Goal: Contribute content: Contribute content

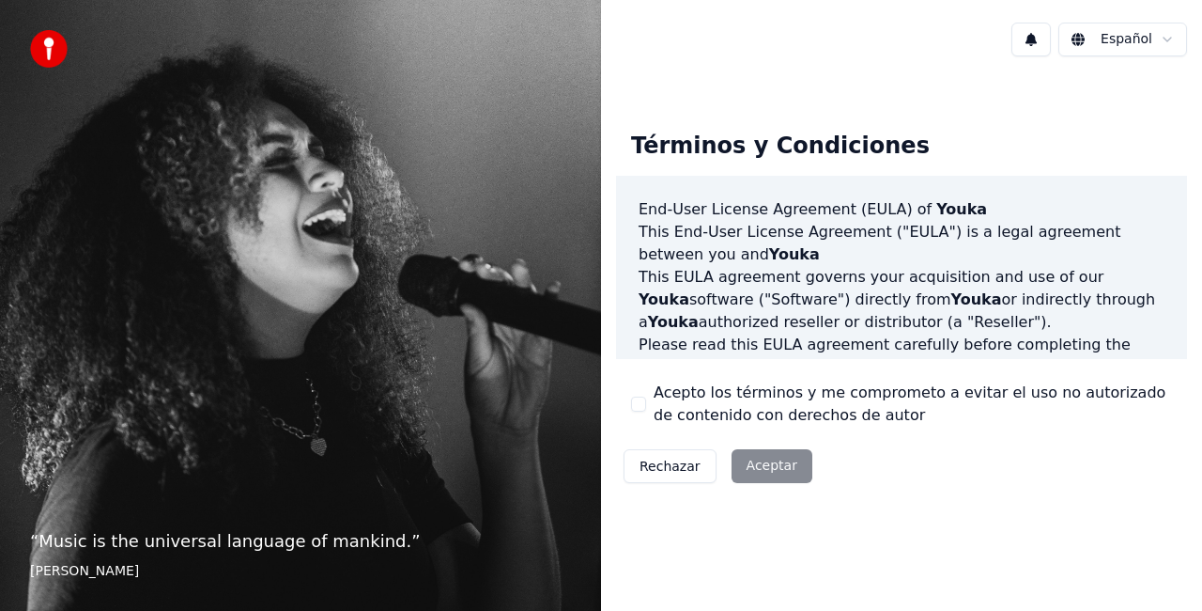
click at [750, 470] on div "Rechazar Aceptar" at bounding box center [718, 466] width 204 height 49
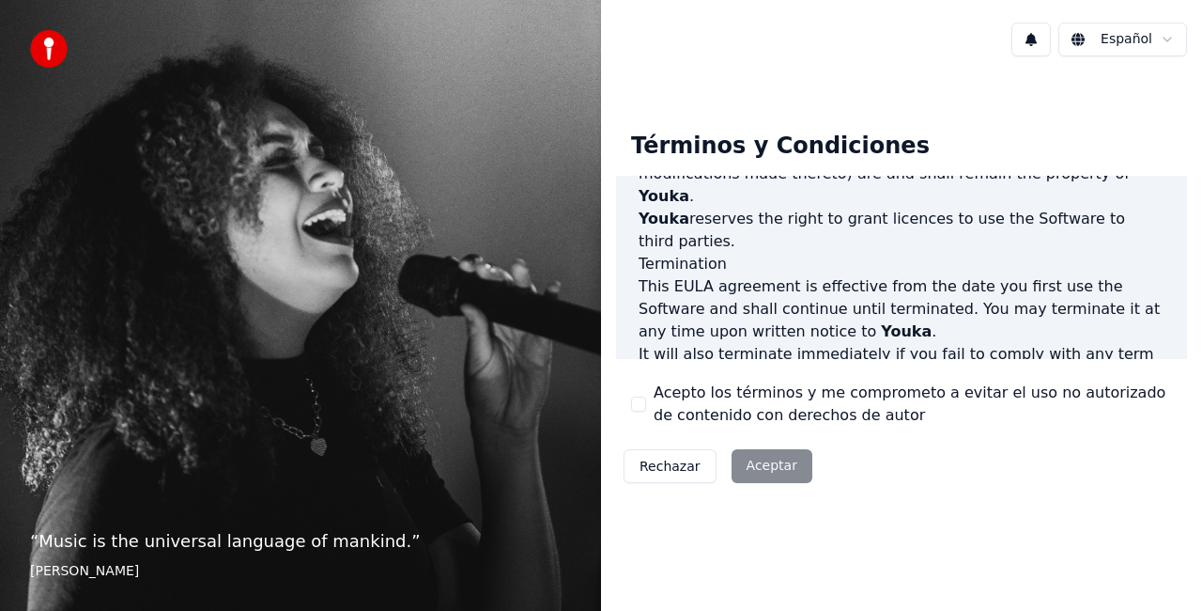
scroll to position [1372, 0]
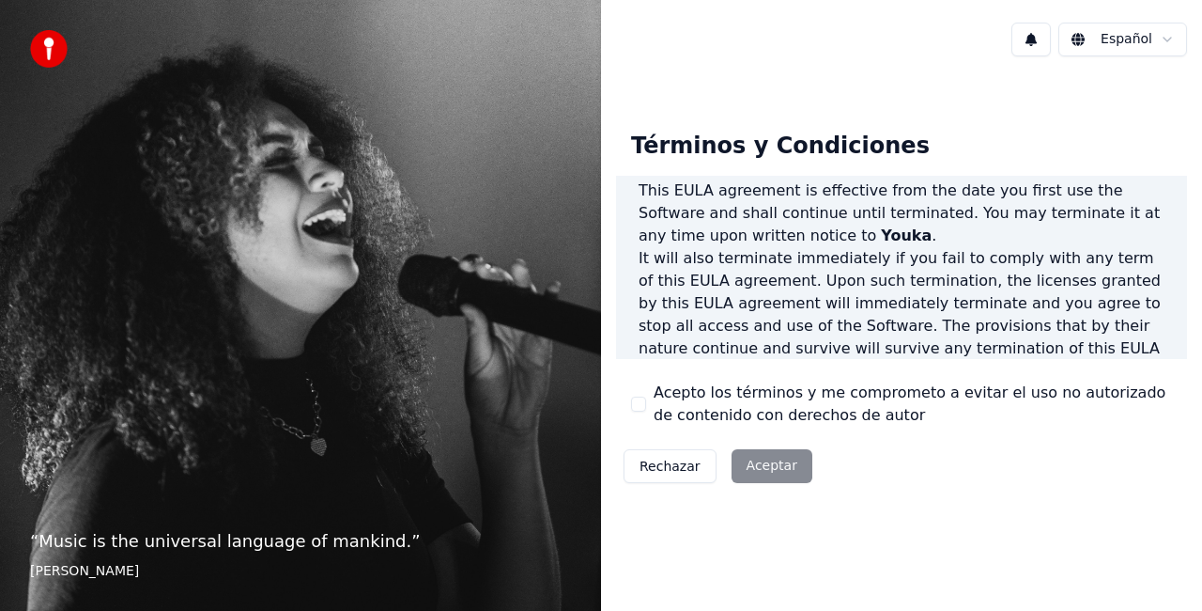
click at [767, 469] on div "Rechazar Aceptar" at bounding box center [718, 466] width 204 height 49
click at [750, 466] on div "Rechazar Aceptar" at bounding box center [718, 466] width 204 height 49
click at [635, 406] on button "Acepto los términos y me comprometo a evitar el uso no autorizado de contenido …" at bounding box center [638, 403] width 15 height 15
click at [775, 464] on button "Aceptar" at bounding box center [772, 466] width 81 height 34
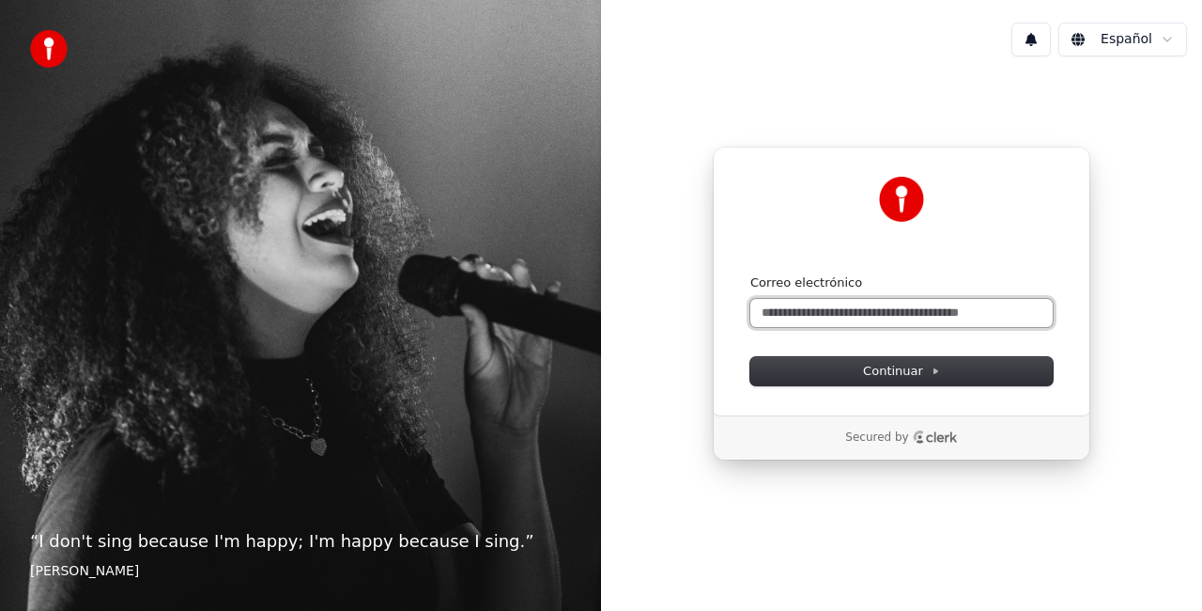
click at [889, 303] on input "Correo electrónico" at bounding box center [902, 313] width 302 height 28
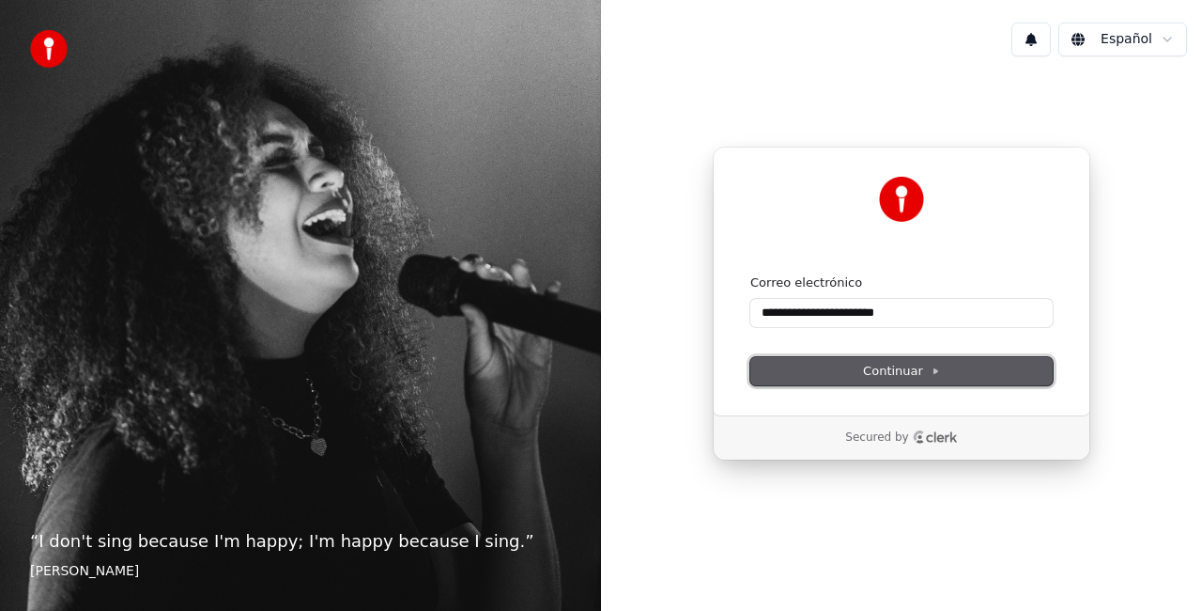
click at [924, 364] on span "Continuar" at bounding box center [901, 371] width 77 height 17
type input "**********"
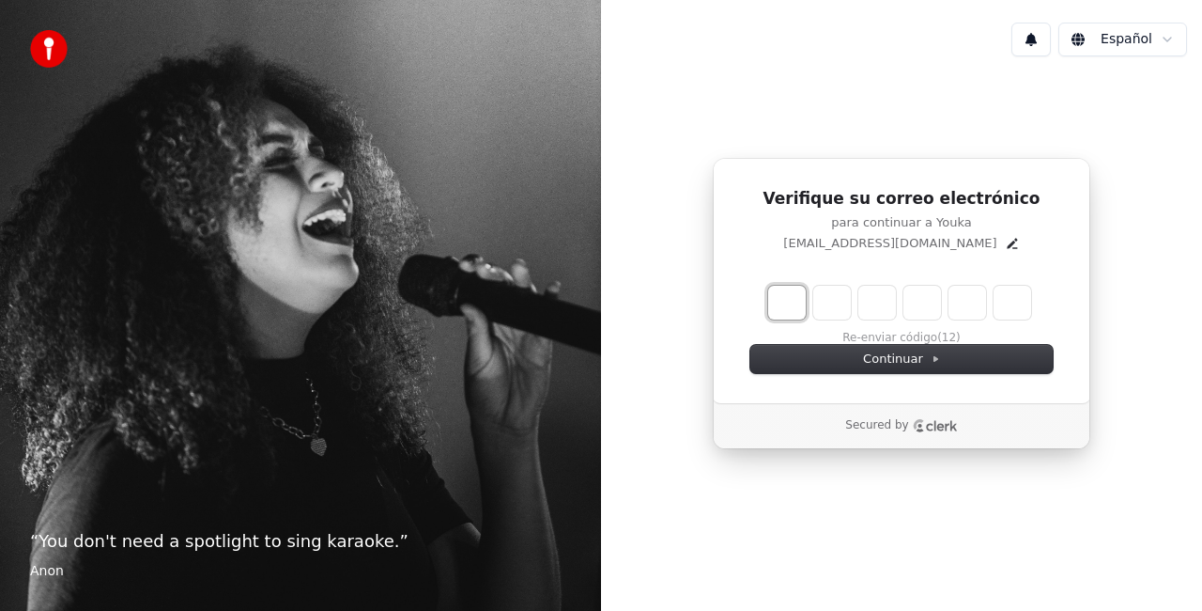
click at [783, 295] on input "Enter verification code. Digit 1" at bounding box center [787, 303] width 38 height 34
type input "******"
type input "*"
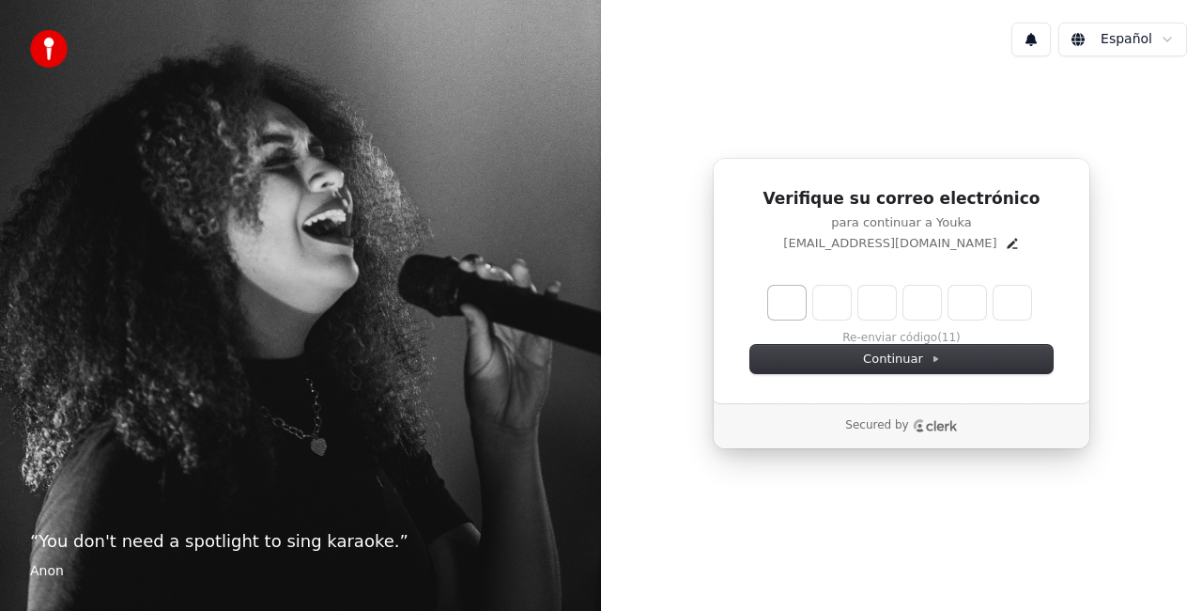
type input "*"
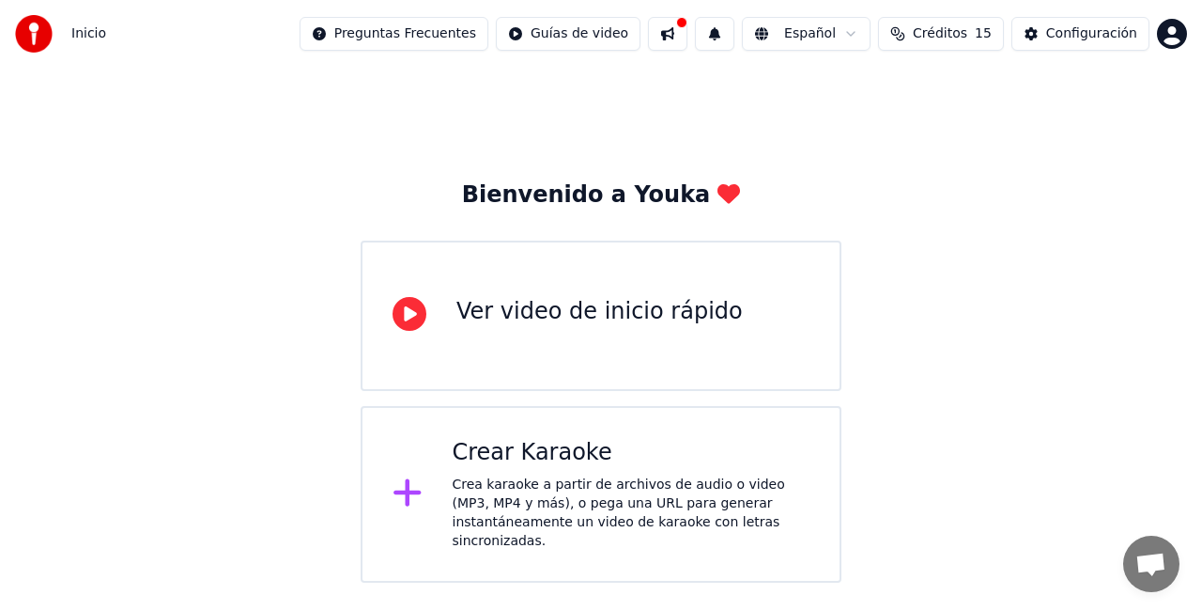
click at [584, 447] on div "Crear Karaoke" at bounding box center [632, 453] width 358 height 30
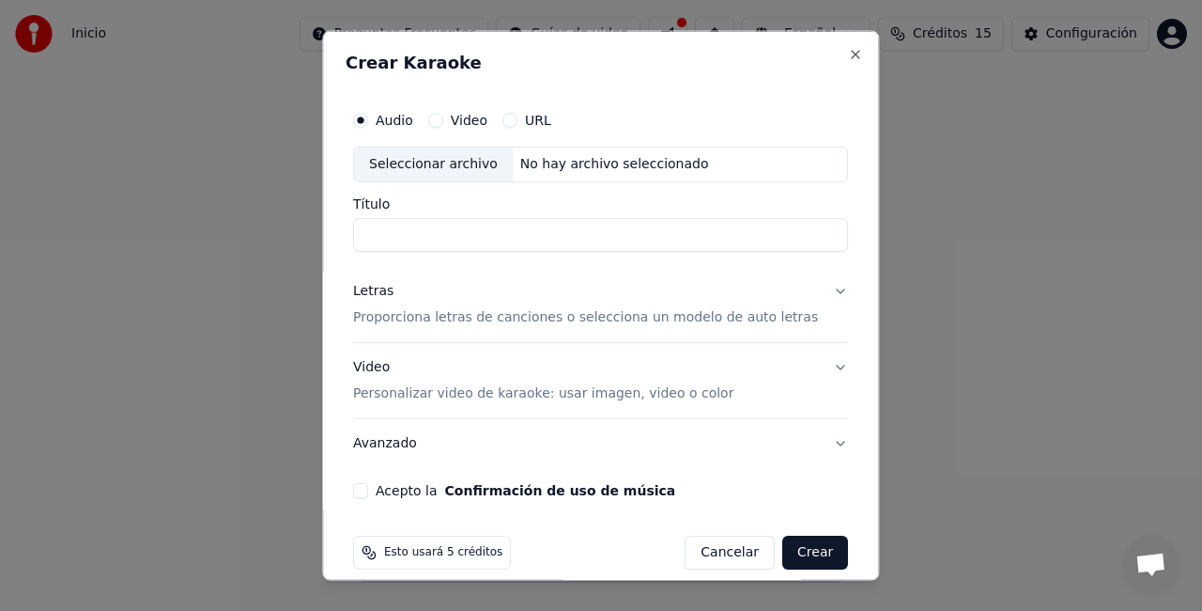
click at [402, 230] on input "Título" at bounding box center [600, 234] width 495 height 34
type input "**********"
click at [395, 491] on div "Acepto la Confirmación de uso de música" at bounding box center [600, 489] width 495 height 15
click at [375, 477] on div "**********" at bounding box center [601, 299] width 510 height 411
click at [368, 483] on button "Acepto la Confirmación de uso de música" at bounding box center [360, 489] width 15 height 15
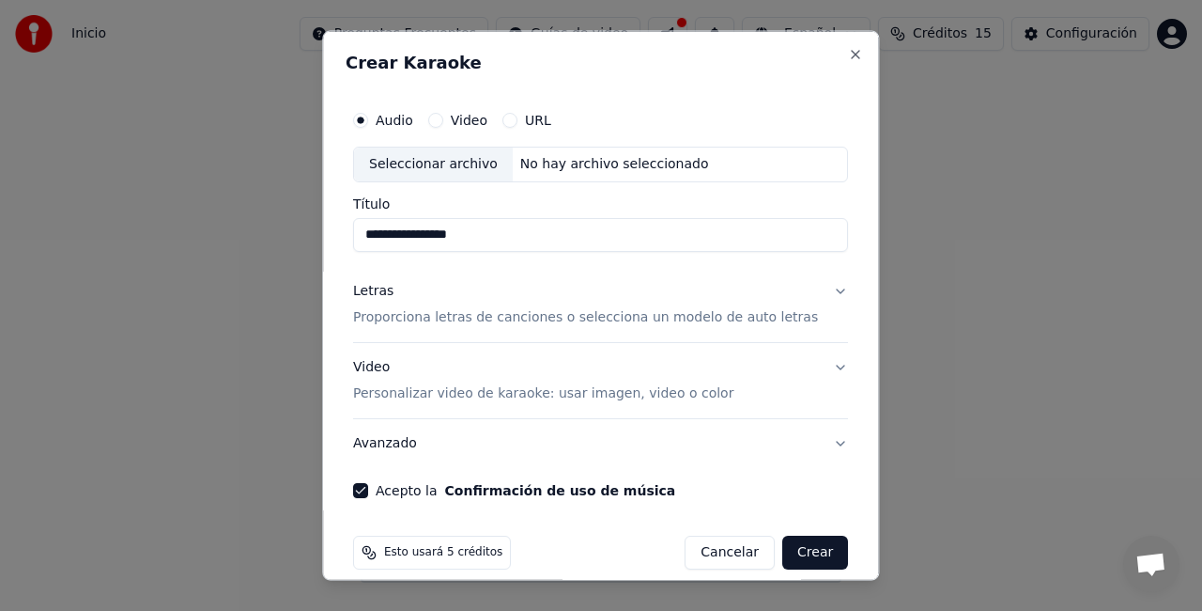
click at [447, 314] on p "Proporciona letras de canciones o selecciona un modelo de auto letras" at bounding box center [585, 316] width 465 height 19
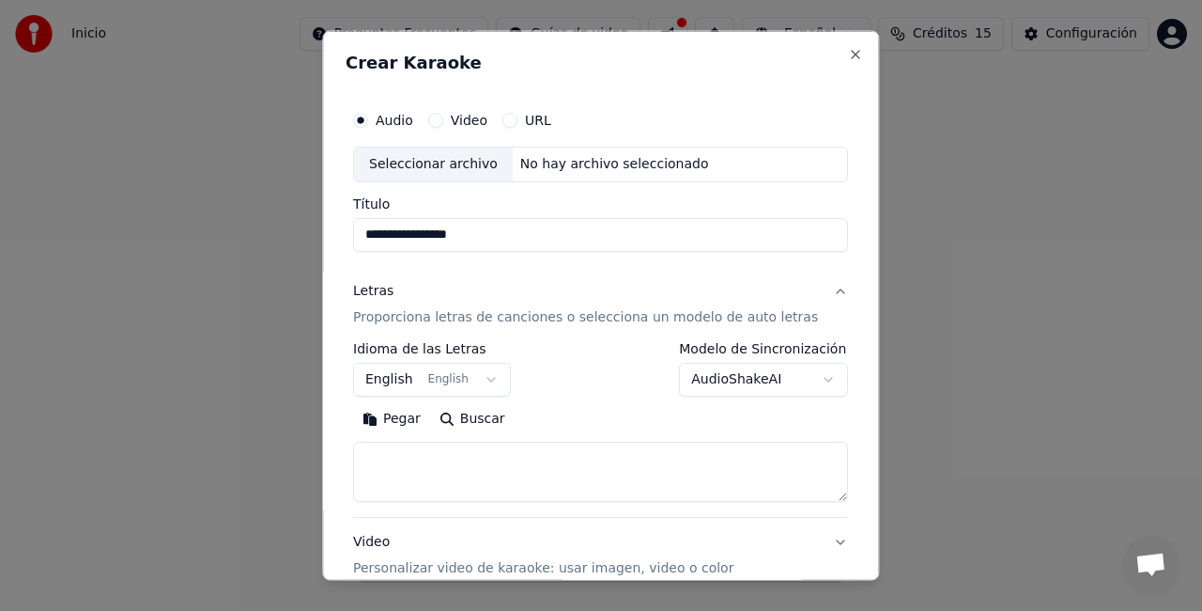
click at [476, 379] on button "English English" at bounding box center [432, 379] width 158 height 34
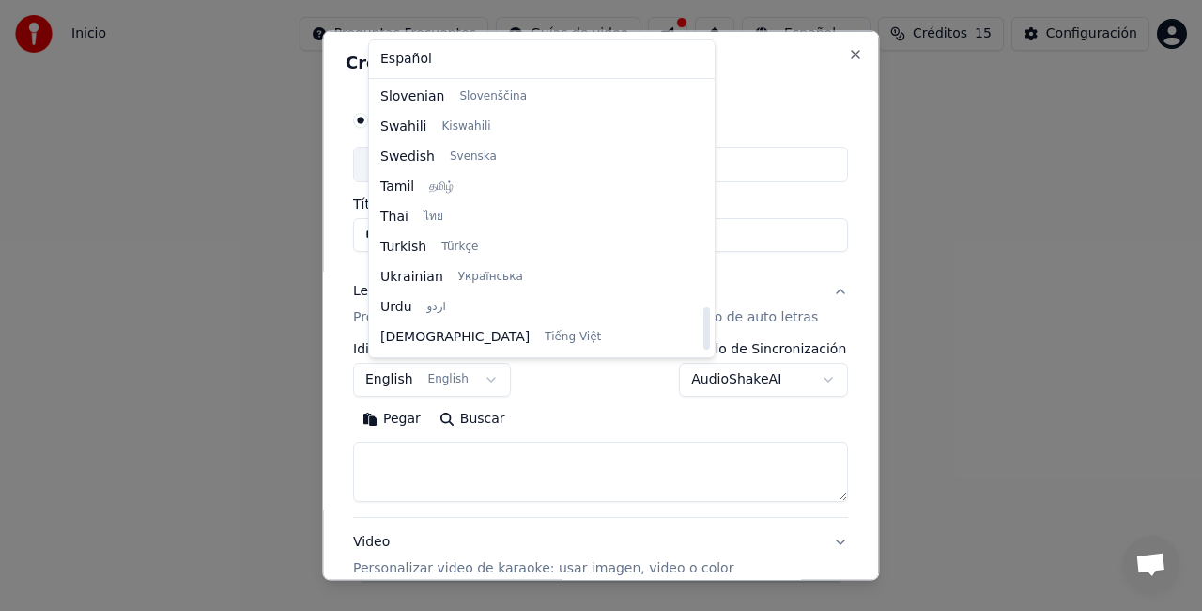
scroll to position [1442, 0]
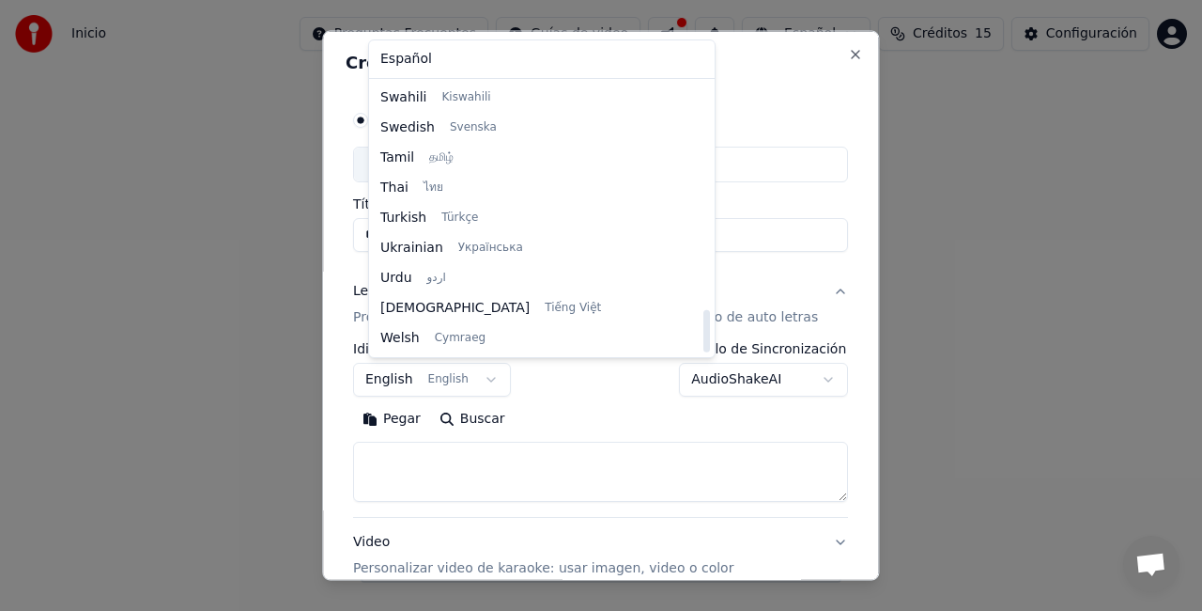
drag, startPoint x: 572, startPoint y: 338, endPoint x: 585, endPoint y: 278, distance: 61.5
click at [585, 278] on div "Español Afrikaans Afrikaans Arabic العربية Armenian Հայերեն Azerbaijani Azərbay…" at bounding box center [542, 198] width 346 height 317
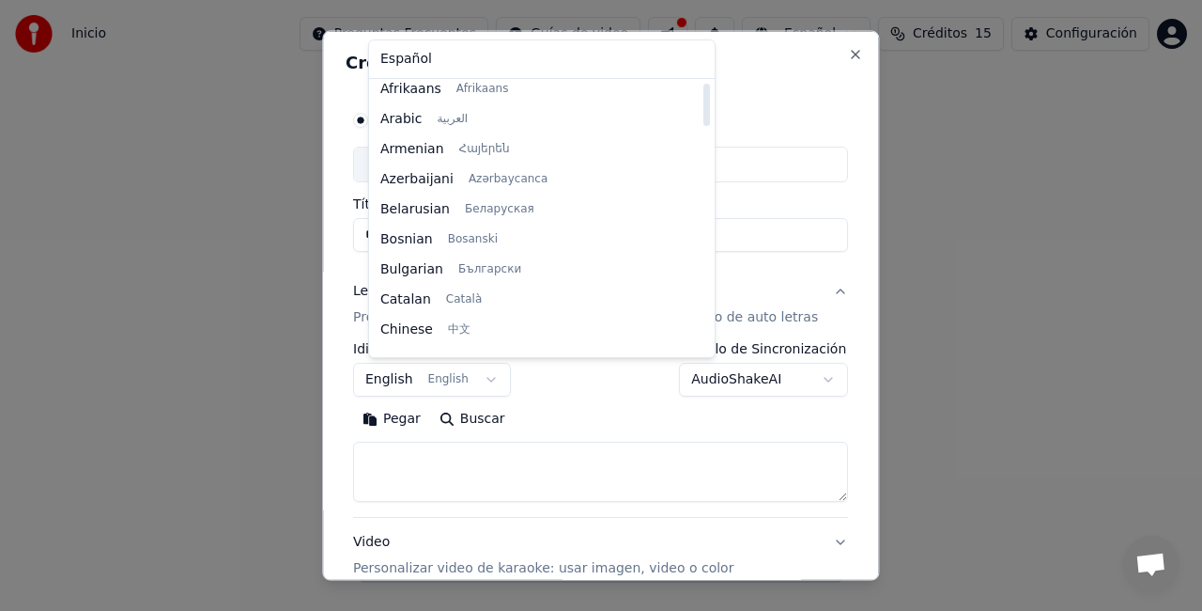
scroll to position [0, 0]
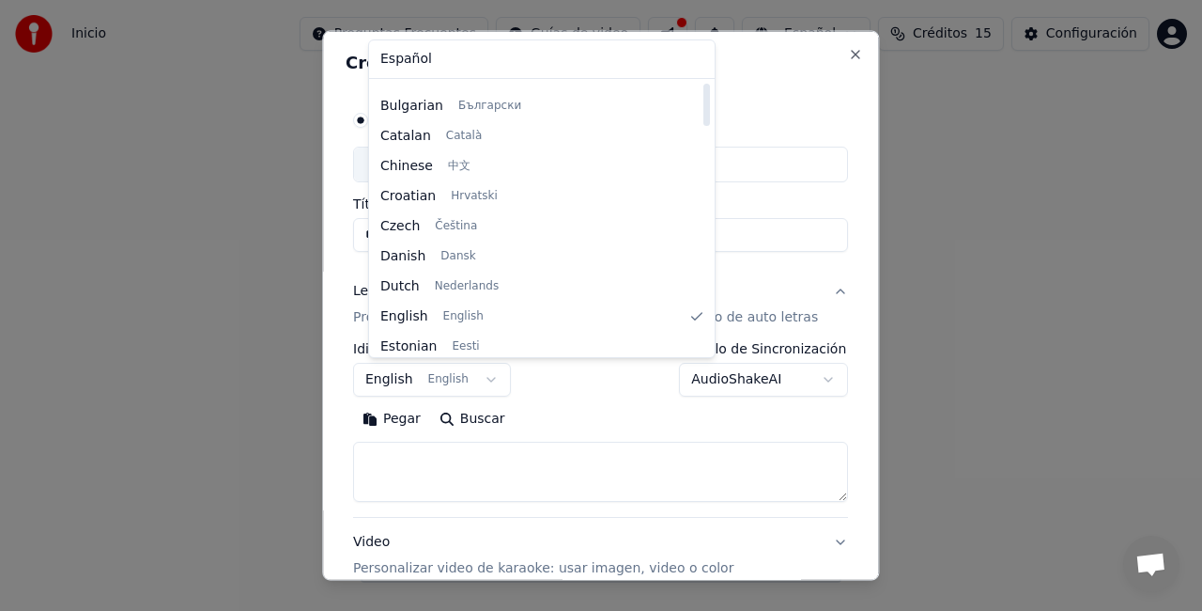
drag, startPoint x: 579, startPoint y: 323, endPoint x: 550, endPoint y: 132, distance: 193.7
click at [704, 126] on div at bounding box center [707, 105] width 7 height 42
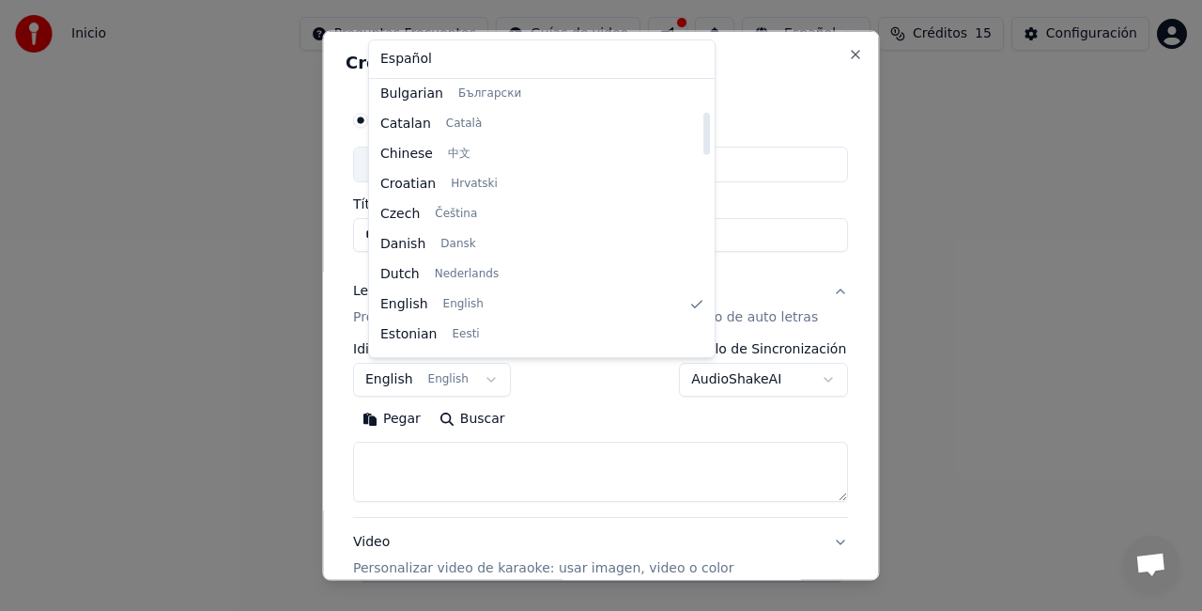
select select "**"
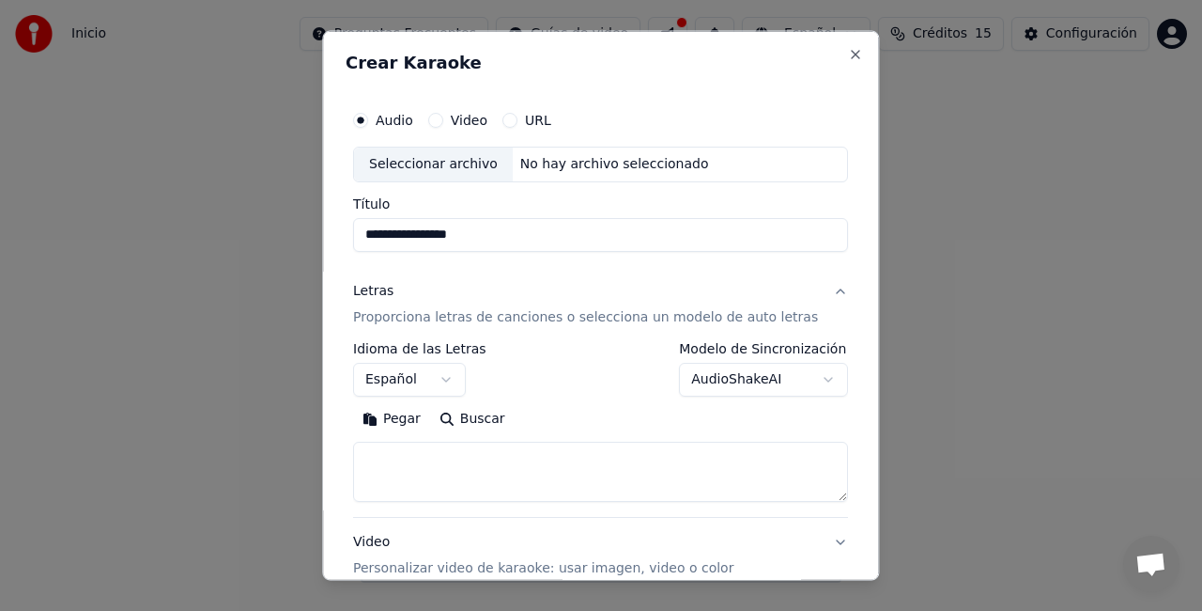
click at [792, 377] on body "**********" at bounding box center [601, 291] width 1202 height 582
click at [550, 470] on body "**********" at bounding box center [601, 291] width 1202 height 582
click at [536, 463] on textarea at bounding box center [600, 471] width 495 height 60
paste textarea "**********"
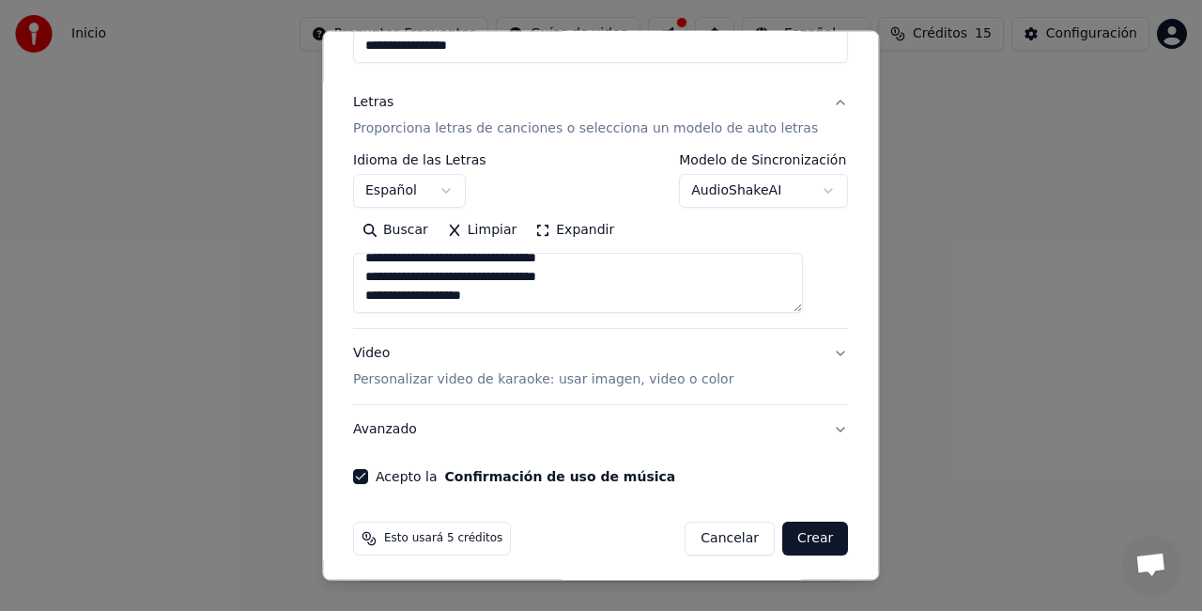
scroll to position [192, 0]
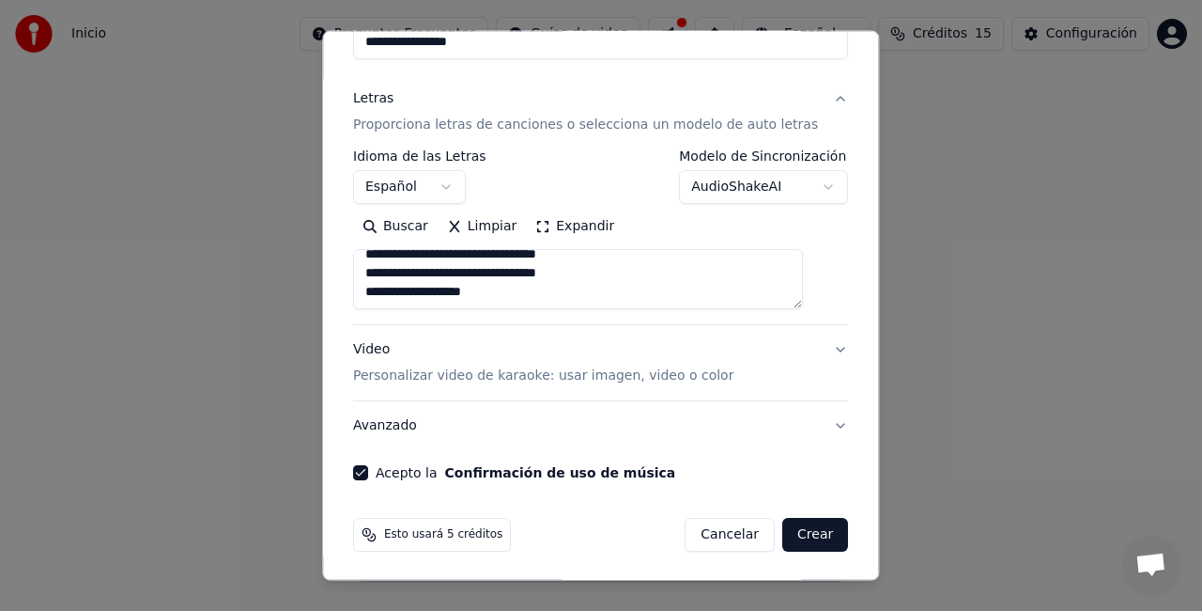
type textarea "**********"
click at [795, 532] on button "Crear" at bounding box center [816, 535] width 66 height 34
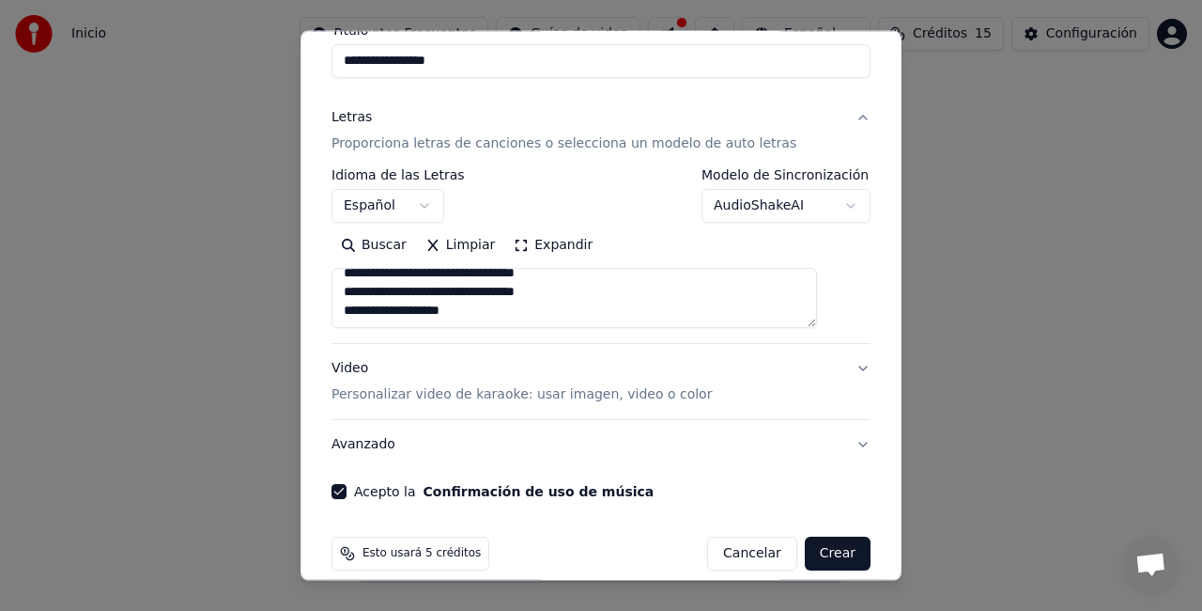
scroll to position [0, 0]
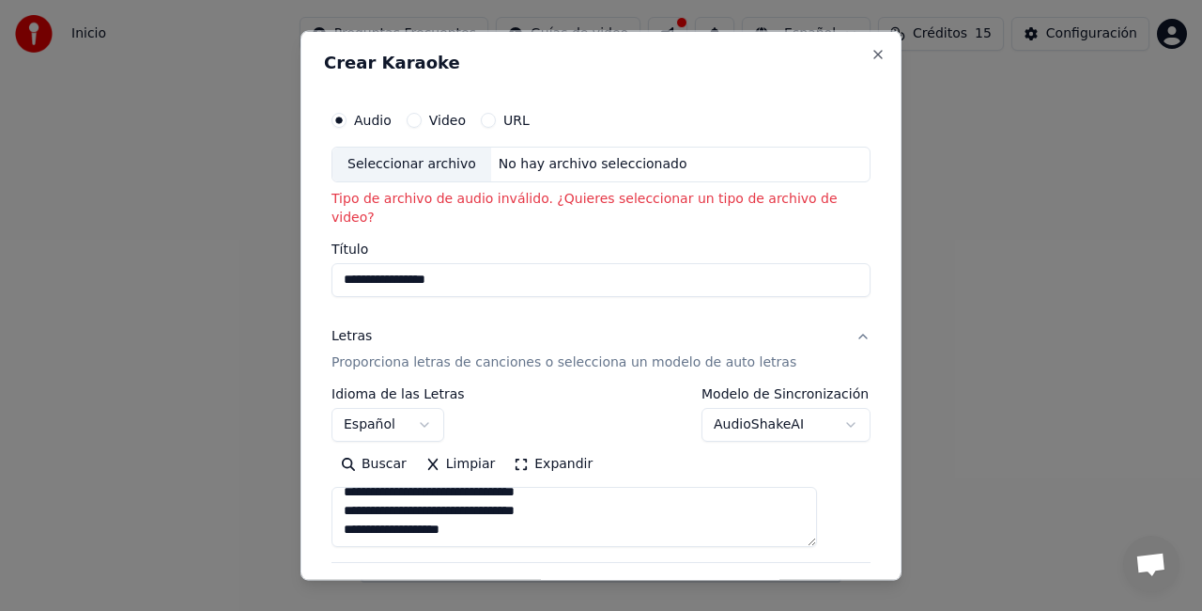
click at [433, 162] on div "Seleccionar archivo" at bounding box center [412, 164] width 159 height 34
type input "**********"
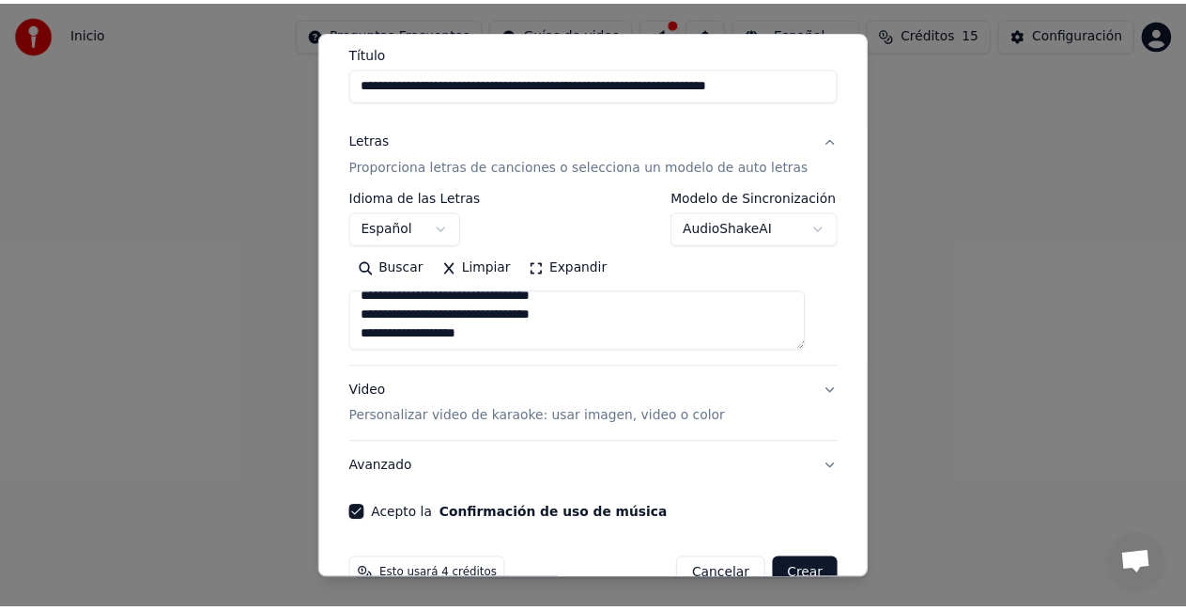
scroll to position [192, 0]
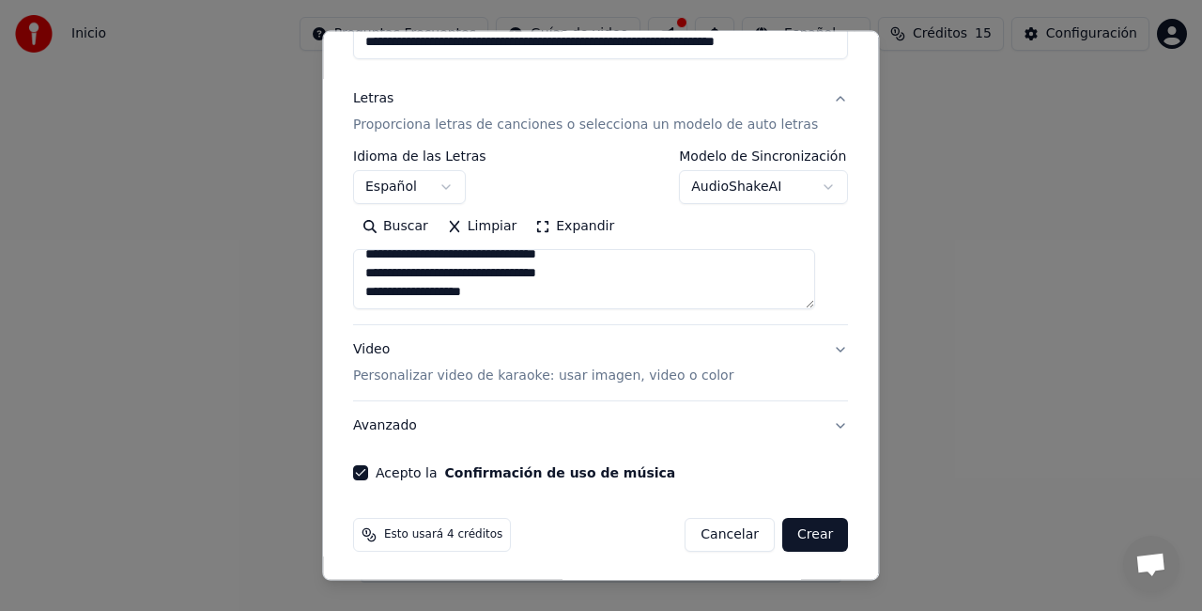
click at [795, 535] on button "Crear" at bounding box center [816, 535] width 66 height 34
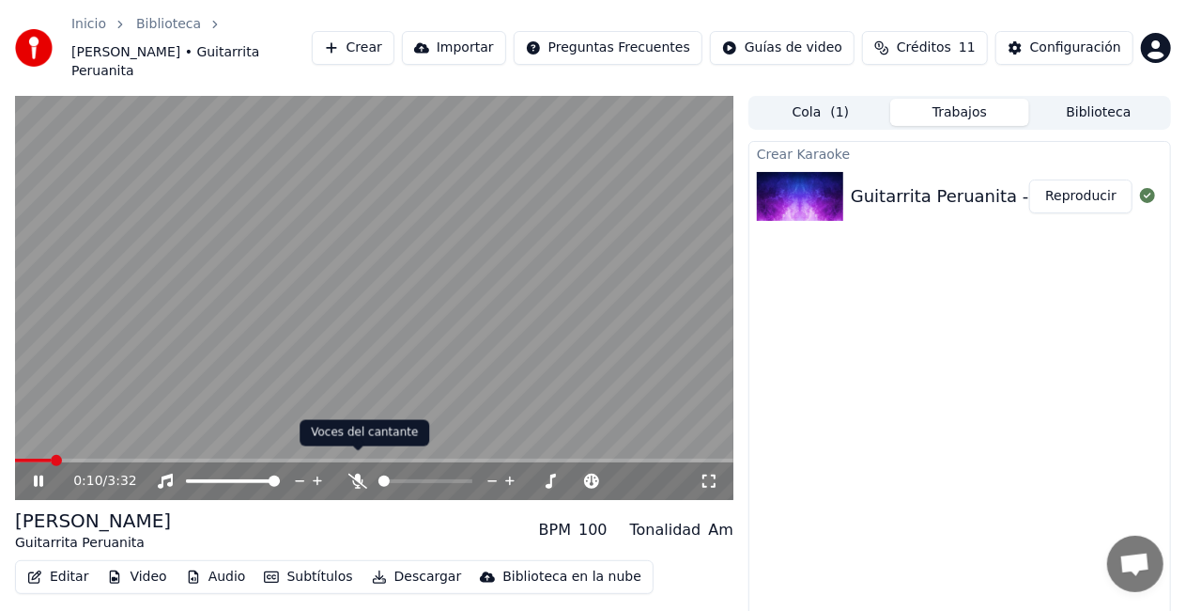
click at [372, 472] on div at bounding box center [442, 481] width 151 height 19
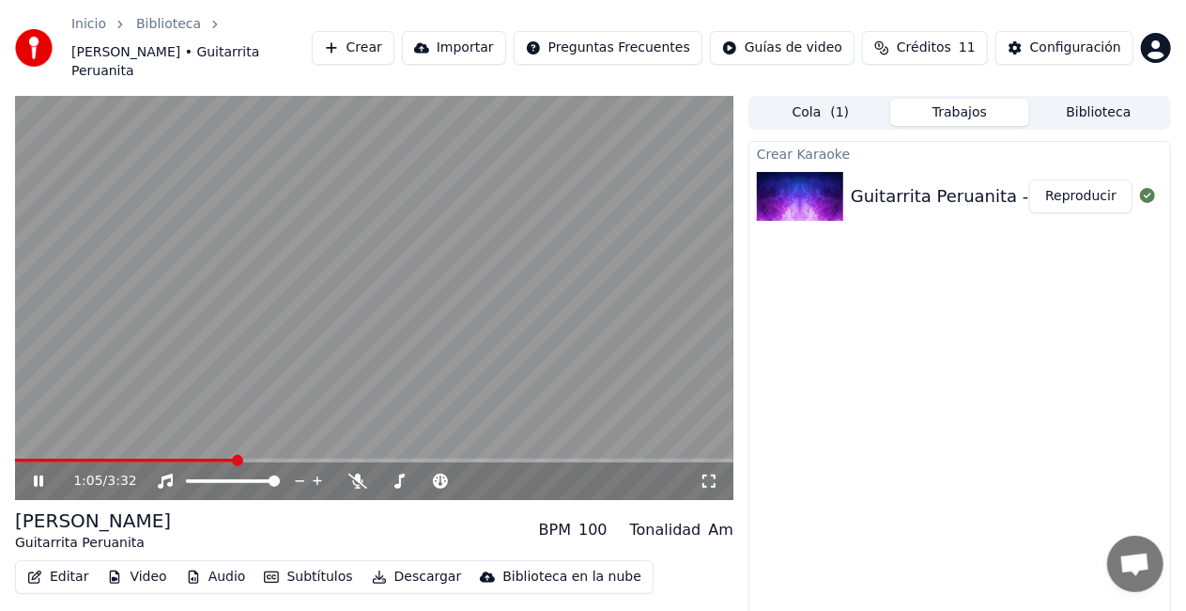
click at [4, 473] on div "1:05 / 3:32 [PERSON_NAME] Guitarrita Peruanita BPM 100 Tonalidad Am Editar Vide…" at bounding box center [593, 380] width 1186 height 569
click at [357, 473] on icon at bounding box center [358, 480] width 19 height 15
click at [1090, 184] on button "Reproducir" at bounding box center [1081, 196] width 103 height 34
click at [221, 564] on button "Audio" at bounding box center [215, 577] width 75 height 26
click at [947, 457] on div "Crear Karaoke Guitarrita Peruanita - [PERSON_NAME] (cascabeles, arpa, vientos, …" at bounding box center [960, 400] width 423 height 519
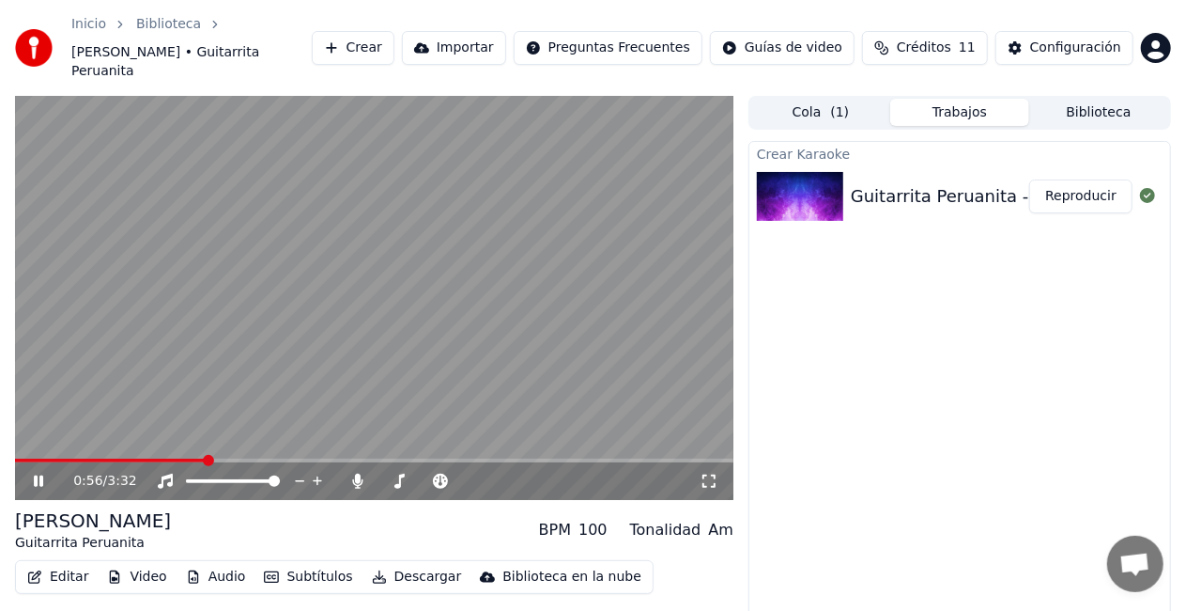
drag, startPoint x: 705, startPoint y: 465, endPoint x: 708, endPoint y: 481, distance: 16.4
click at [705, 473] on icon at bounding box center [709, 480] width 19 height 15
click at [497, 458] on span at bounding box center [374, 460] width 719 height 4
click at [541, 458] on span at bounding box center [374, 460] width 719 height 4
click at [601, 458] on span at bounding box center [374, 460] width 719 height 4
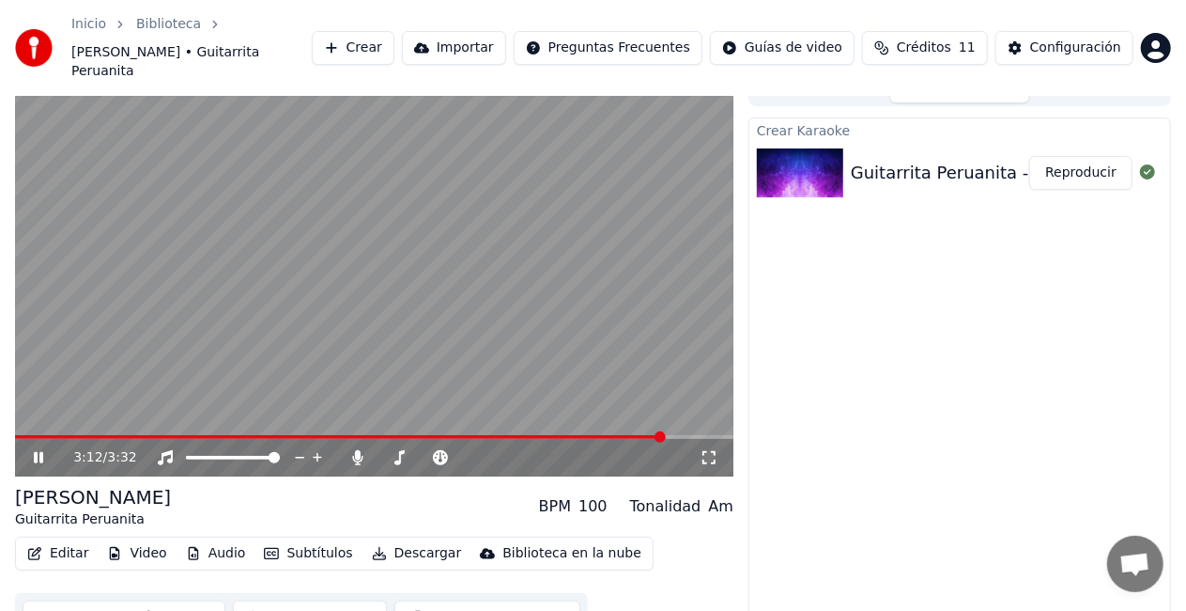
scroll to position [36, 0]
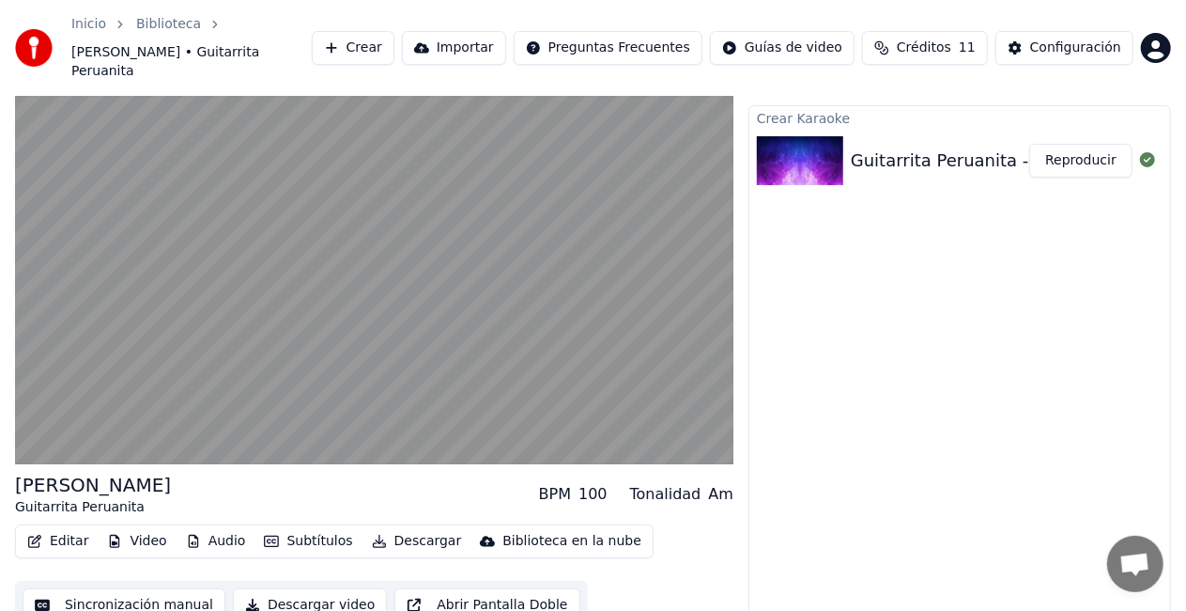
click at [150, 588] on button "Sincronización manual" at bounding box center [124, 605] width 203 height 34
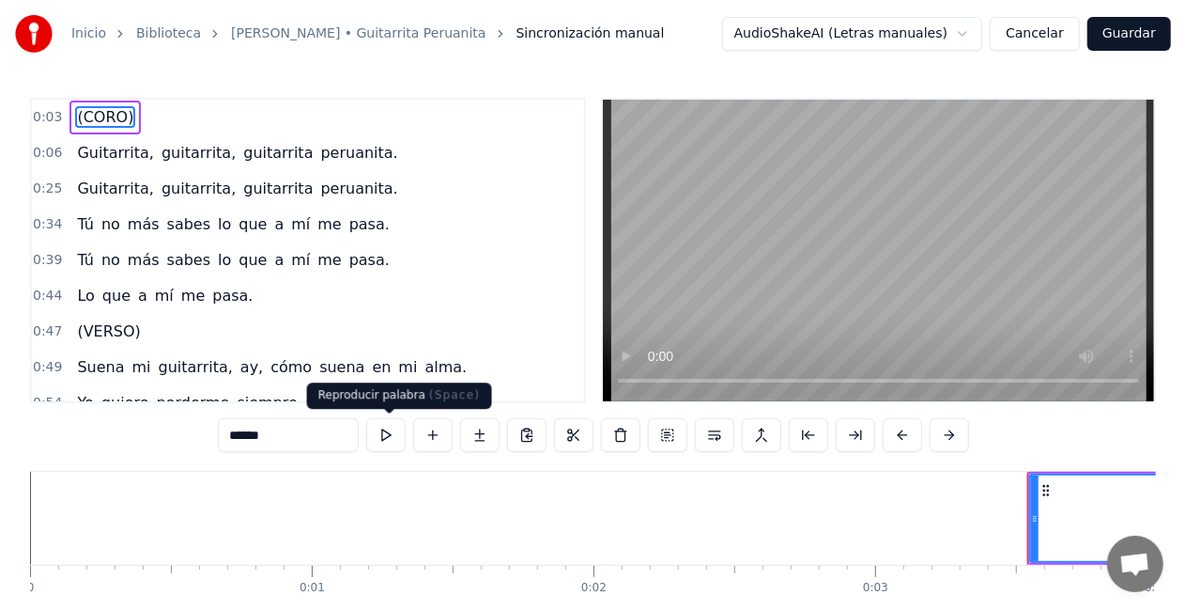
click at [389, 434] on button at bounding box center [385, 435] width 39 height 34
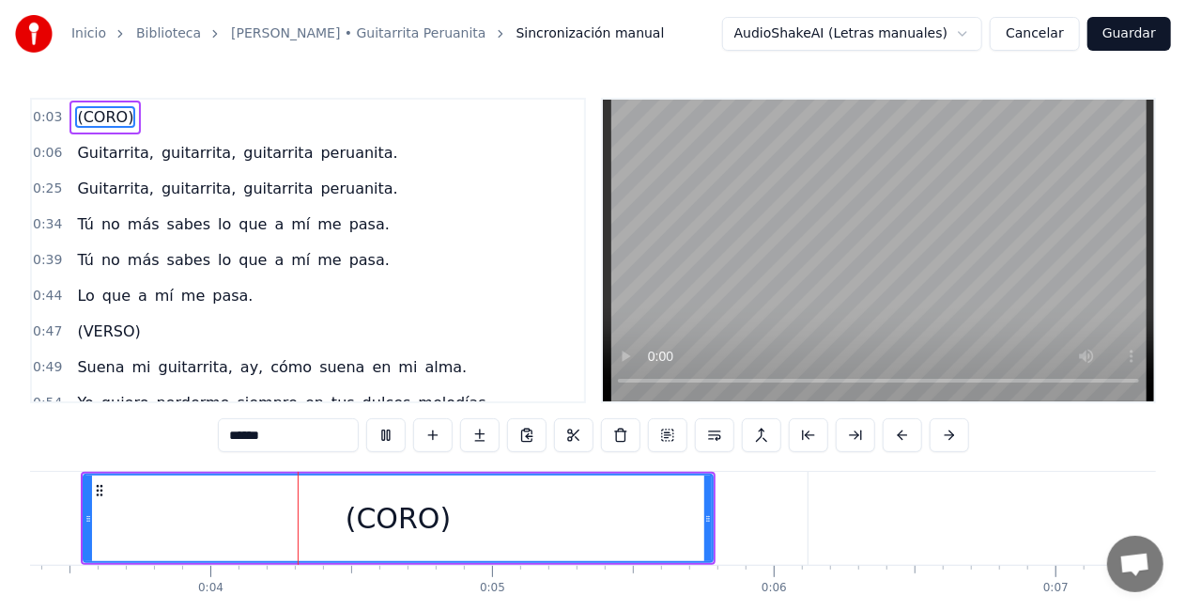
scroll to position [0, 959]
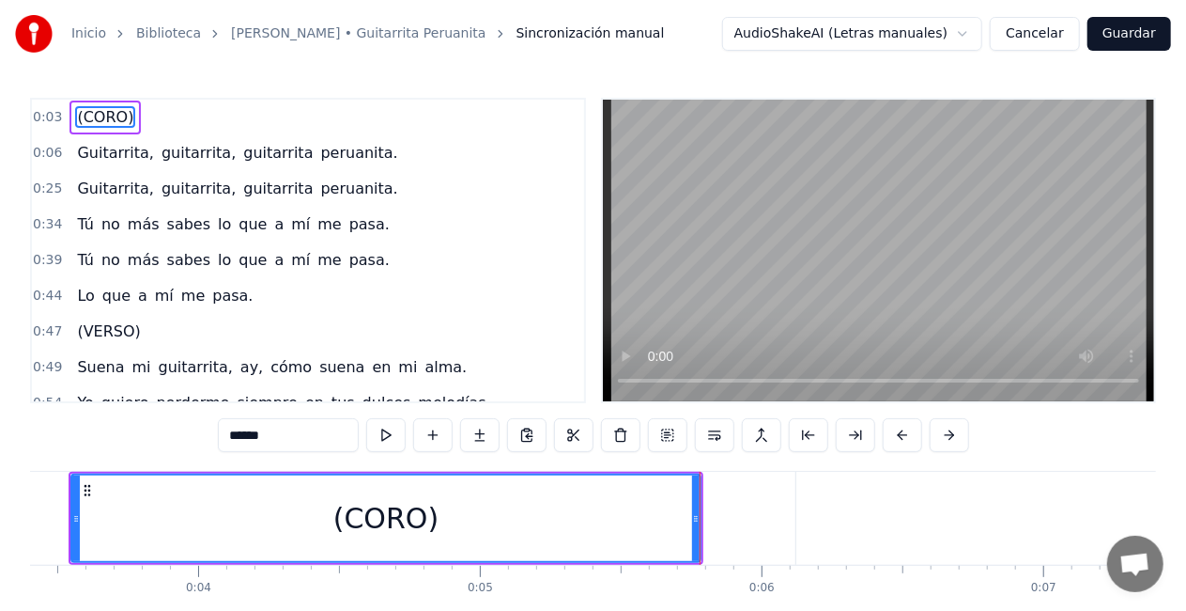
click at [389, 434] on button at bounding box center [385, 435] width 39 height 34
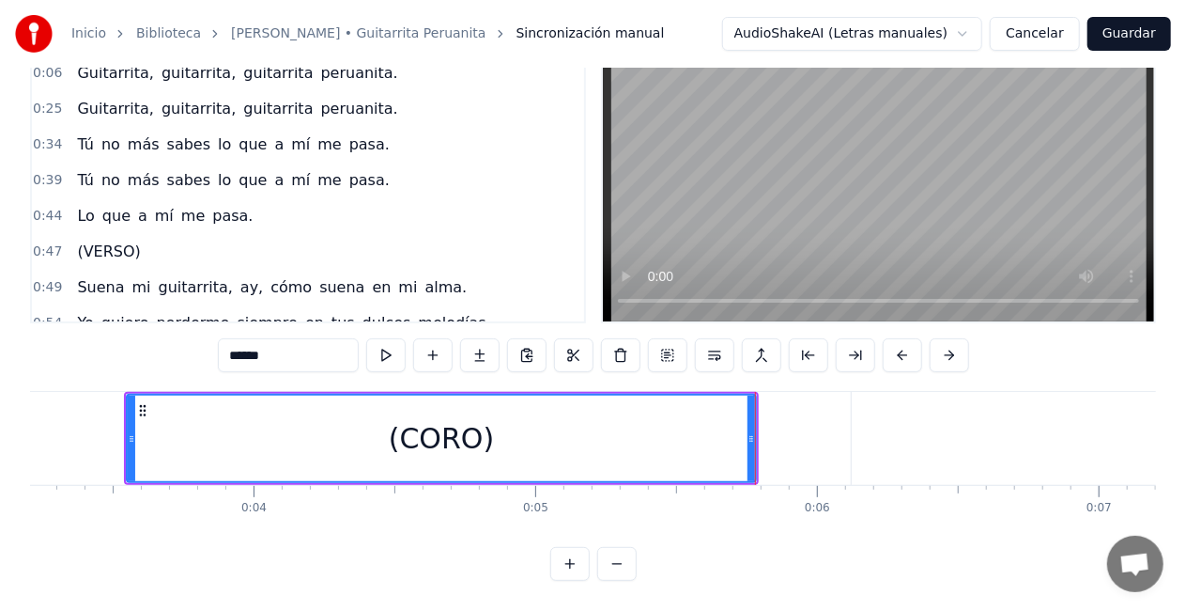
scroll to position [0, 0]
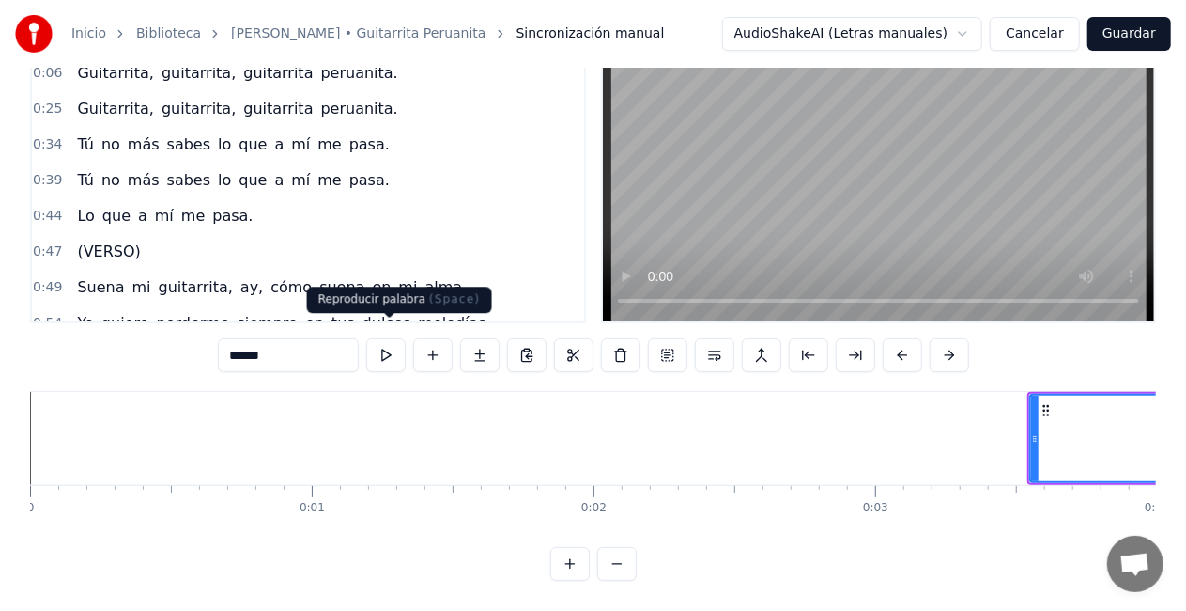
click at [402, 338] on button at bounding box center [385, 355] width 39 height 34
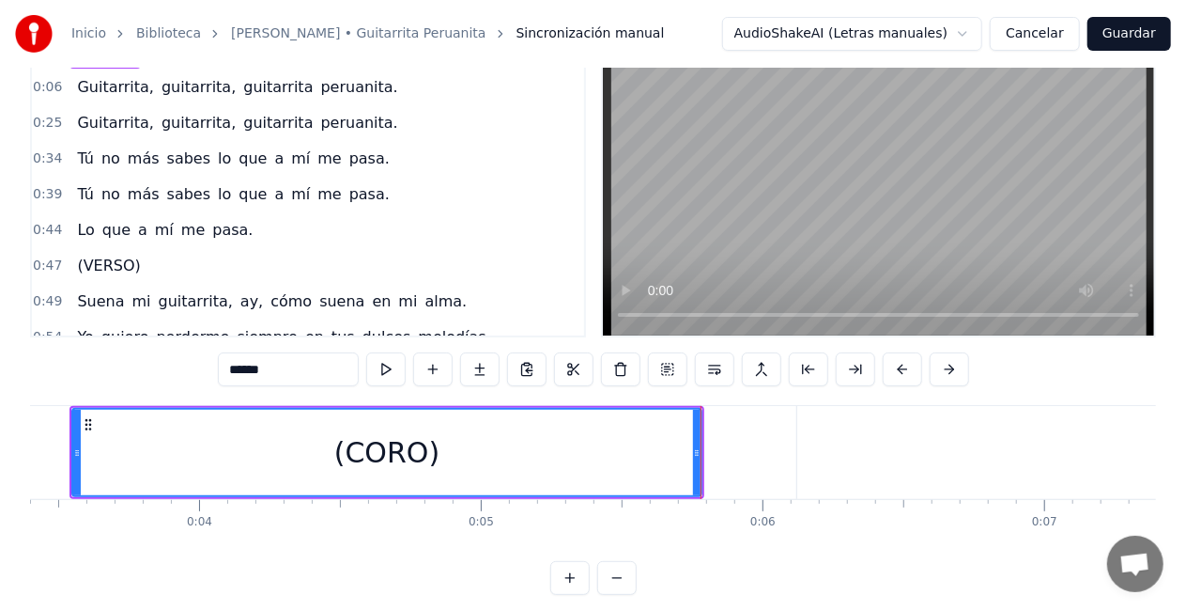
scroll to position [96, 0]
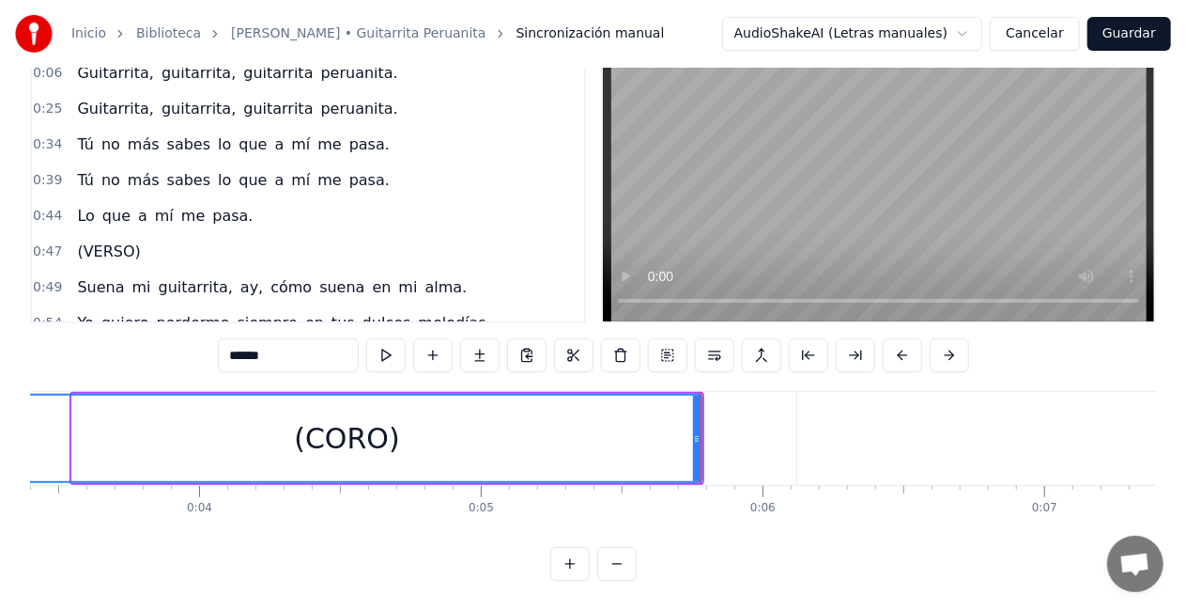
drag, startPoint x: 80, startPoint y: 419, endPoint x: 73, endPoint y: 464, distance: 45.6
click at [0, 437] on div "Inicio Biblioteca [PERSON_NAME] • Guitarrita Peruanita Sincronización manual Au…" at bounding box center [593, 250] width 1186 height 660
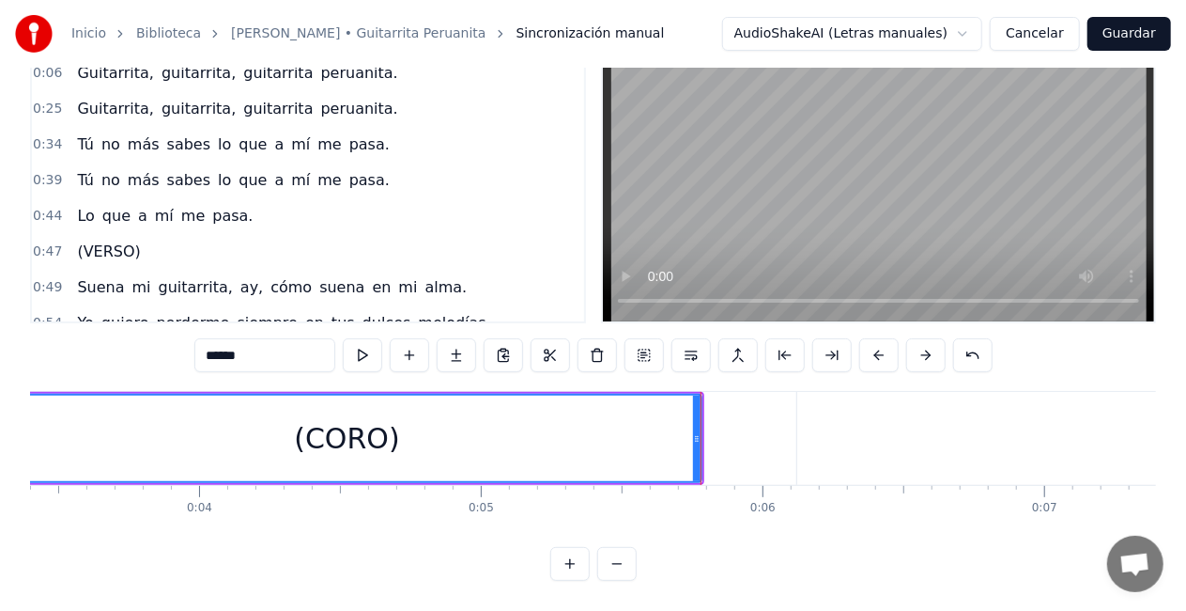
scroll to position [0, 0]
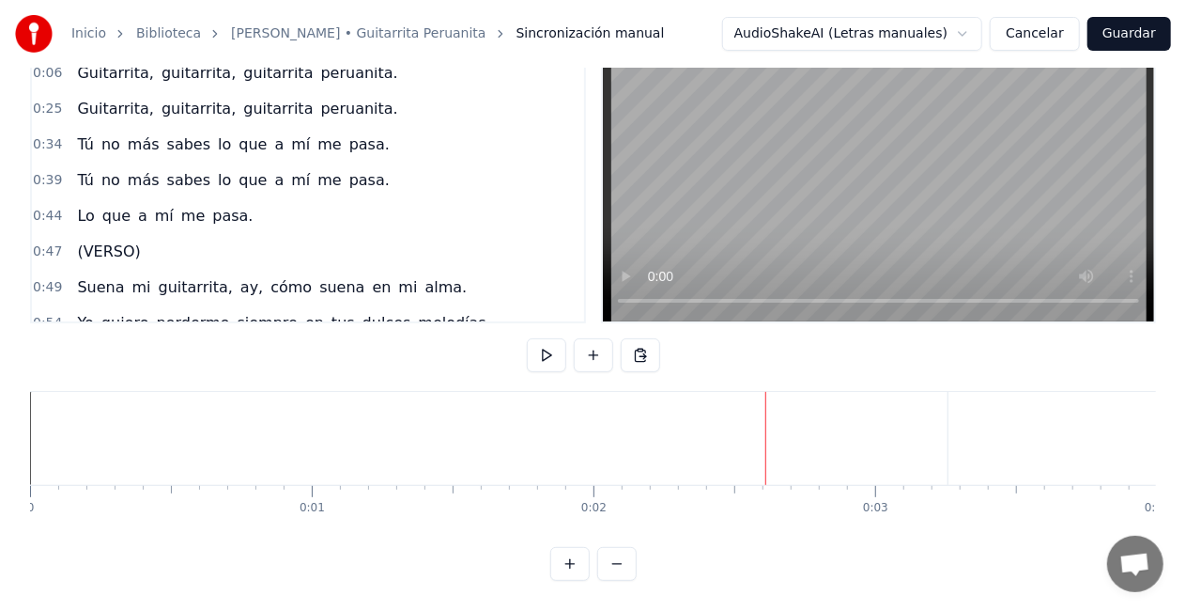
click at [236, 339] on div "0:03 (CORO) 0:06 Guitarrita, guitarrita, [PERSON_NAME]. 0:25 Guitarrita, guitar…" at bounding box center [593, 299] width 1126 height 563
drag, startPoint x: 89, startPoint y: 444, endPoint x: 50, endPoint y: 393, distance: 65.0
click at [27, 408] on div "Inicio Biblioteca [PERSON_NAME] • Guitarrita Peruanita Sincronización manual Au…" at bounding box center [593, 250] width 1186 height 660
drag, startPoint x: 51, startPoint y: 393, endPoint x: 53, endPoint y: 383, distance: 9.6
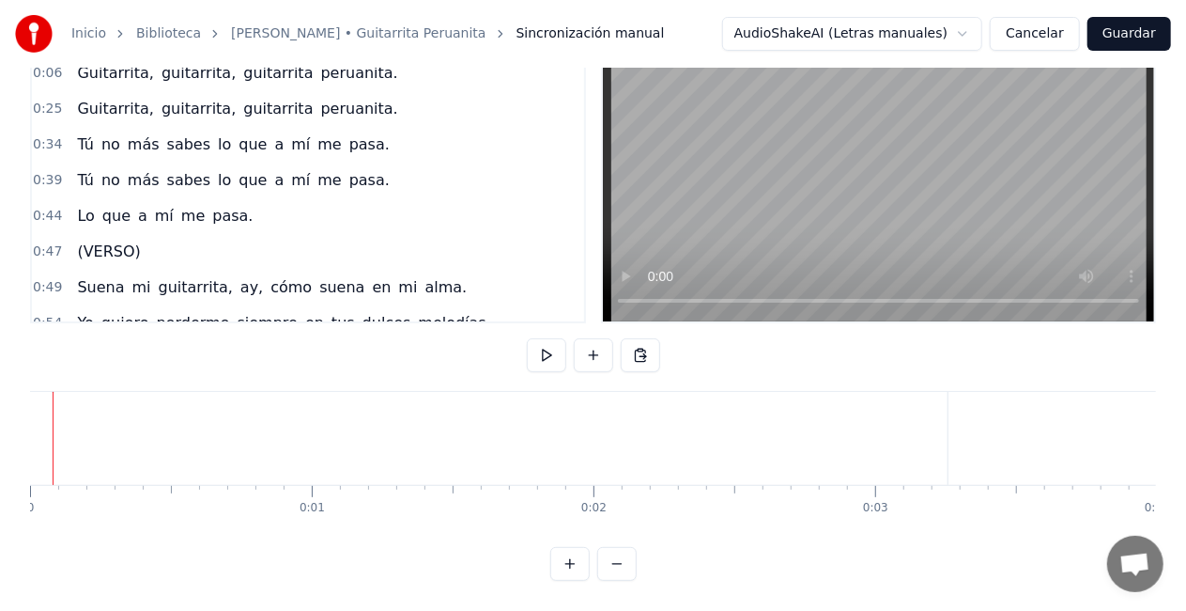
click at [535, 338] on button at bounding box center [546, 355] width 39 height 34
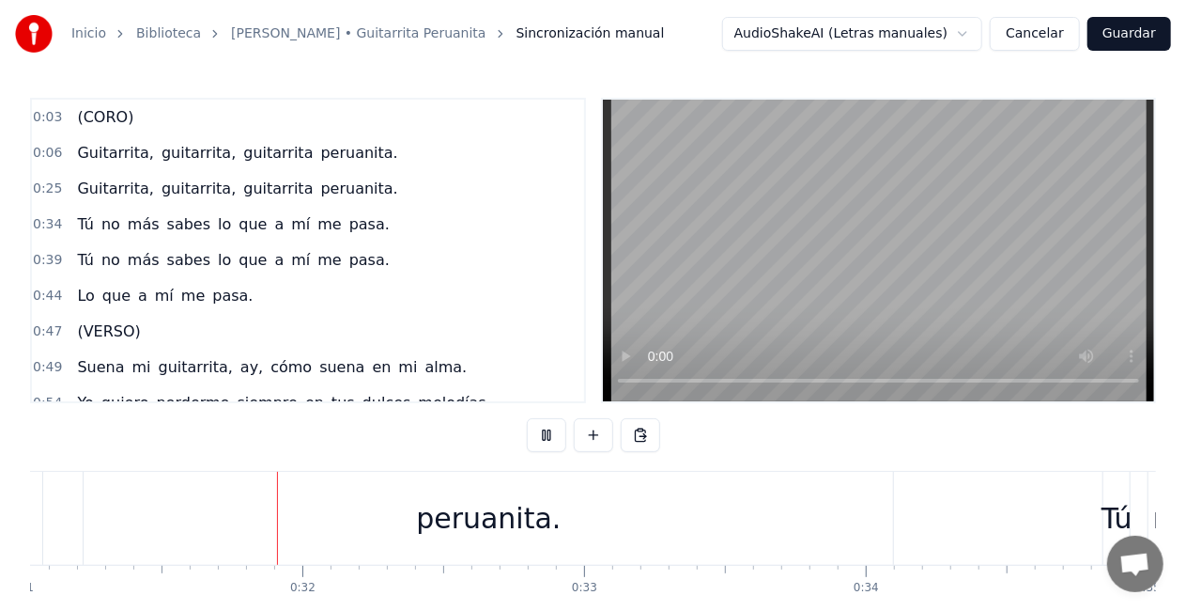
click at [869, 36] on html "Inicio Biblioteca [PERSON_NAME] • Guitarrita Peruanita Sincronización manual Au…" at bounding box center [593, 345] width 1186 height 690
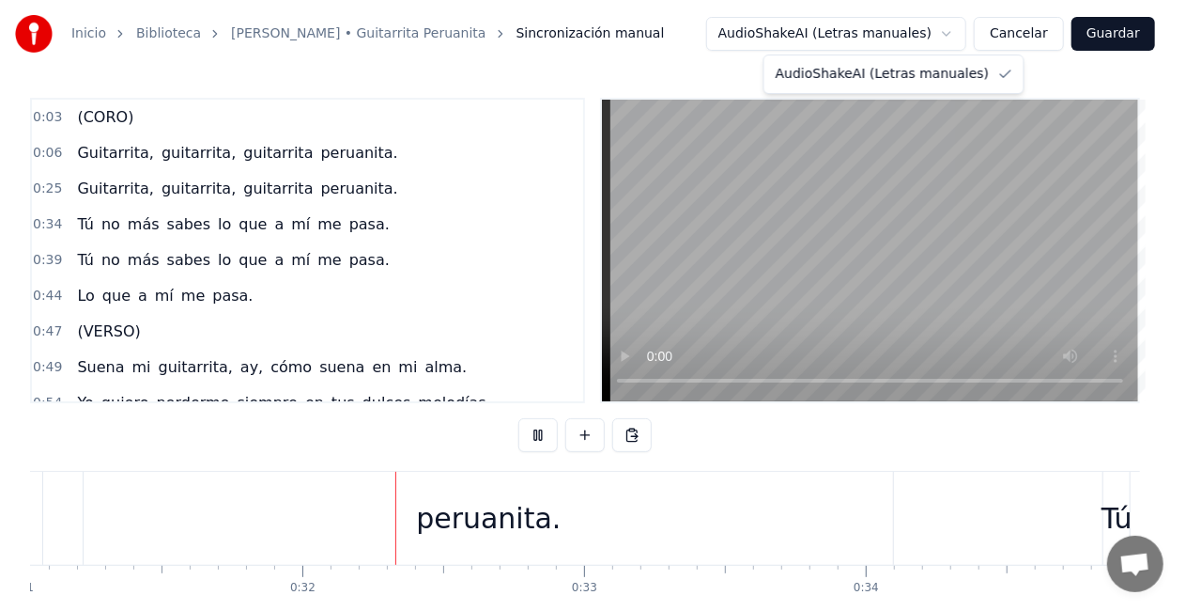
scroll to position [0, 8771]
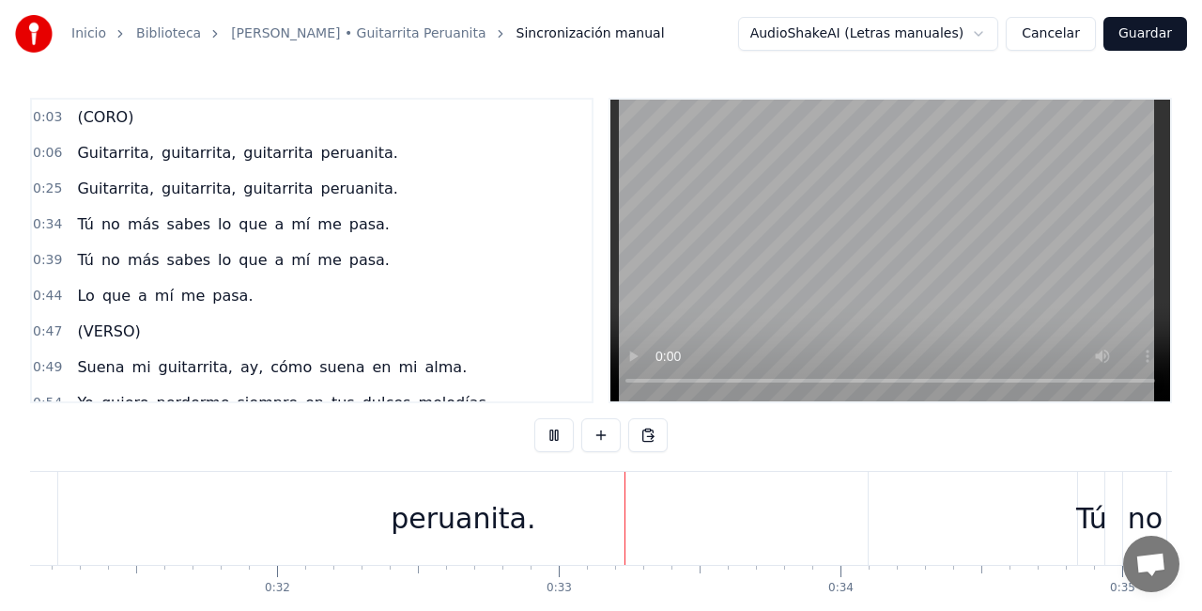
click at [806, 42] on html "Inicio Biblioteca [PERSON_NAME] • Guitarrita Peruanita Sincronización manual Au…" at bounding box center [601, 345] width 1202 height 690
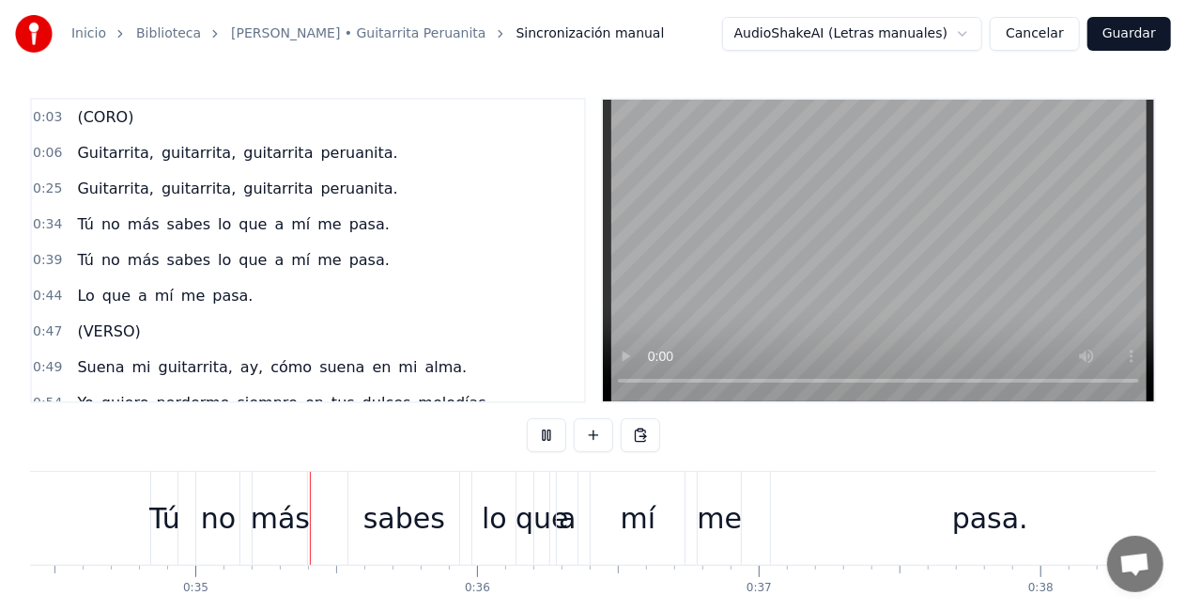
scroll to position [0, 9717]
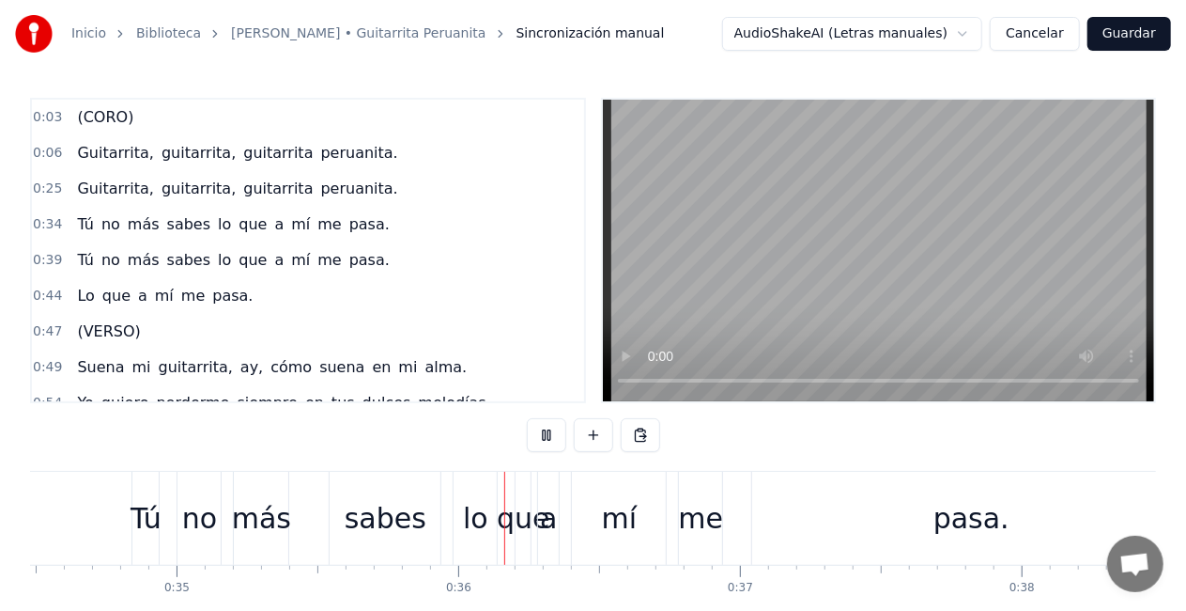
click at [1069, 36] on button "Cancelar" at bounding box center [1035, 34] width 90 height 34
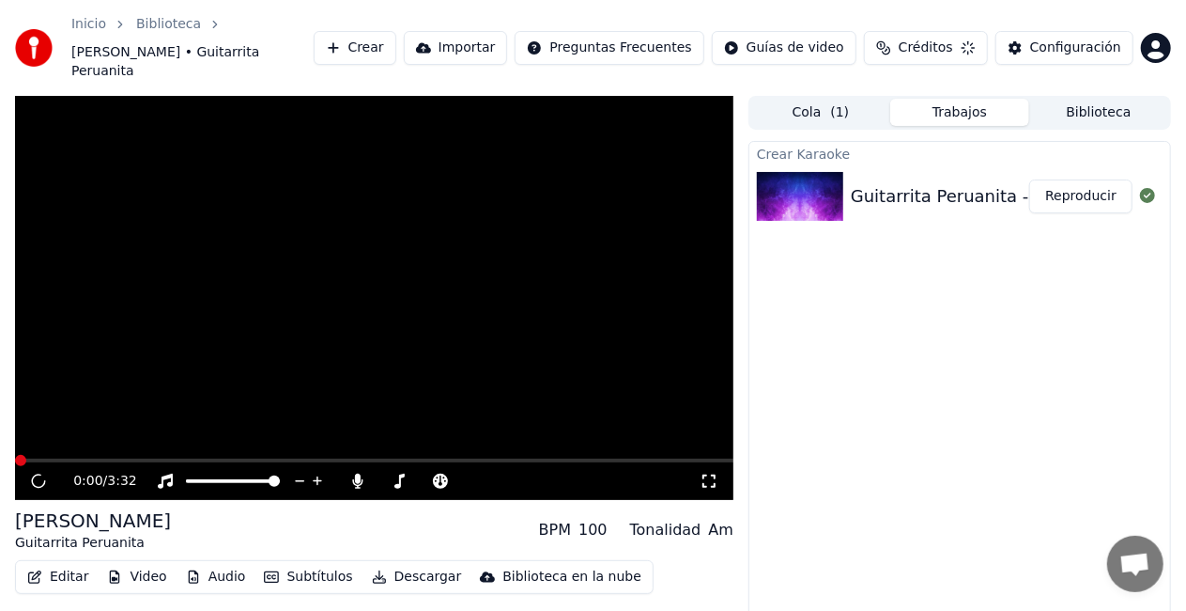
scroll to position [30, 0]
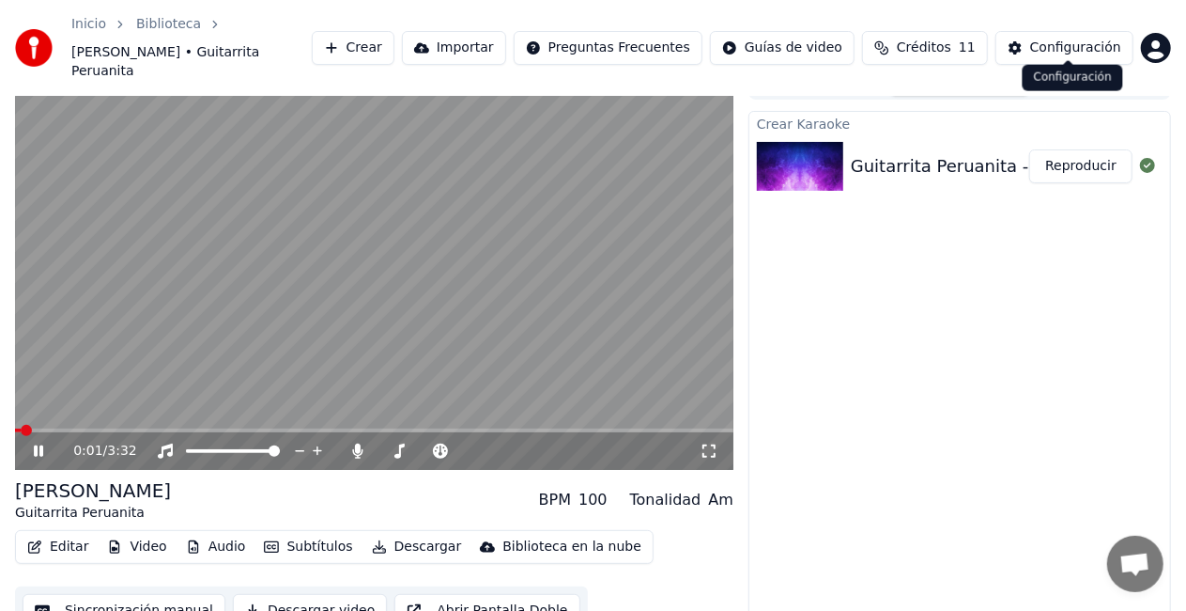
click at [1042, 39] on div "Configuración" at bounding box center [1076, 48] width 91 height 19
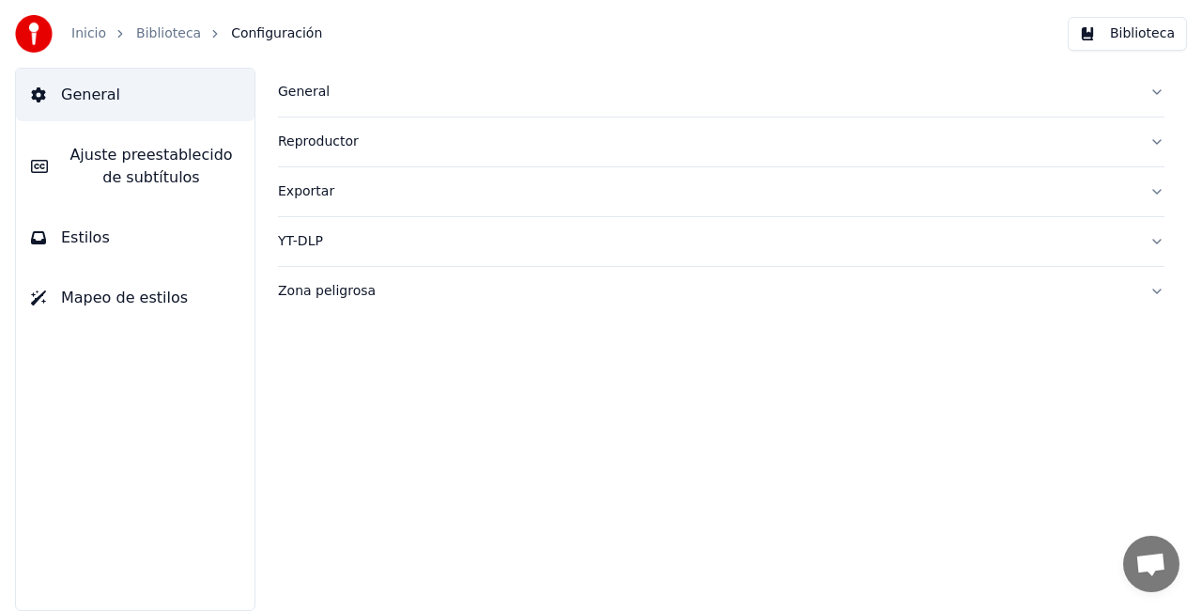
click at [124, 163] on span "Ajuste preestablecido de subtítulos" at bounding box center [151, 166] width 177 height 45
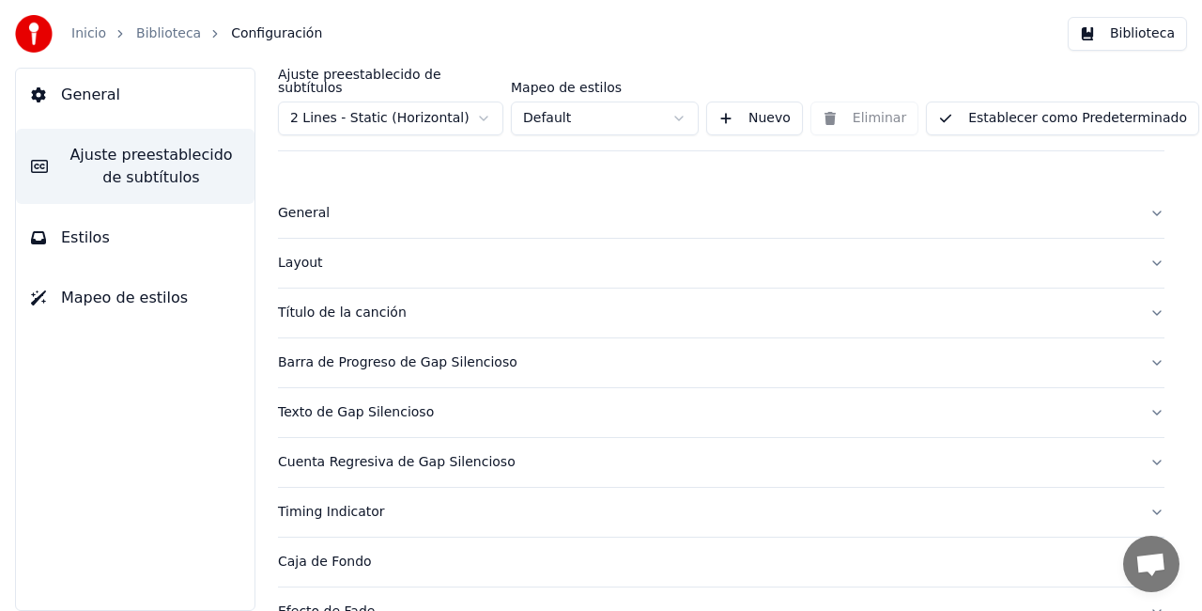
click at [443, 108] on html "Inicio Biblioteca Configuración Biblioteca General Ajuste preestablecido de sub…" at bounding box center [601, 305] width 1202 height 611
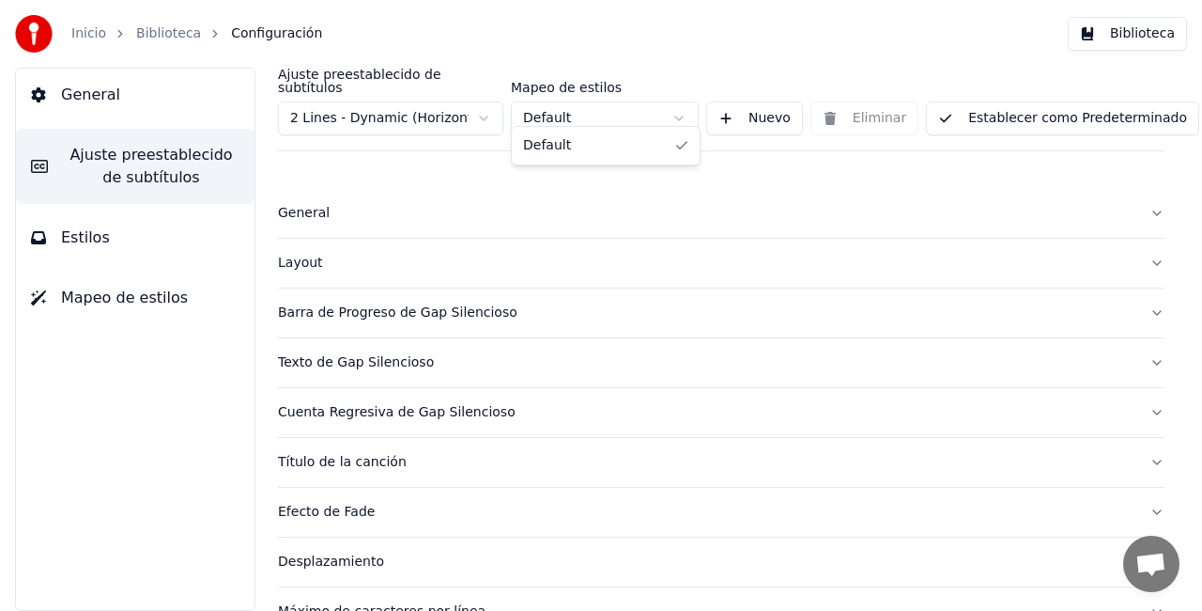
click at [585, 106] on html "Inicio Biblioteca Configuración Biblioteca General Ajuste preestablecido de sub…" at bounding box center [601, 305] width 1202 height 611
click at [584, 110] on html "Inicio Biblioteca Configuración Biblioteca General Ajuste preestablecido de sub…" at bounding box center [601, 305] width 1202 height 611
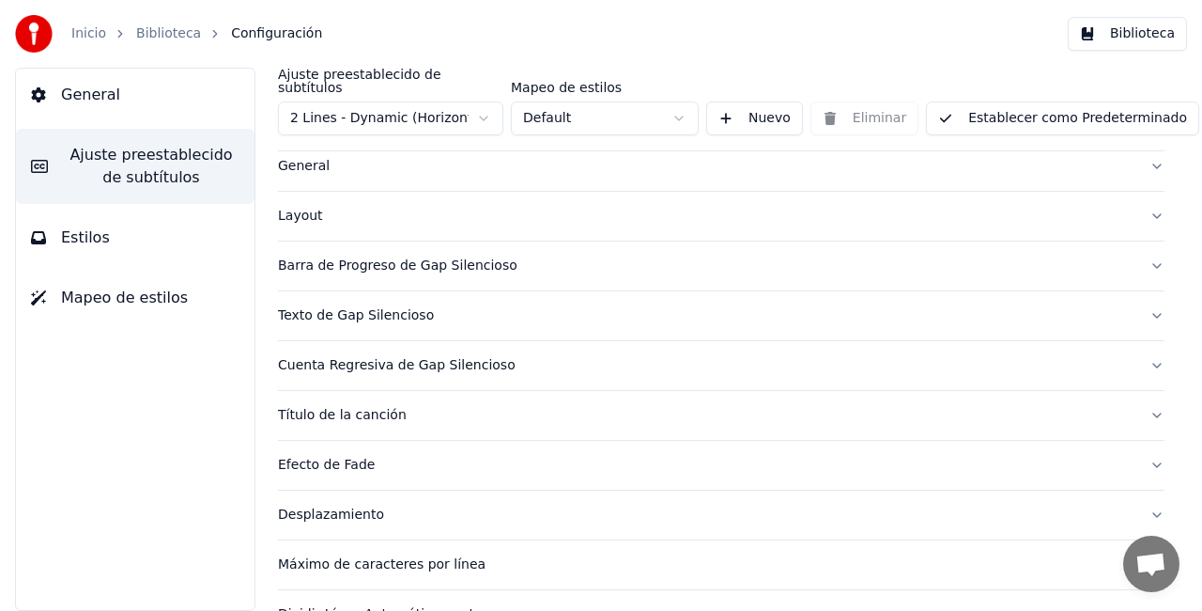
scroll to position [73, 0]
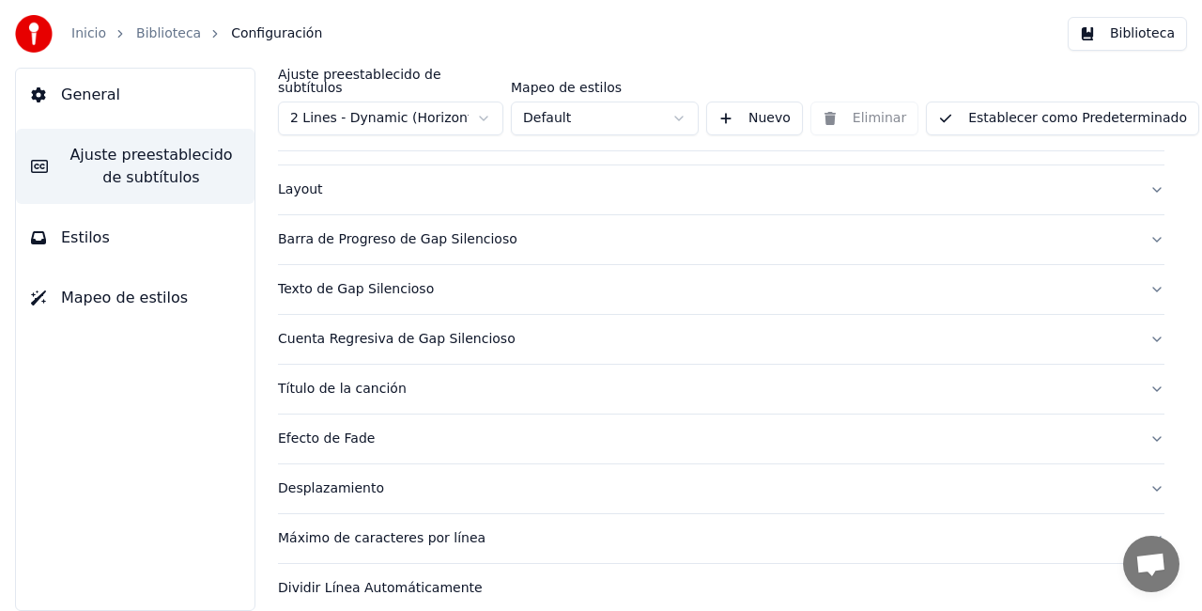
click at [358, 380] on div "Título de la canción" at bounding box center [706, 389] width 857 height 19
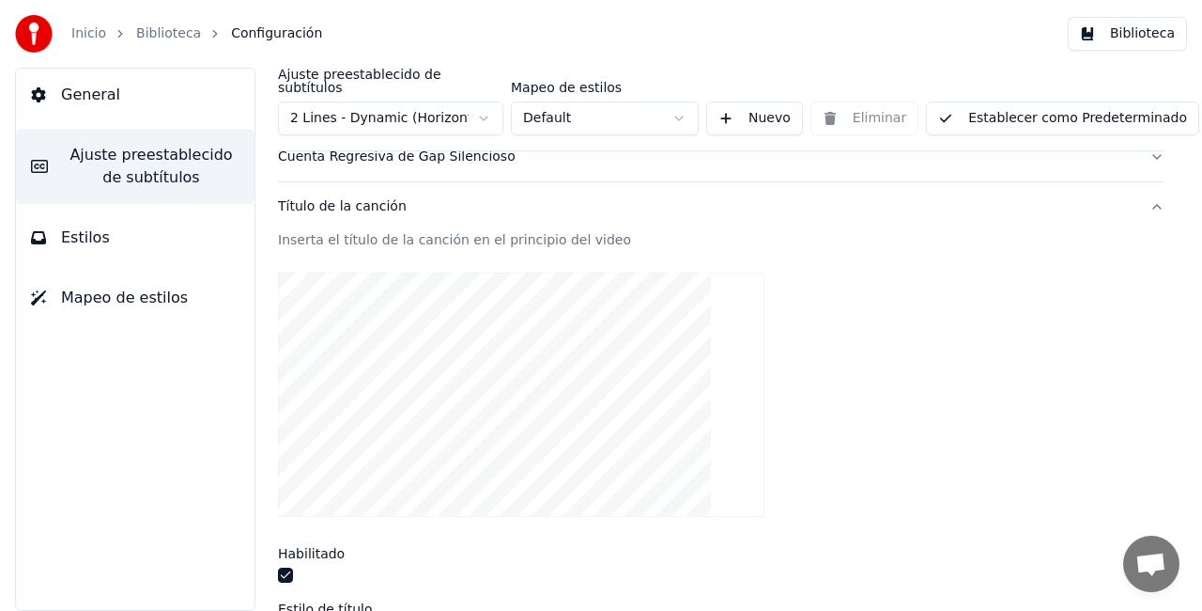
scroll to position [261, 0]
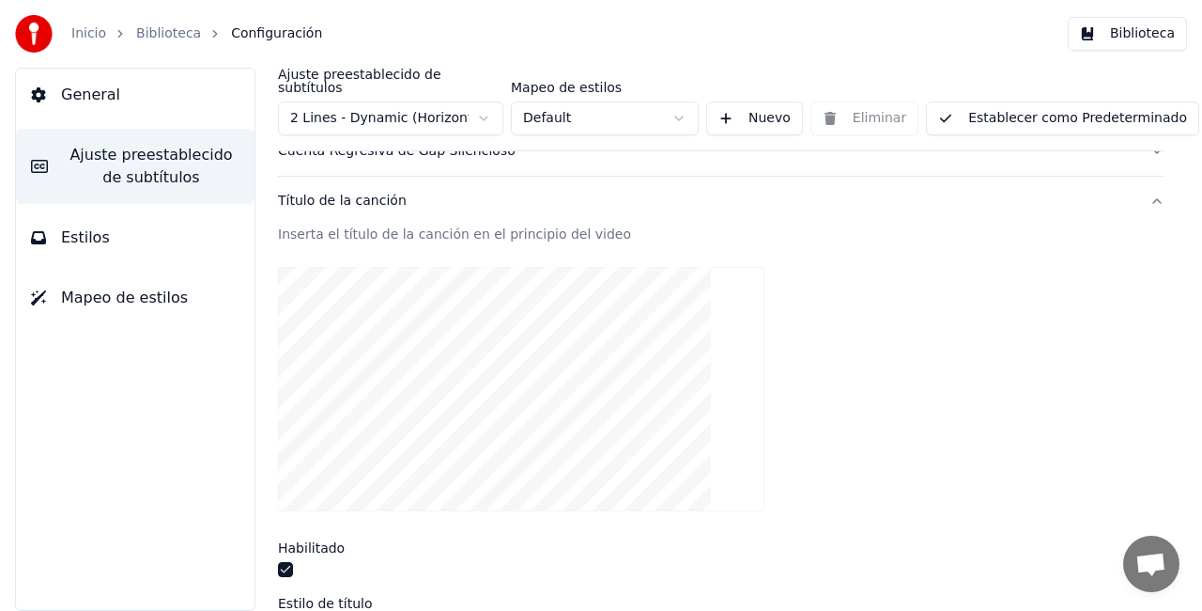
click at [446, 325] on video at bounding box center [521, 389] width 487 height 244
click at [447, 322] on video at bounding box center [521, 389] width 487 height 244
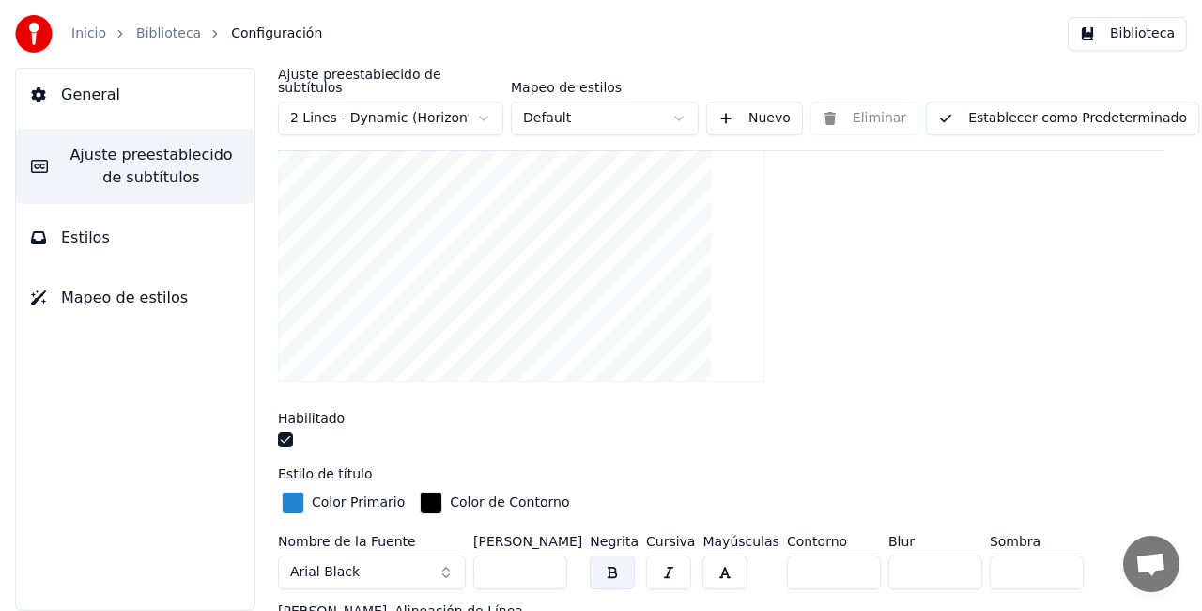
scroll to position [449, 0]
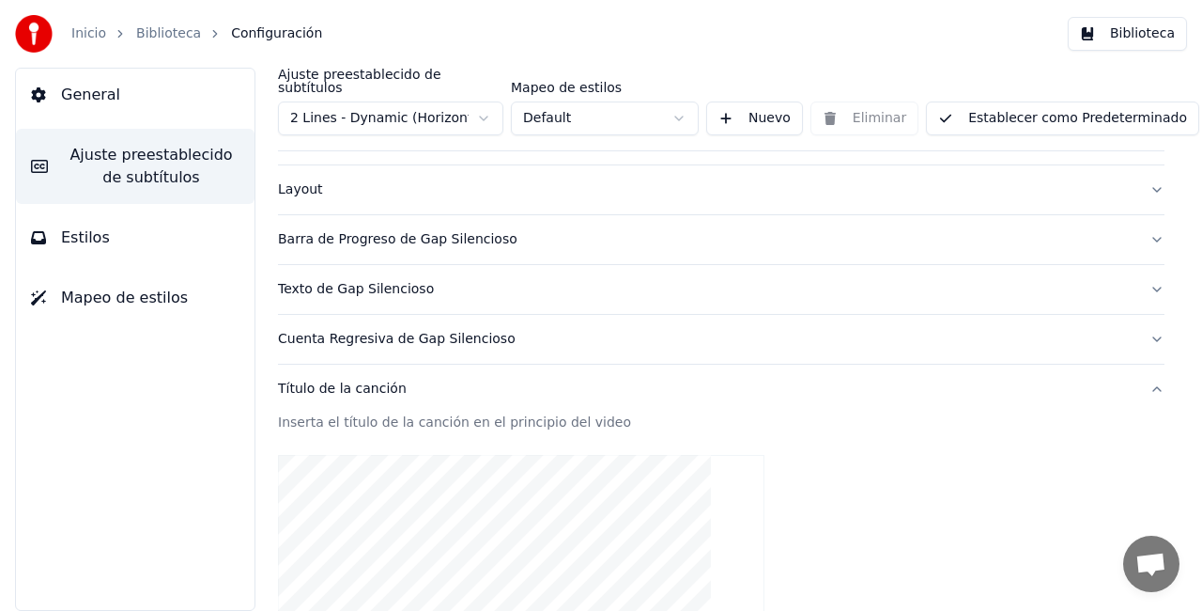
click at [91, 239] on span "Estilos" at bounding box center [85, 237] width 49 height 23
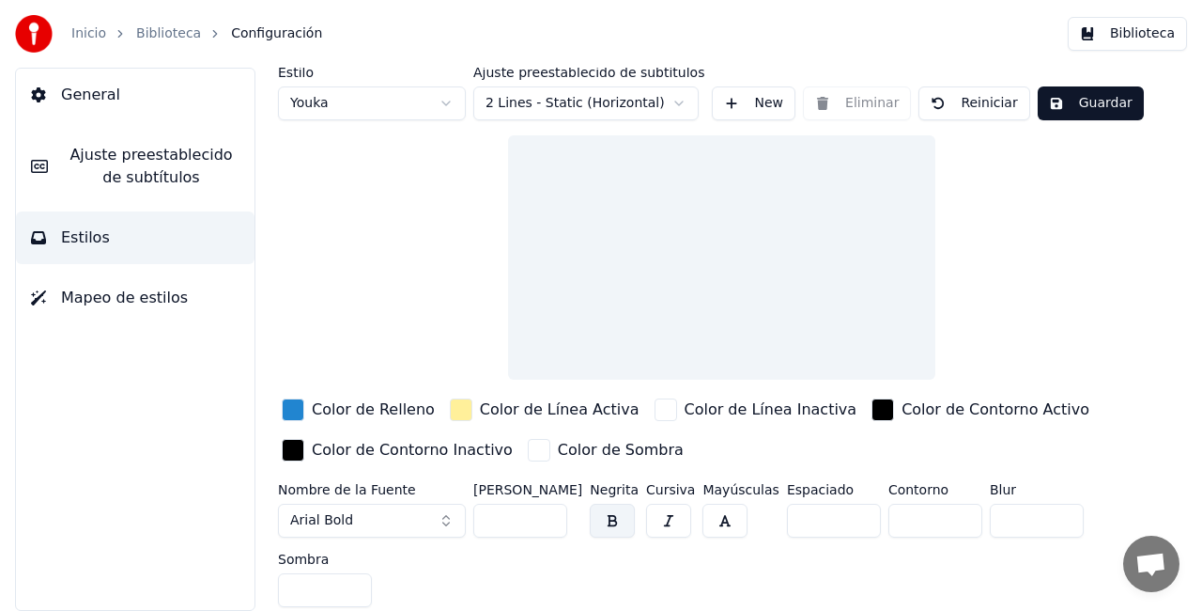
scroll to position [32, 0]
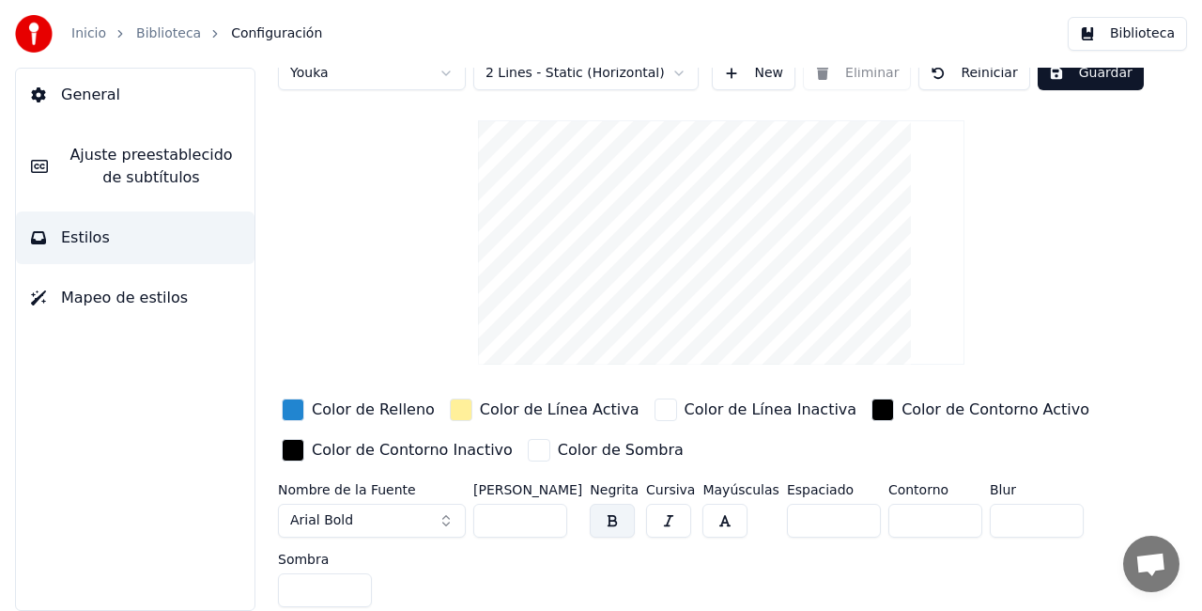
drag, startPoint x: 728, startPoint y: 307, endPoint x: 736, endPoint y: 246, distance: 61.5
click at [736, 246] on video at bounding box center [721, 242] width 487 height 244
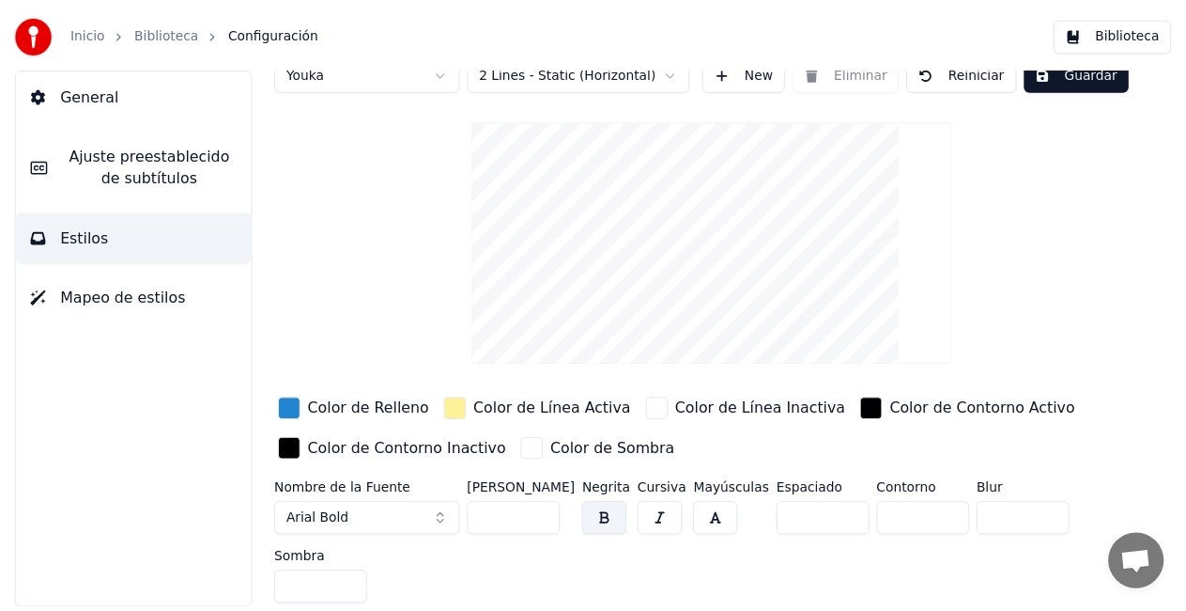
scroll to position [0, 0]
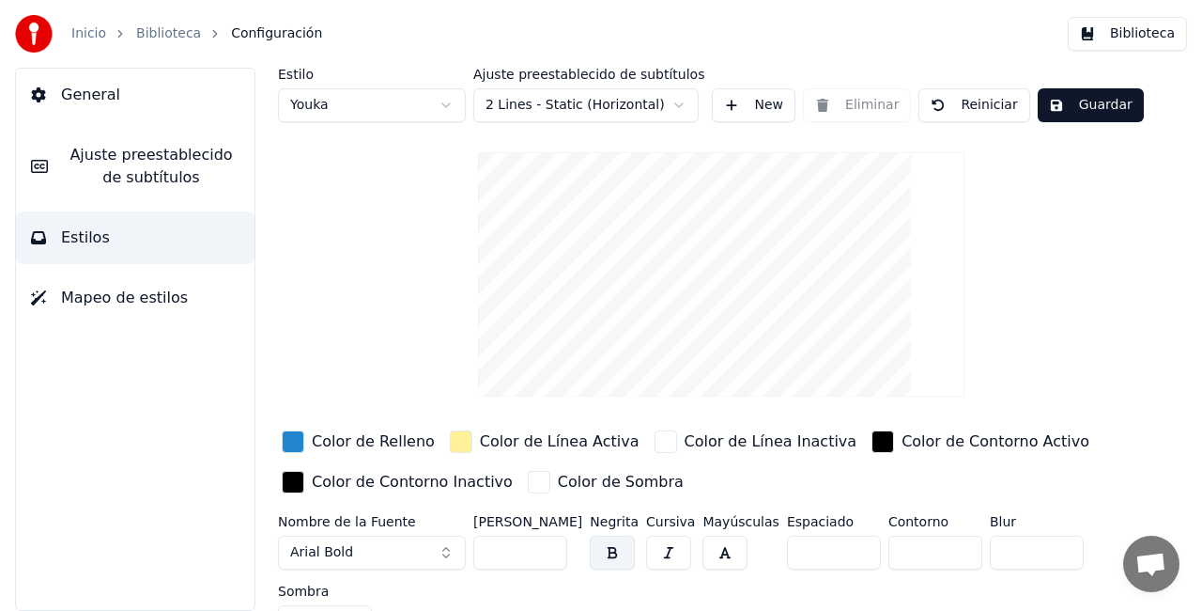
click at [1080, 104] on button "Guardar" at bounding box center [1091, 105] width 106 height 34
click at [1077, 105] on button "Hecho" at bounding box center [1085, 105] width 94 height 34
click at [1057, 113] on button "Guardar" at bounding box center [1091, 105] width 106 height 34
click at [71, 299] on span "Mapeo de estilos" at bounding box center [124, 298] width 127 height 23
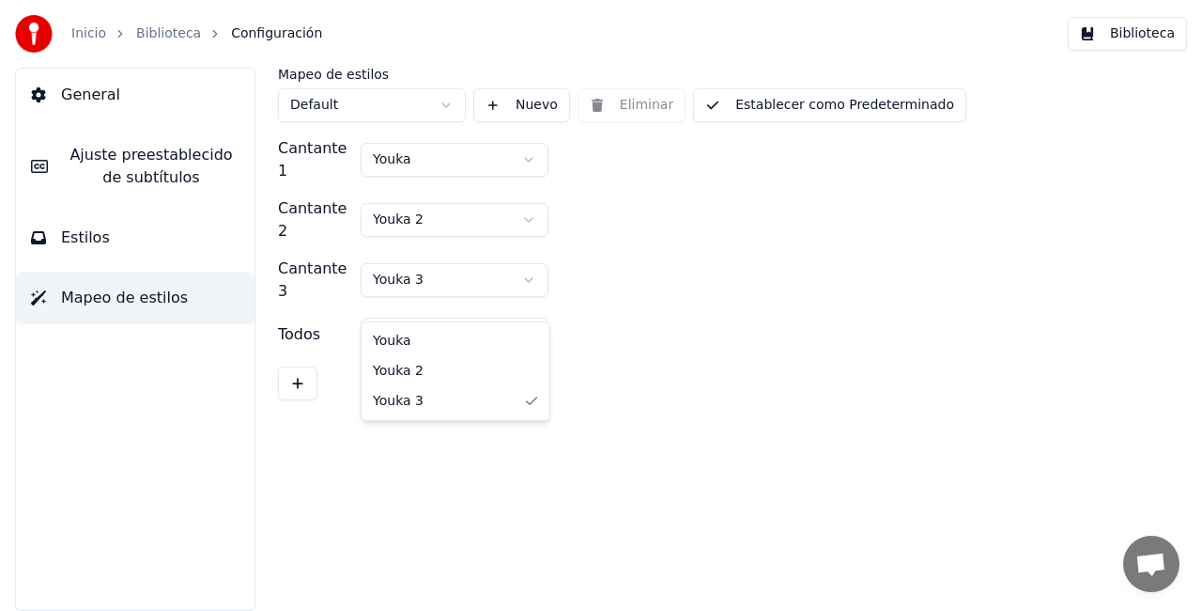
click at [488, 300] on html "Inicio Biblioteca Configuración Biblioteca General [PERSON_NAME] preestablecido…" at bounding box center [601, 305] width 1202 height 611
click at [647, 224] on html "Inicio Biblioteca Configuración Biblioteca General [PERSON_NAME] preestablecido…" at bounding box center [601, 305] width 1202 height 611
click at [158, 24] on link "Biblioteca" at bounding box center [168, 33] width 65 height 19
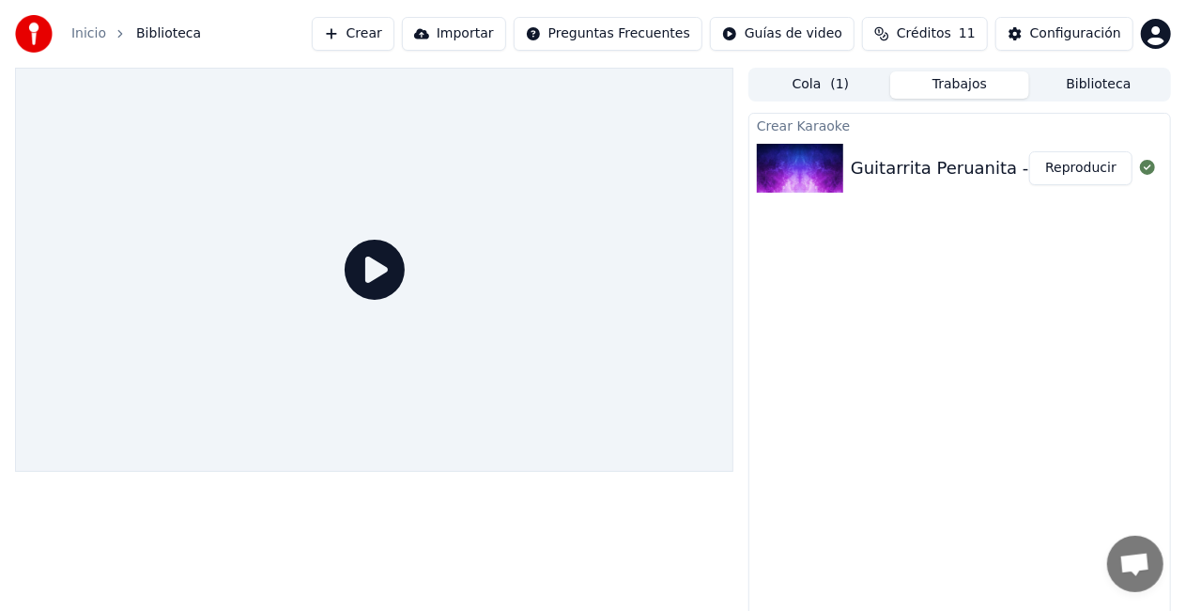
click at [391, 266] on icon at bounding box center [375, 270] width 60 height 60
click at [376, 271] on icon at bounding box center [375, 270] width 60 height 60
click at [82, 33] on link "Inicio" at bounding box center [88, 33] width 35 height 19
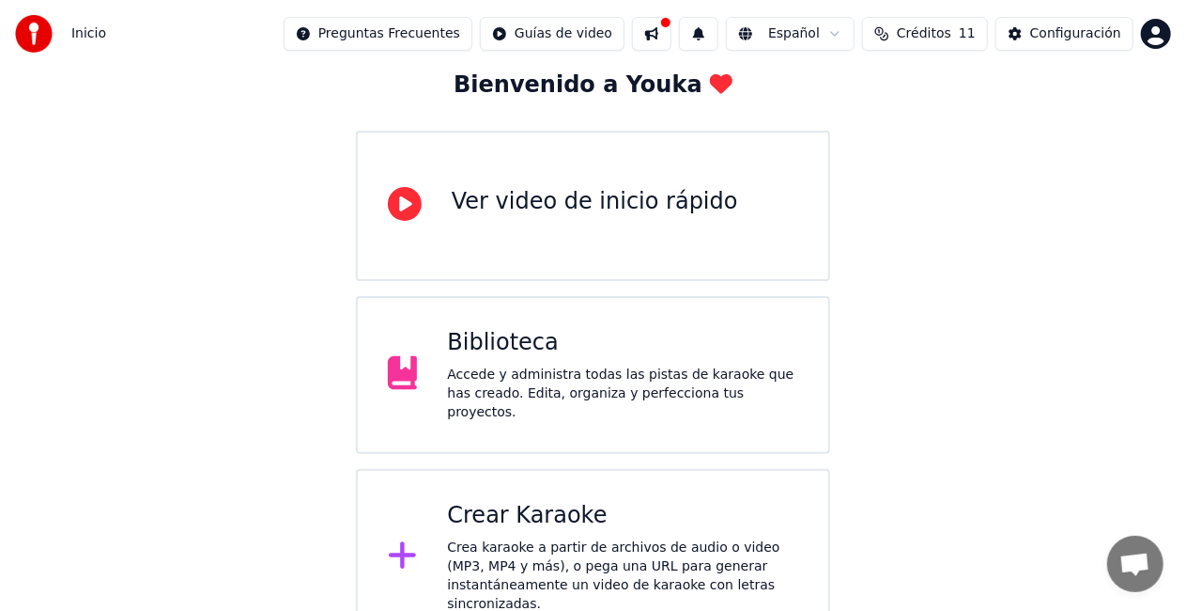
scroll to position [118, 0]
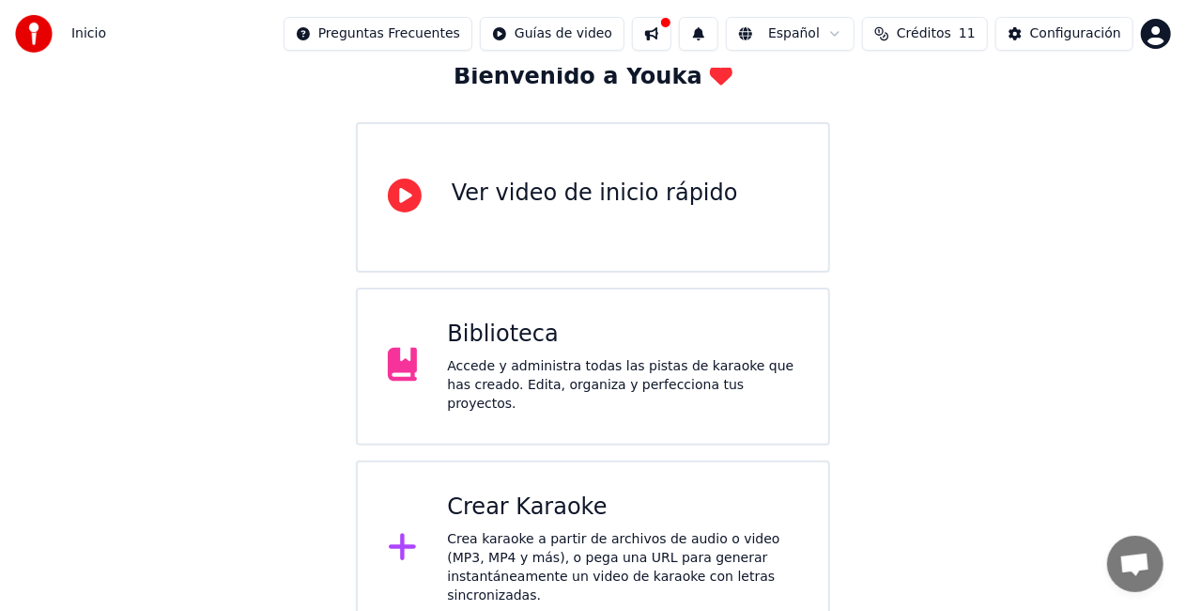
click at [585, 373] on div "Accede y administra todas las pistas de karaoke que has creado. Edita, organiza…" at bounding box center [622, 385] width 351 height 56
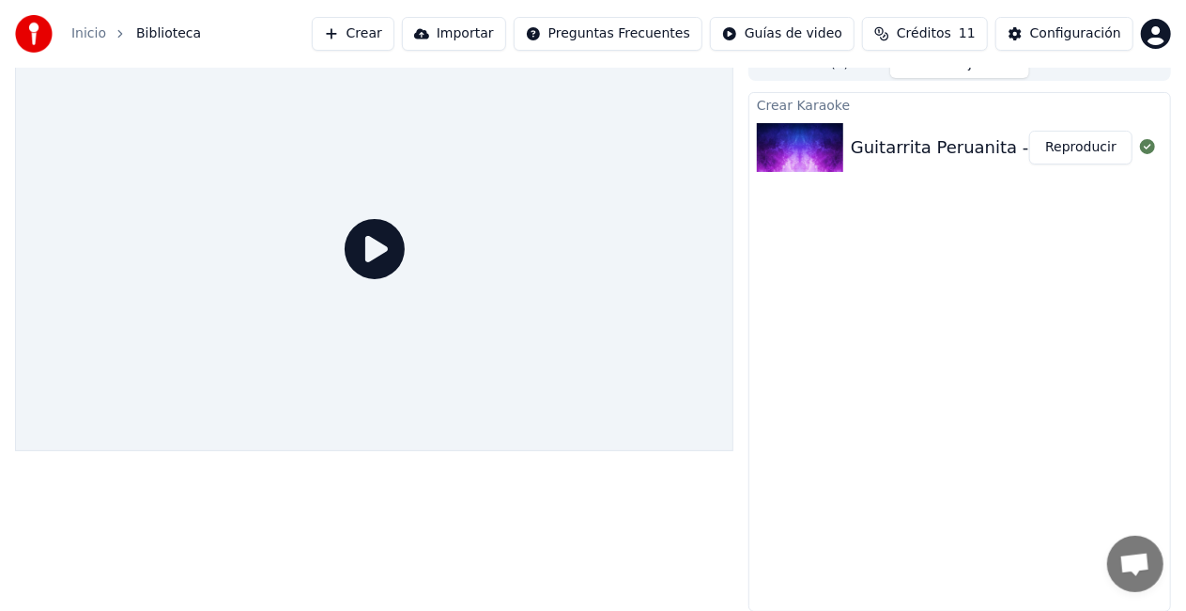
click at [946, 145] on div "Guitarrita Peruanita - [PERSON_NAME] (cascabeles, arpa, vientos, pandereta)" at bounding box center [1178, 147] width 655 height 26
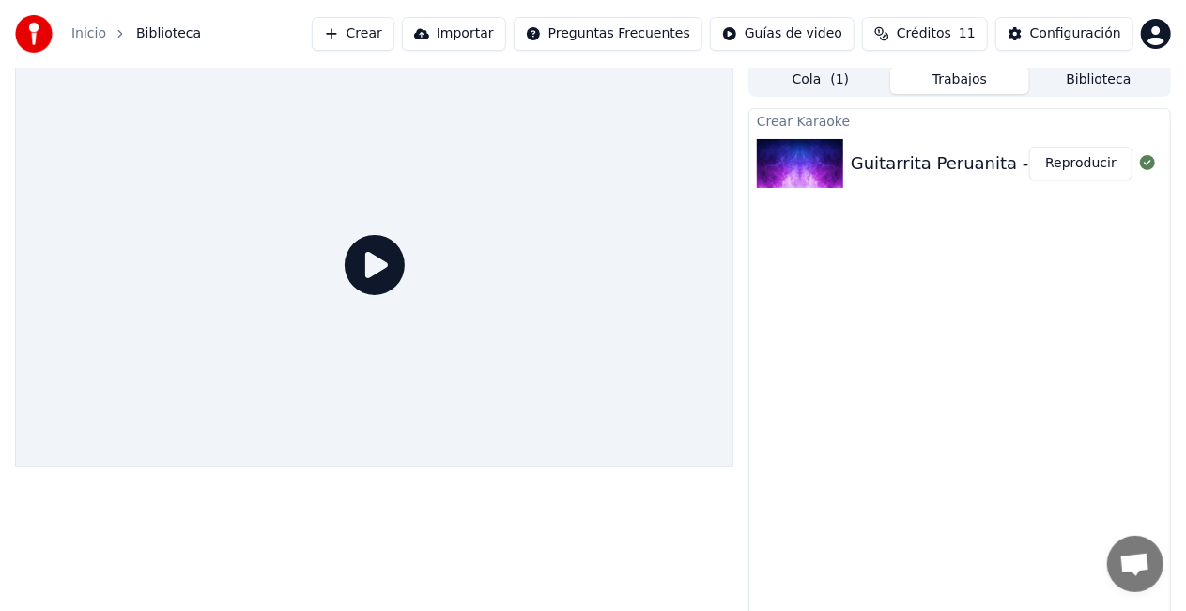
scroll to position [0, 0]
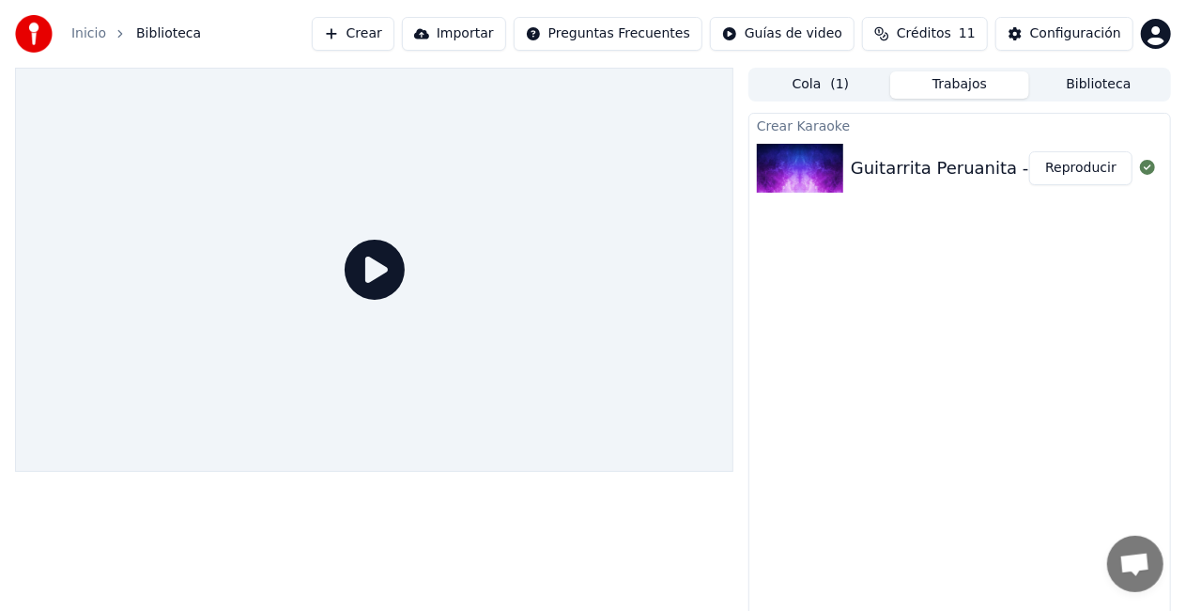
click at [833, 90] on span "( 1 )" at bounding box center [839, 84] width 19 height 19
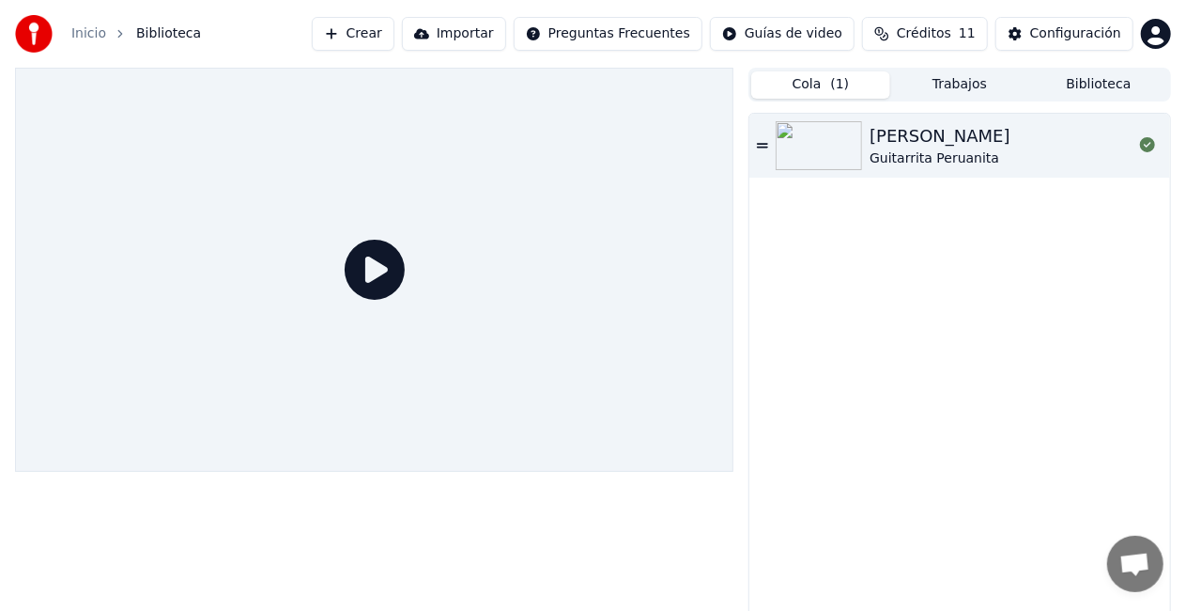
click at [909, 136] on div "[PERSON_NAME]" at bounding box center [940, 136] width 141 height 26
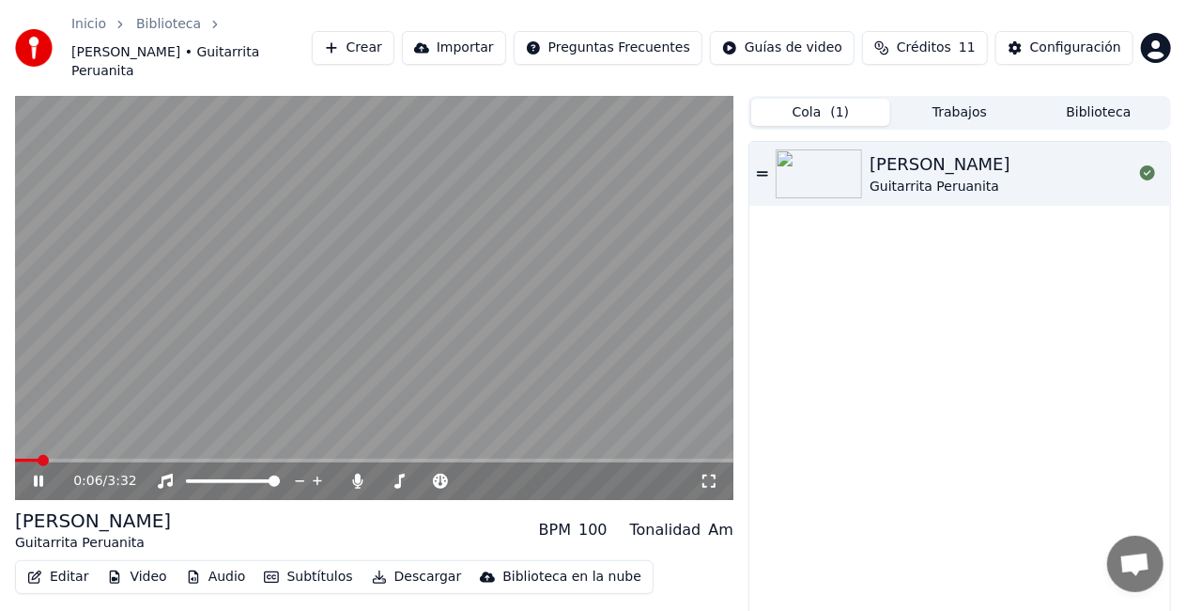
click at [38, 570] on icon "button" at bounding box center [34, 576] width 15 height 13
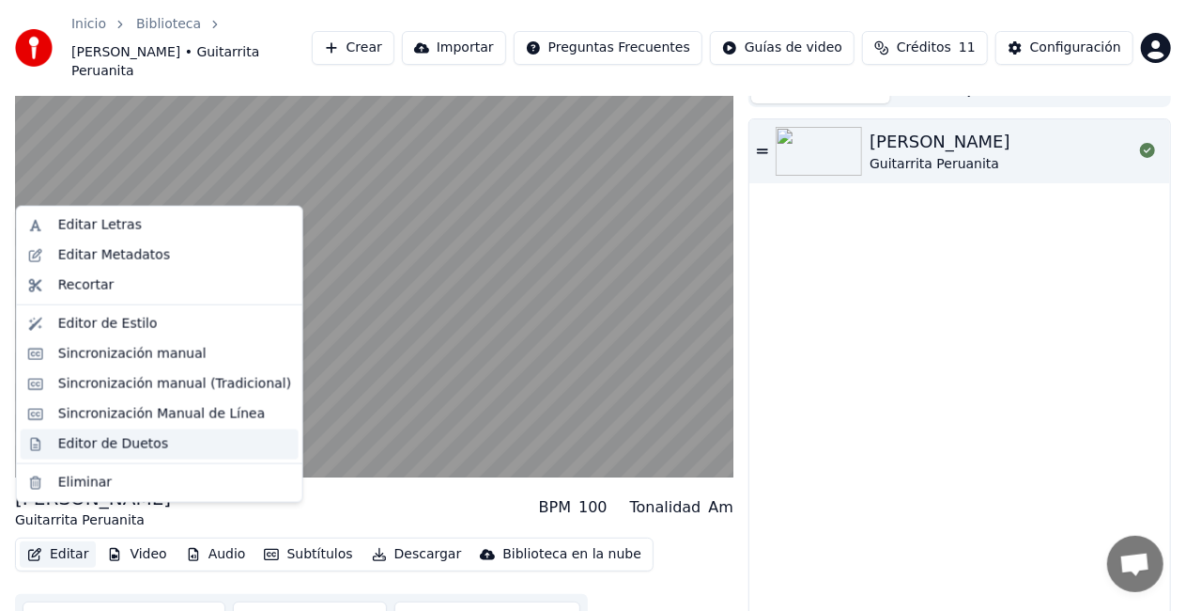
scroll to position [36, 0]
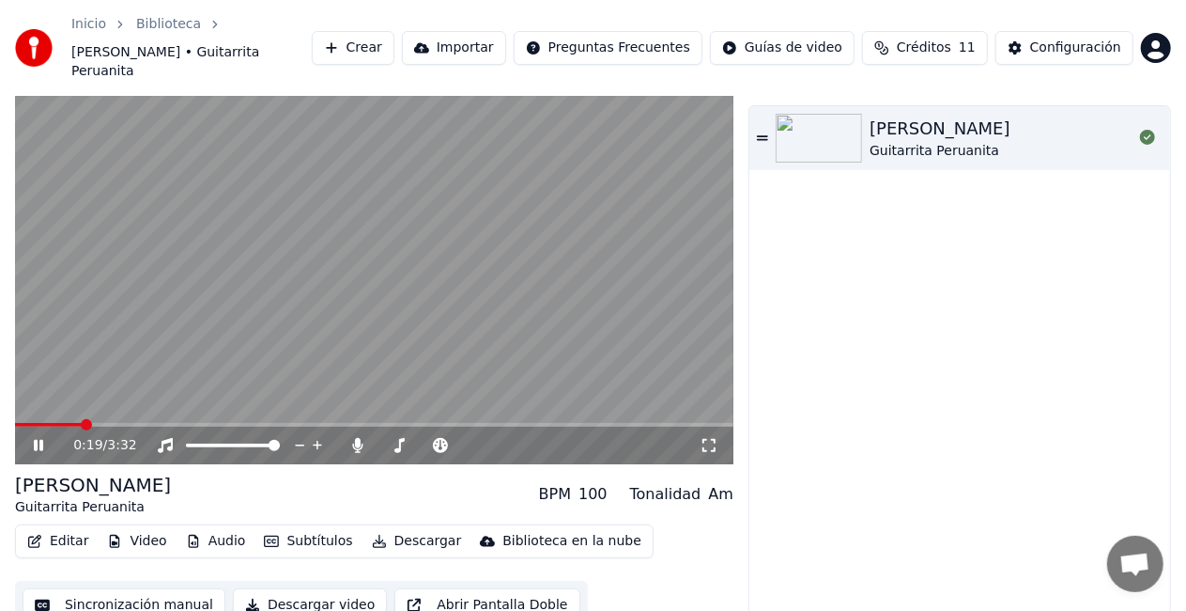
click at [788, 498] on div "[PERSON_NAME] Guitarrita Peruanita" at bounding box center [960, 365] width 421 height 518
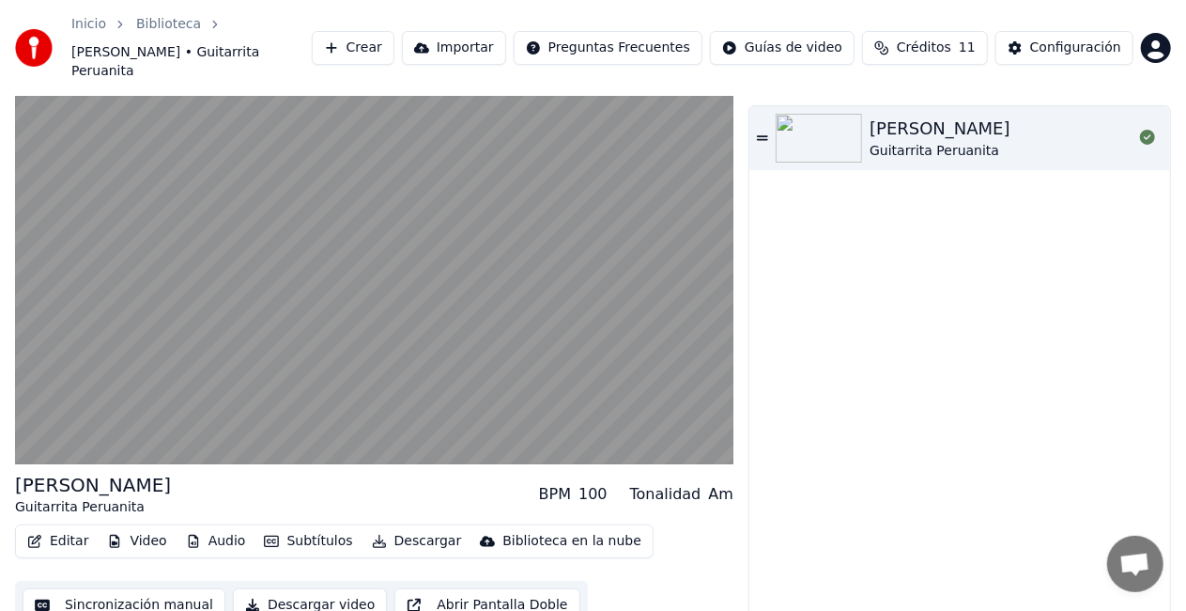
click at [116, 588] on button "Sincronización manual" at bounding box center [124, 605] width 203 height 34
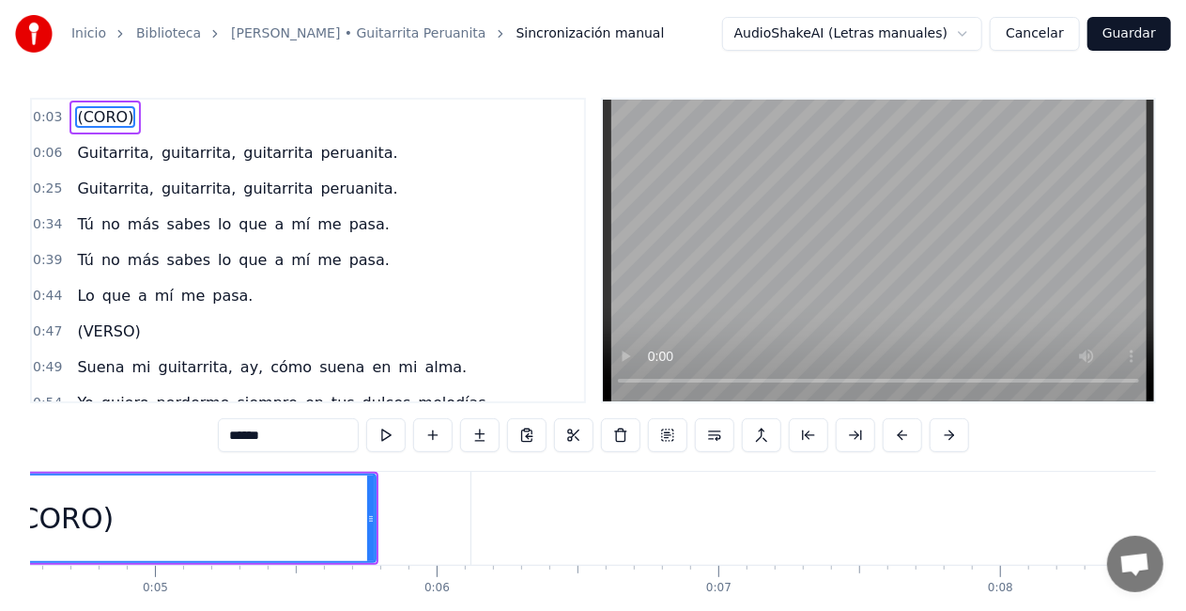
scroll to position [0, 904]
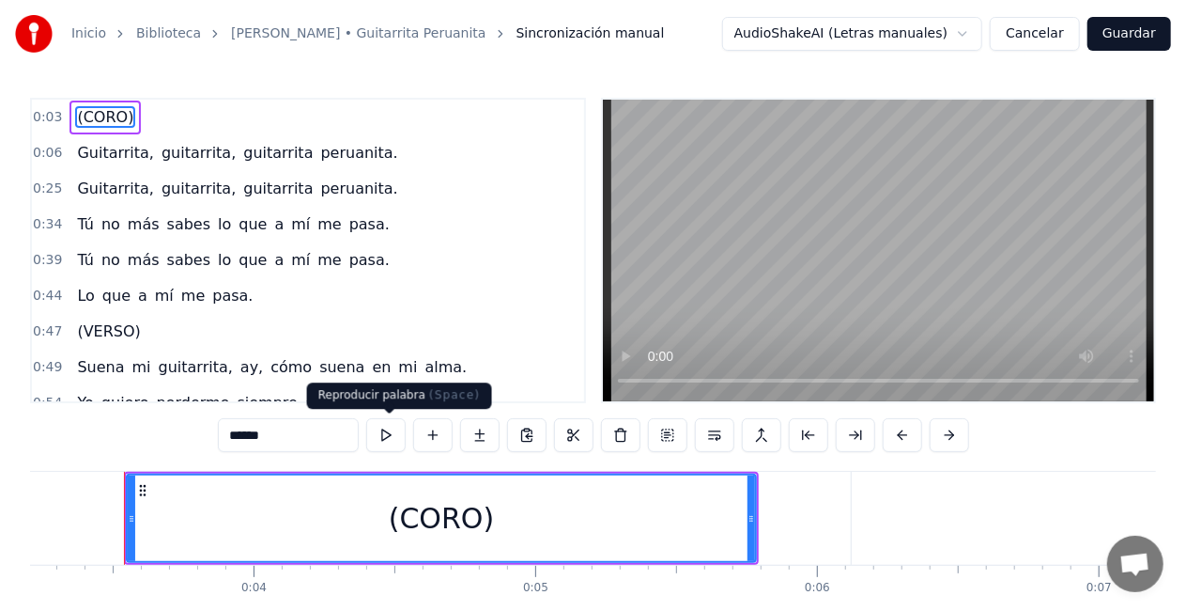
click at [392, 437] on button at bounding box center [385, 435] width 39 height 34
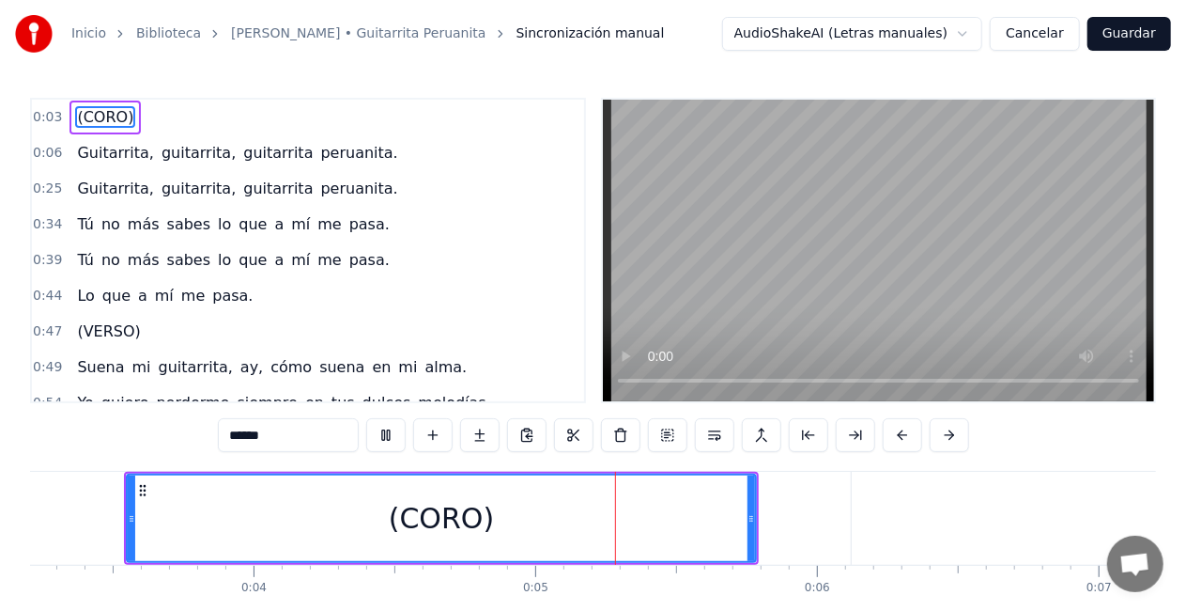
click at [391, 437] on button at bounding box center [385, 435] width 39 height 34
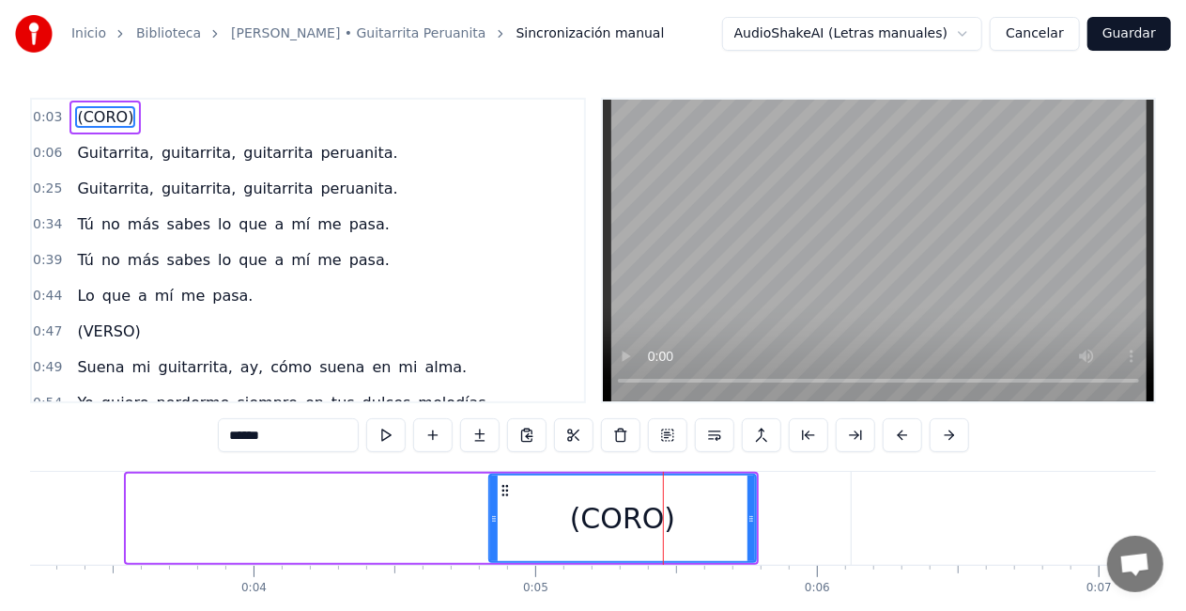
drag, startPoint x: 129, startPoint y: 522, endPoint x: 500, endPoint y: 520, distance: 371.1
click at [498, 524] on icon at bounding box center [494, 518] width 8 height 15
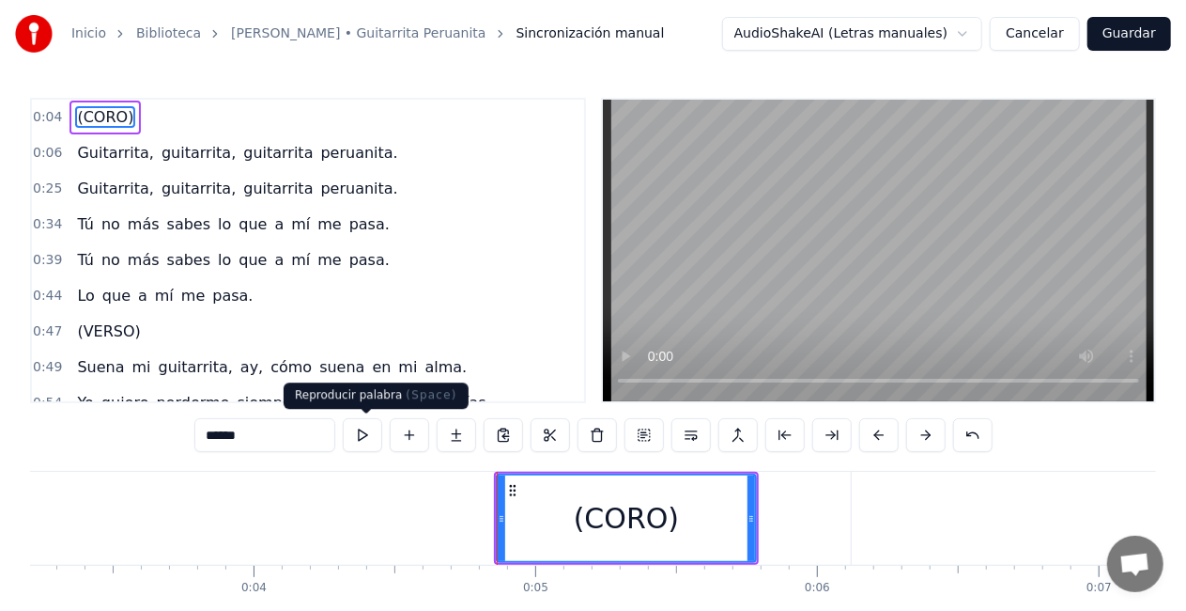
click at [366, 432] on button at bounding box center [362, 435] width 39 height 34
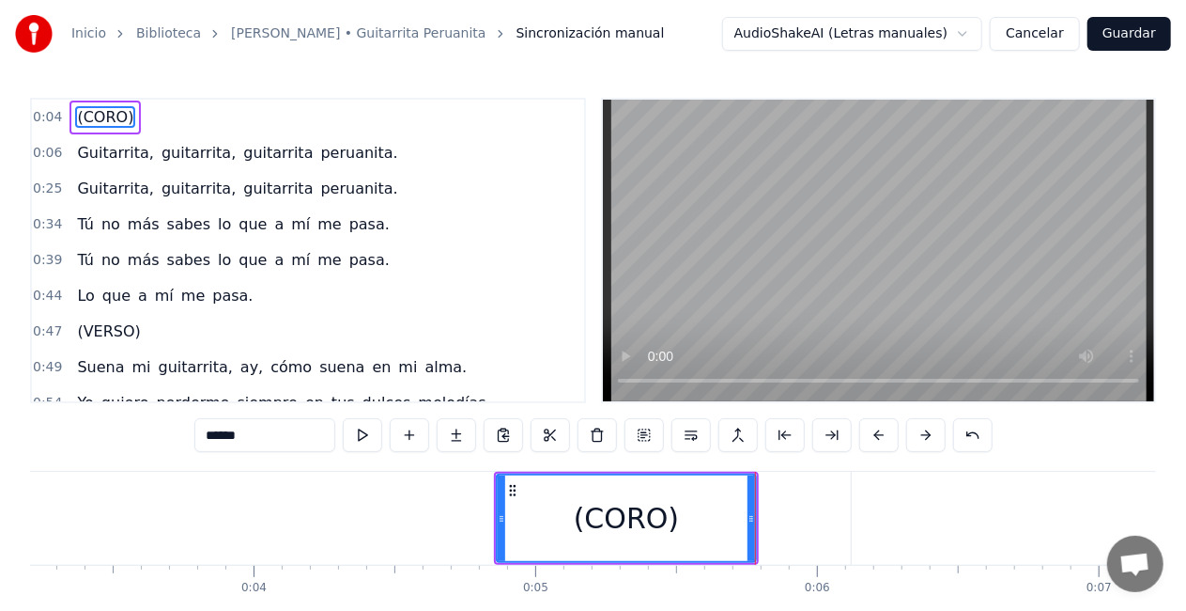
click at [366, 432] on button at bounding box center [362, 435] width 39 height 34
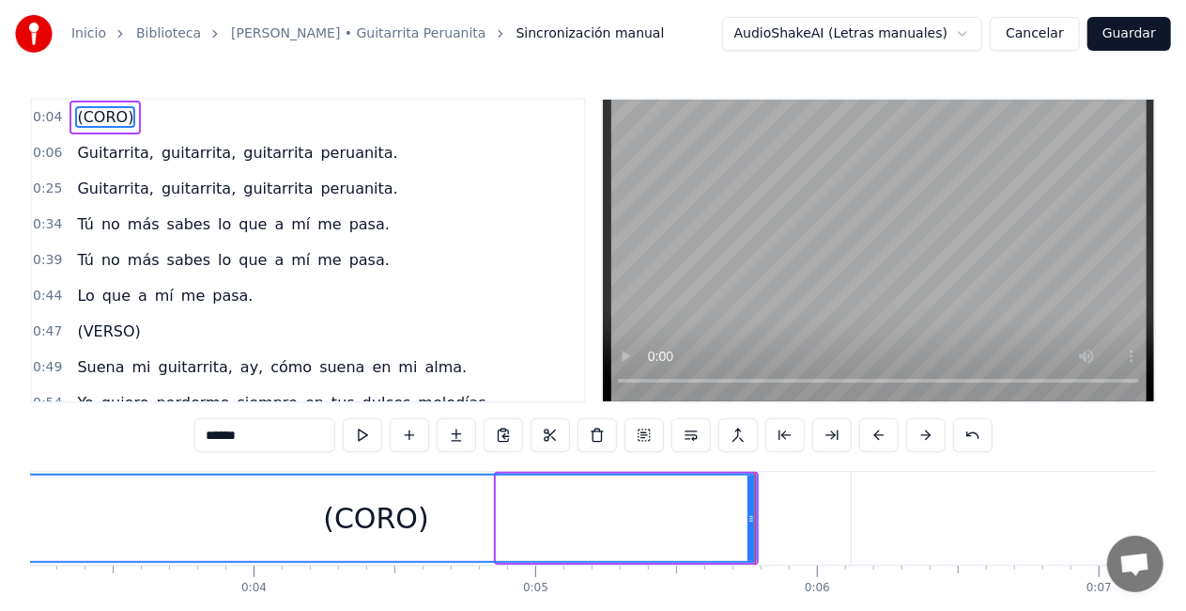
drag, startPoint x: 501, startPoint y: 536, endPoint x: 17, endPoint y: 456, distance: 490.5
click at [0, 472] on div "Inicio Biblioteca [PERSON_NAME] • Guitarrita Peruanita Sincronización manual Au…" at bounding box center [593, 330] width 1186 height 660
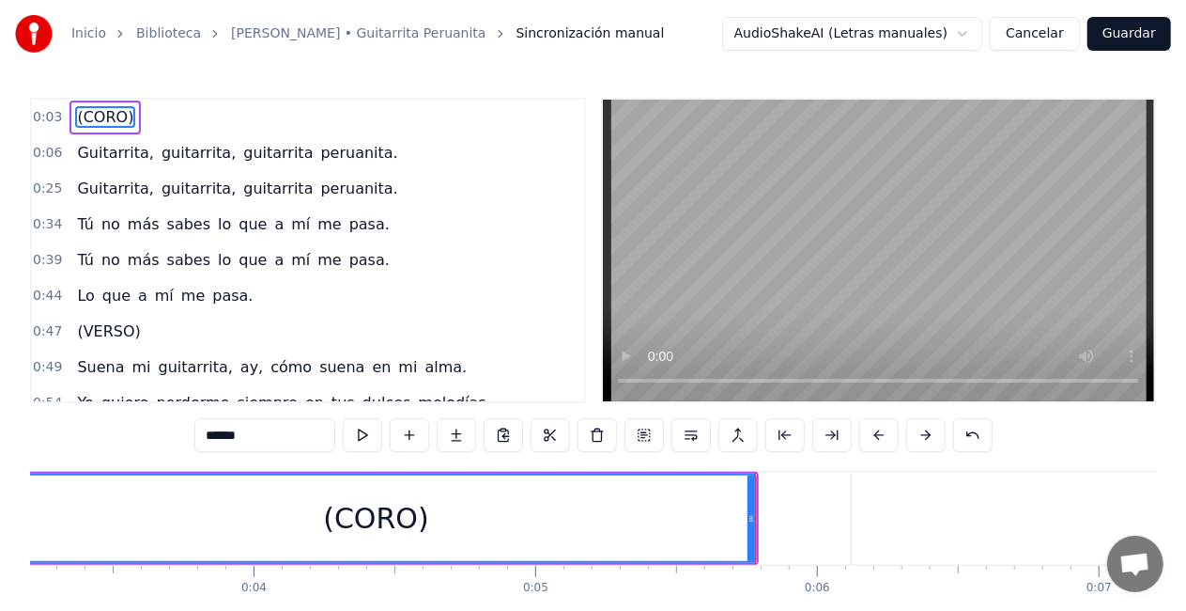
drag, startPoint x: 609, startPoint y: 594, endPoint x: 413, endPoint y: 558, distance: 198.6
click at [421, 564] on div "(CORO) Guitarrita, guitarrita, guitarrita peruanita. Guitarrita, guitarrita, gu…" at bounding box center [593, 541] width 1126 height 141
click at [411, 558] on div "(CORO)" at bounding box center [376, 517] width 758 height 85
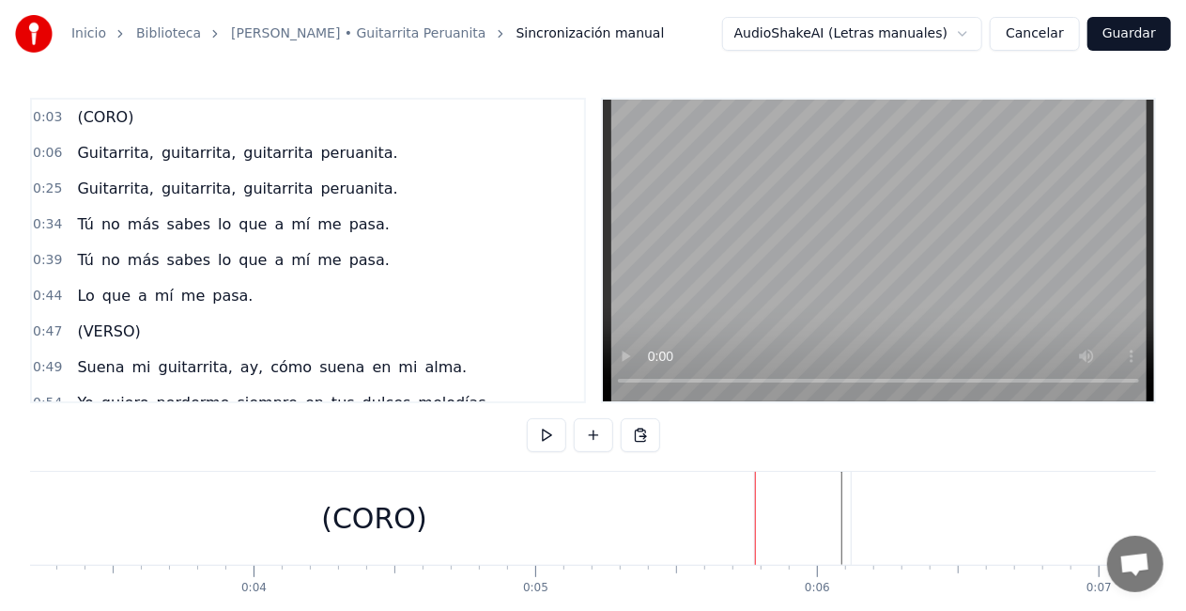
drag, startPoint x: 800, startPoint y: 498, endPoint x: 636, endPoint y: 499, distance: 164.4
click at [62, 449] on div "0:03 (CORO) 0:06 Guitarrita, guitarrita, [PERSON_NAME]. 0:25 Guitarrita, guitar…" at bounding box center [593, 379] width 1126 height 563
drag, startPoint x: 0, startPoint y: 449, endPoint x: 80, endPoint y: 457, distance: 80.2
click at [15, 442] on div "Inicio Biblioteca [PERSON_NAME] • Guitarrita Peruanita Sincronización manual Au…" at bounding box center [593, 330] width 1186 height 660
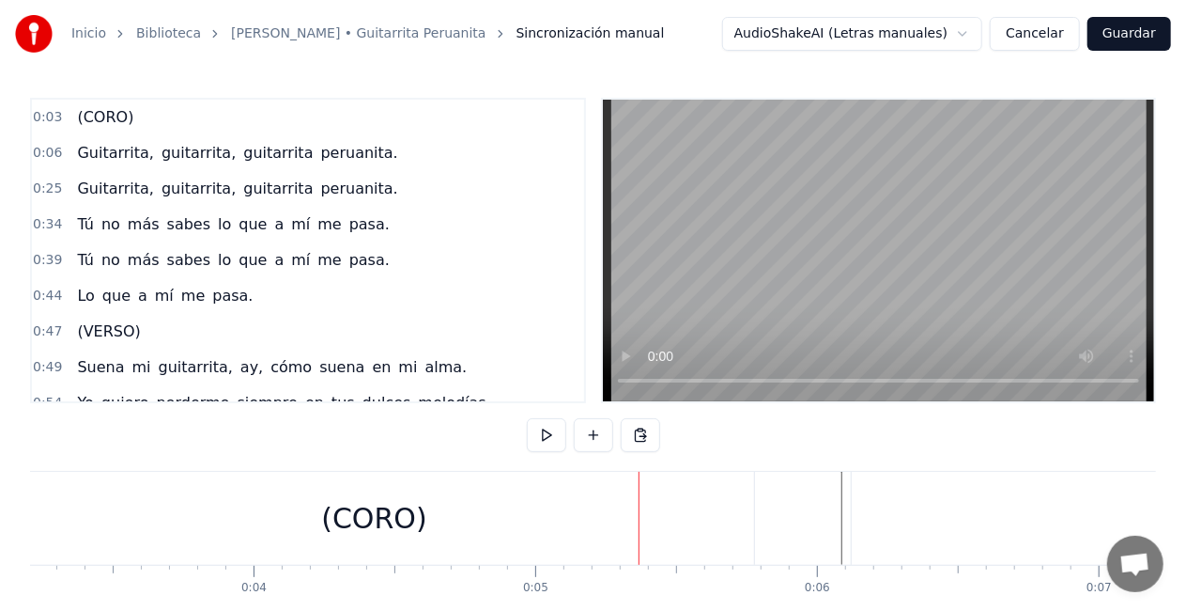
drag, startPoint x: 6, startPoint y: 571, endPoint x: 58, endPoint y: 508, distance: 82.0
click at [2, 557] on div "Inicio Biblioteca [PERSON_NAME] • Guitarrita Peruanita Sincronización manual Au…" at bounding box center [593, 330] width 1186 height 660
click at [72, 499] on div "(CORO)" at bounding box center [374, 518] width 760 height 93
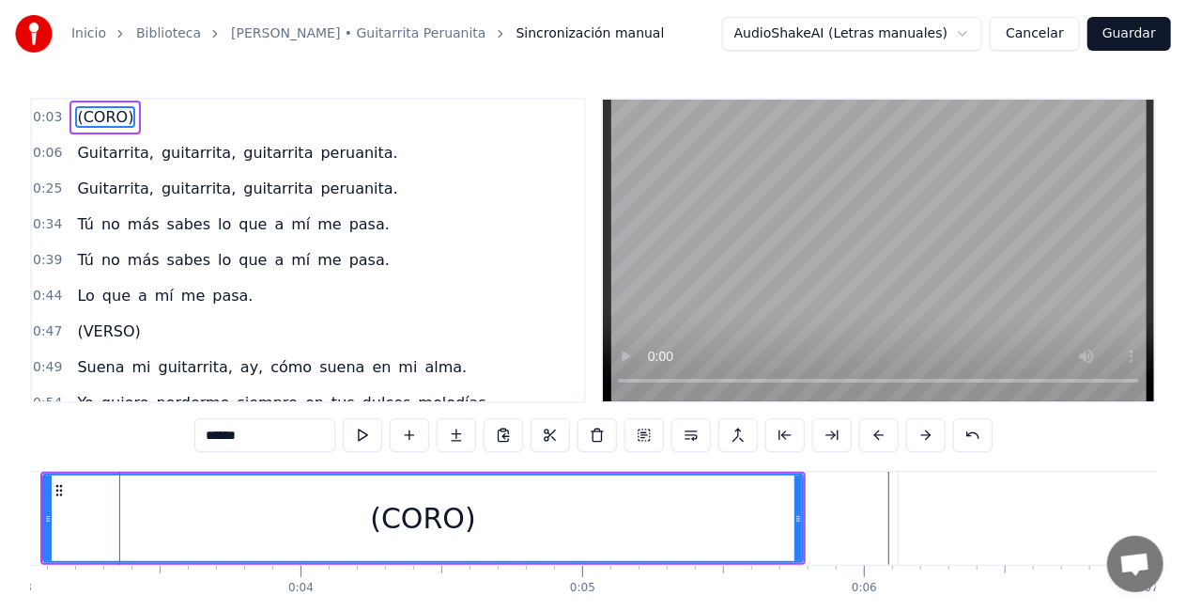
scroll to position [0, 852]
drag, startPoint x: 53, startPoint y: 512, endPoint x: 0, endPoint y: 484, distance: 59.7
click at [0, 484] on div "Inicio Biblioteca [PERSON_NAME] • Guitarrita Peruanita Sincronización manual Au…" at bounding box center [593, 330] width 1186 height 660
click at [39, 483] on div "(CORO)" at bounding box center [401, 517] width 811 height 85
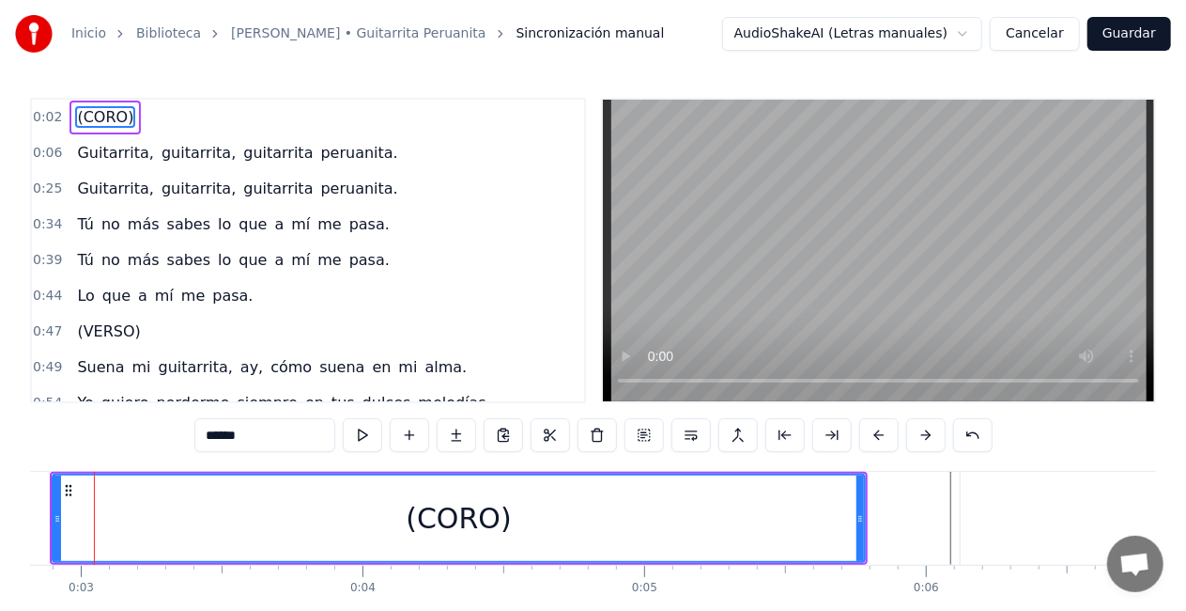
scroll to position [0, 765]
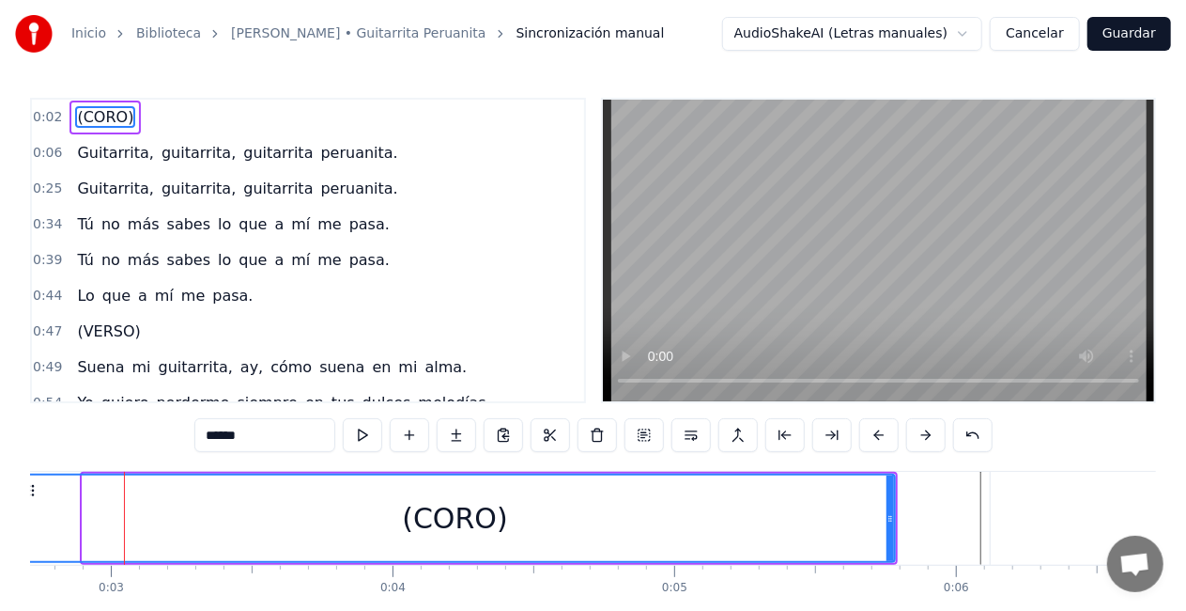
drag, startPoint x: 83, startPoint y: 514, endPoint x: 54, endPoint y: 496, distance: 33.4
click at [28, 502] on div "Inicio Biblioteca [PERSON_NAME] • Guitarrita Peruanita Sincronización manual Au…" at bounding box center [593, 330] width 1186 height 660
click at [56, 494] on div "(CORO)" at bounding box center [461, 517] width 865 height 85
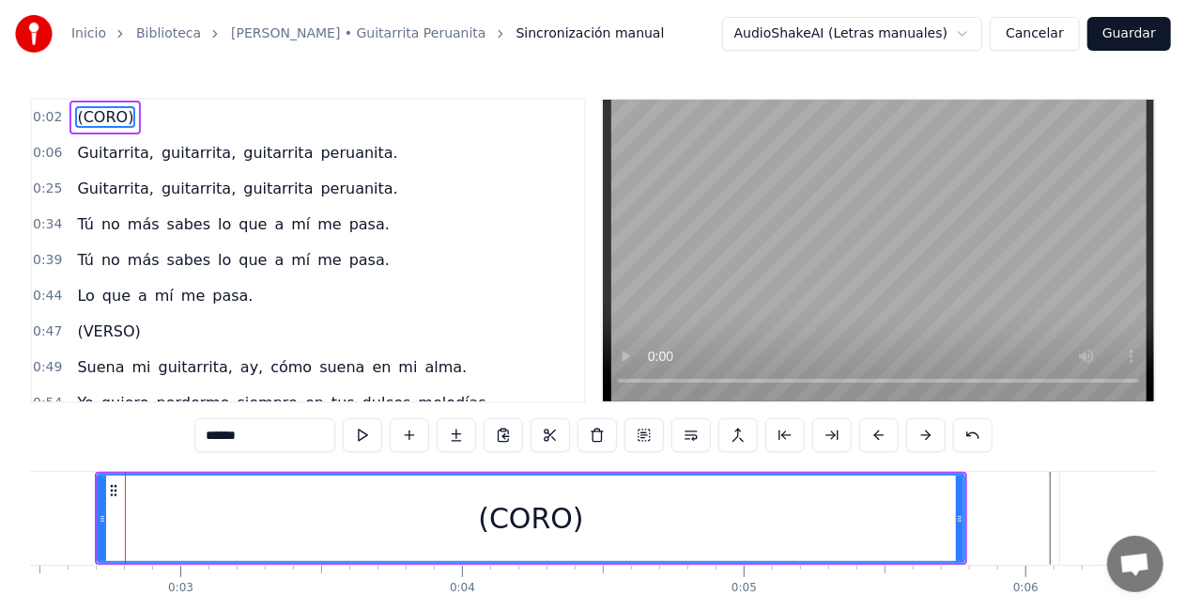
drag, startPoint x: 6, startPoint y: 503, endPoint x: 58, endPoint y: 477, distance: 58.4
click at [6, 480] on div "Inicio Biblioteca [PERSON_NAME] • Guitarrita Peruanita Sincronización manual Au…" at bounding box center [593, 330] width 1186 height 660
drag, startPoint x: 118, startPoint y: 434, endPoint x: 33, endPoint y: 442, distance: 85.9
click at [30, 443] on div "0:02 (CORO) 0:06 Guitarrita, guitarrita, [PERSON_NAME]. 0:25 Guitarrita, guitar…" at bounding box center [593, 379] width 1126 height 563
click at [36, 443] on div "0:02 (CORO) 0:06 Guitarrita, guitarrita, [PERSON_NAME]. 0:25 Guitarrita, guitar…" at bounding box center [593, 379] width 1126 height 563
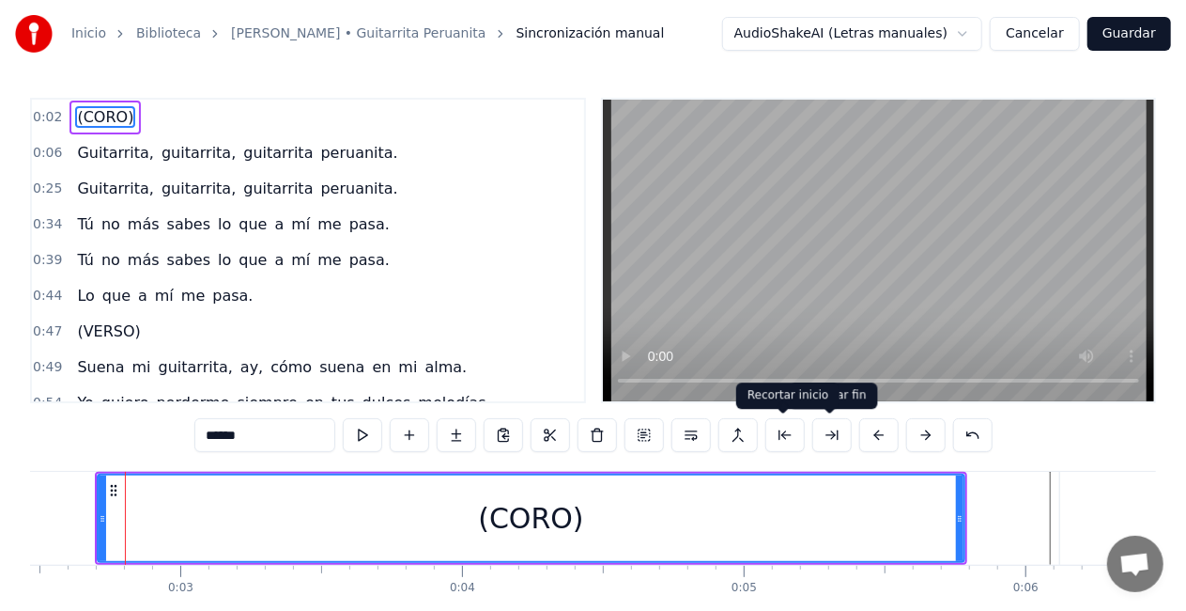
click at [782, 436] on button at bounding box center [785, 435] width 39 height 34
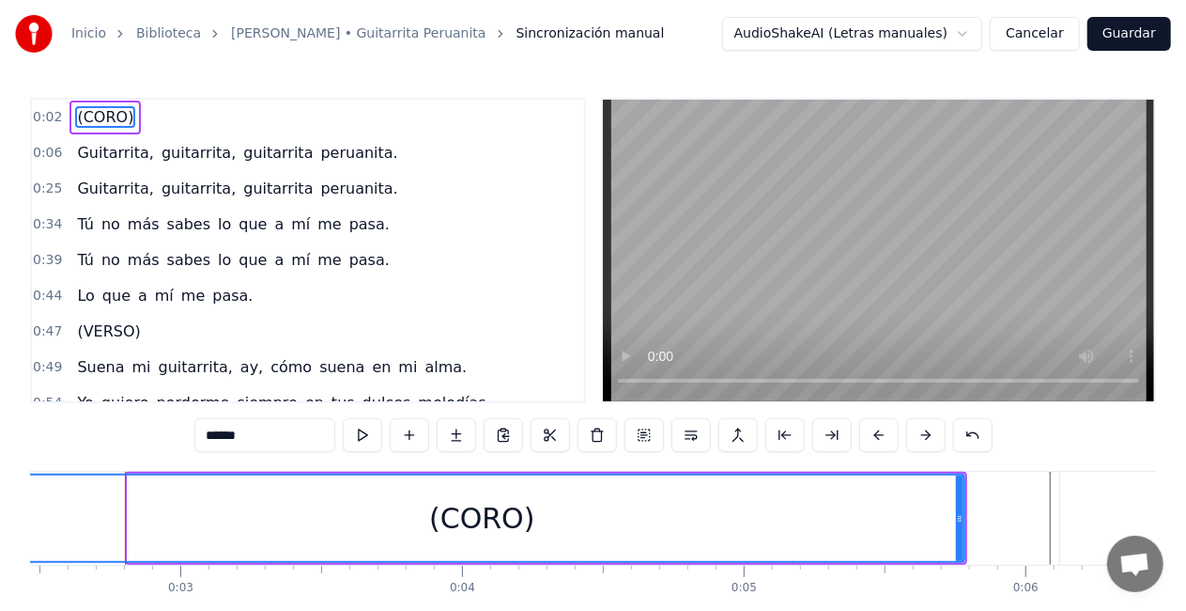
drag, startPoint x: 128, startPoint y: 520, endPoint x: 6, endPoint y: 501, distance: 123.7
click at [0, 517] on div "Inicio Biblioteca [PERSON_NAME] • Guitarrita Peruanita Sincronización manual Au…" at bounding box center [593, 330] width 1186 height 660
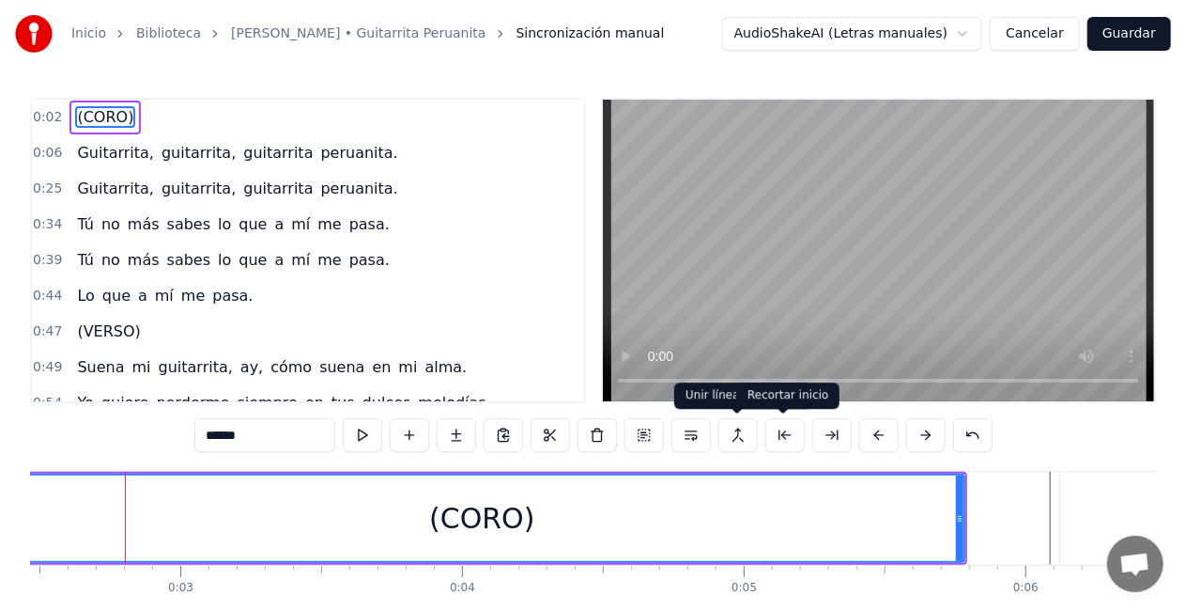
click at [771, 429] on button at bounding box center [785, 435] width 39 height 34
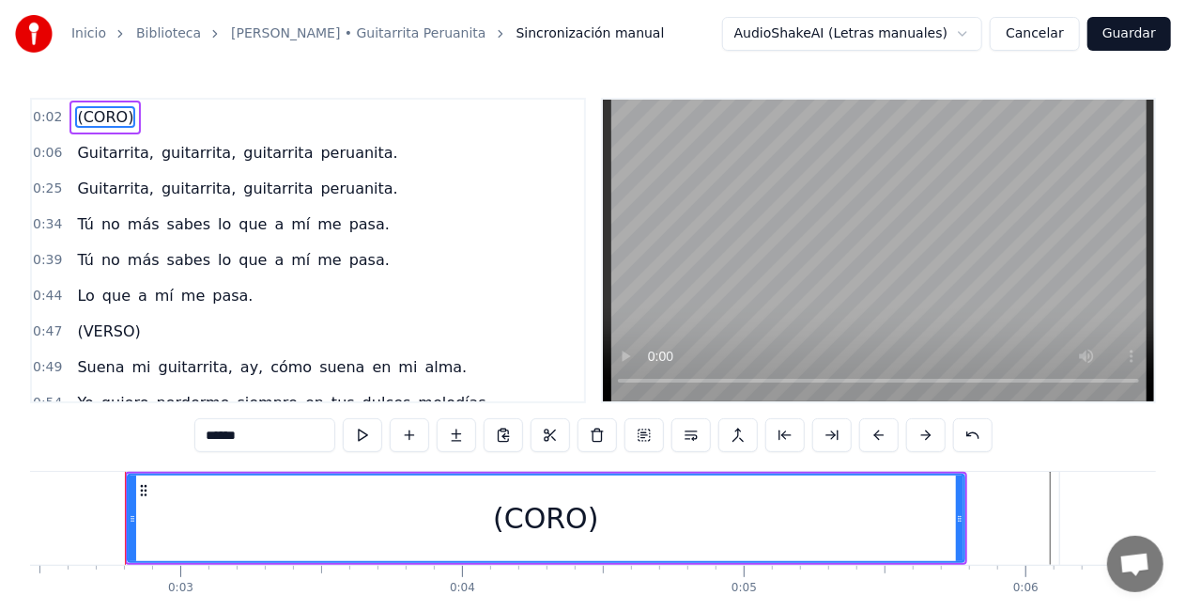
click at [771, 425] on button at bounding box center [785, 435] width 39 height 34
drag, startPoint x: 771, startPoint y: 425, endPoint x: 783, endPoint y: 417, distance: 14.3
click at [782, 418] on button at bounding box center [785, 435] width 39 height 34
click at [783, 418] on button at bounding box center [785, 435] width 39 height 34
click at [355, 426] on button at bounding box center [362, 435] width 39 height 34
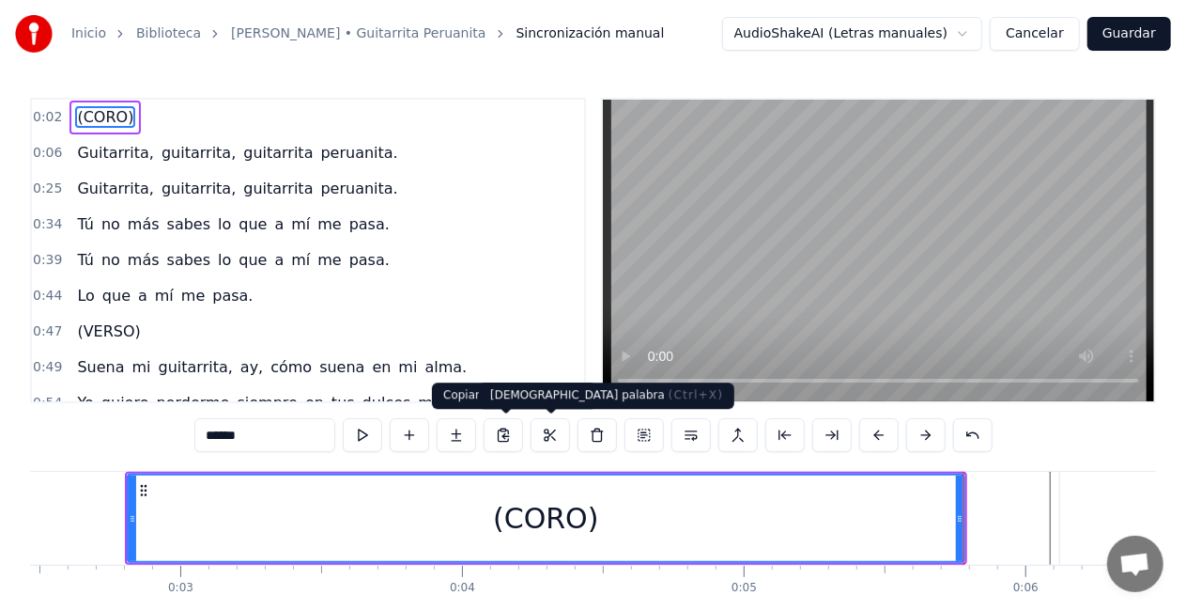
drag, startPoint x: 355, startPoint y: 428, endPoint x: 579, endPoint y: 432, distance: 223.6
click at [579, 432] on div "******" at bounding box center [593, 435] width 798 height 34
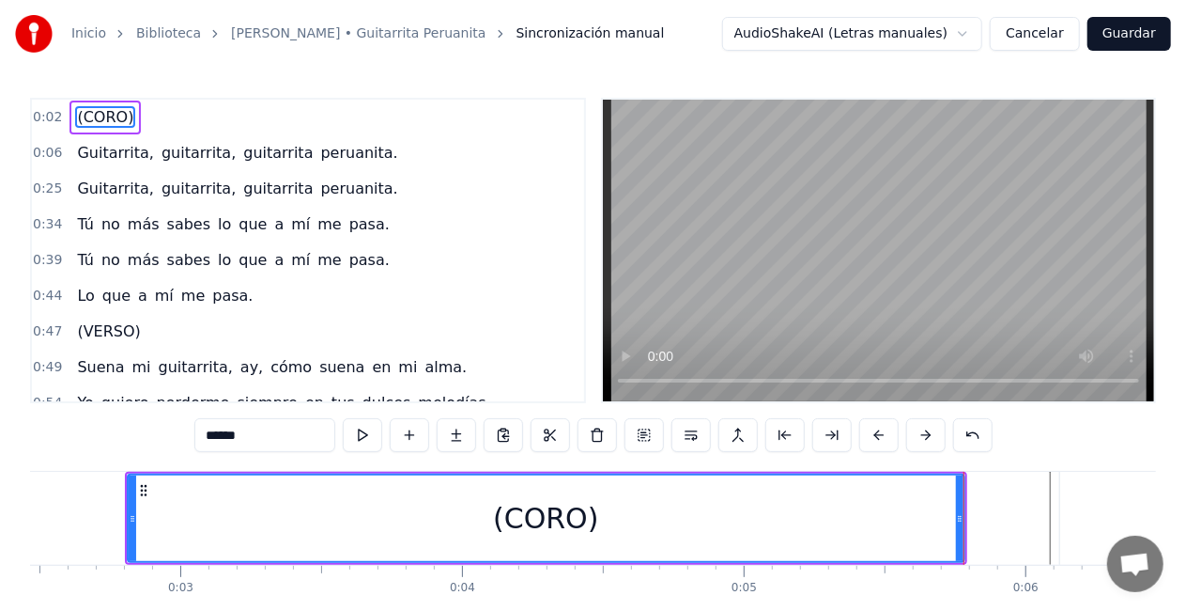
click at [921, 38] on html "Inicio Biblioteca [PERSON_NAME] • Guitarrita Peruanita Sincronización manual Au…" at bounding box center [593, 345] width 1186 height 690
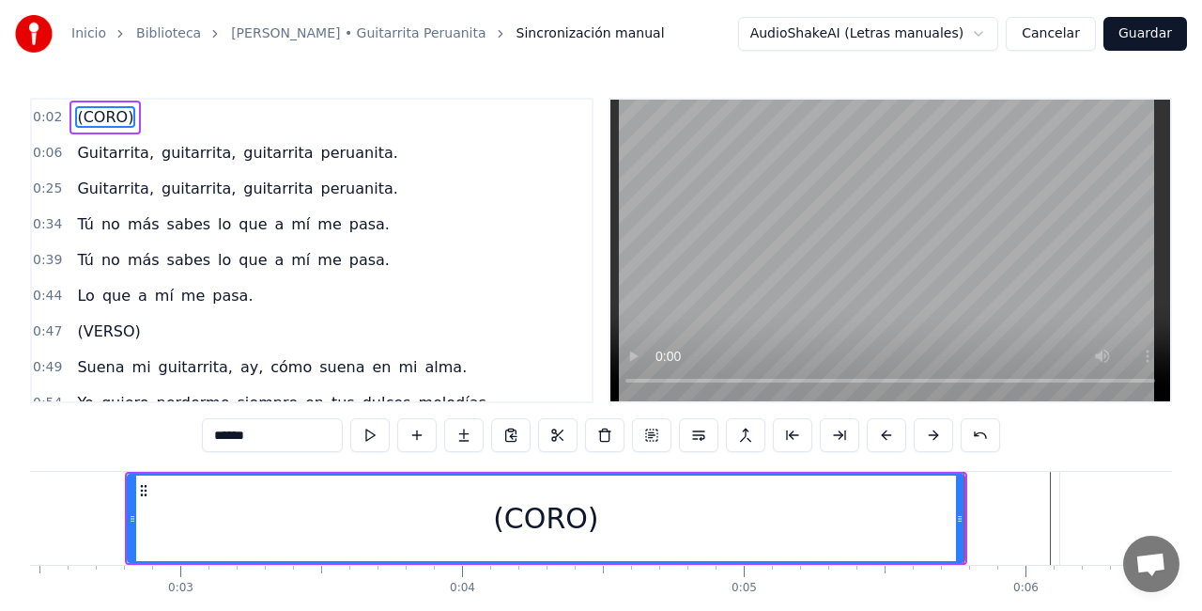
click at [1033, 40] on html "Inicio Biblioteca [PERSON_NAME] • Guitarrita Peruanita Sincronización manual Au…" at bounding box center [601, 345] width 1202 height 690
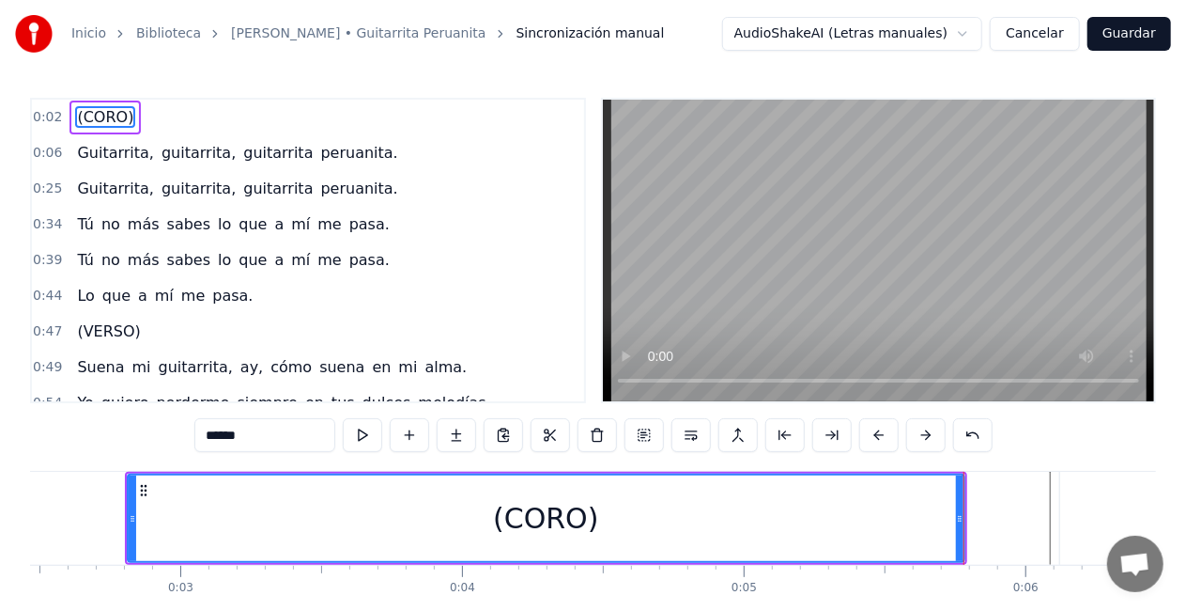
click at [1031, 39] on button "Cancelar" at bounding box center [1035, 34] width 90 height 34
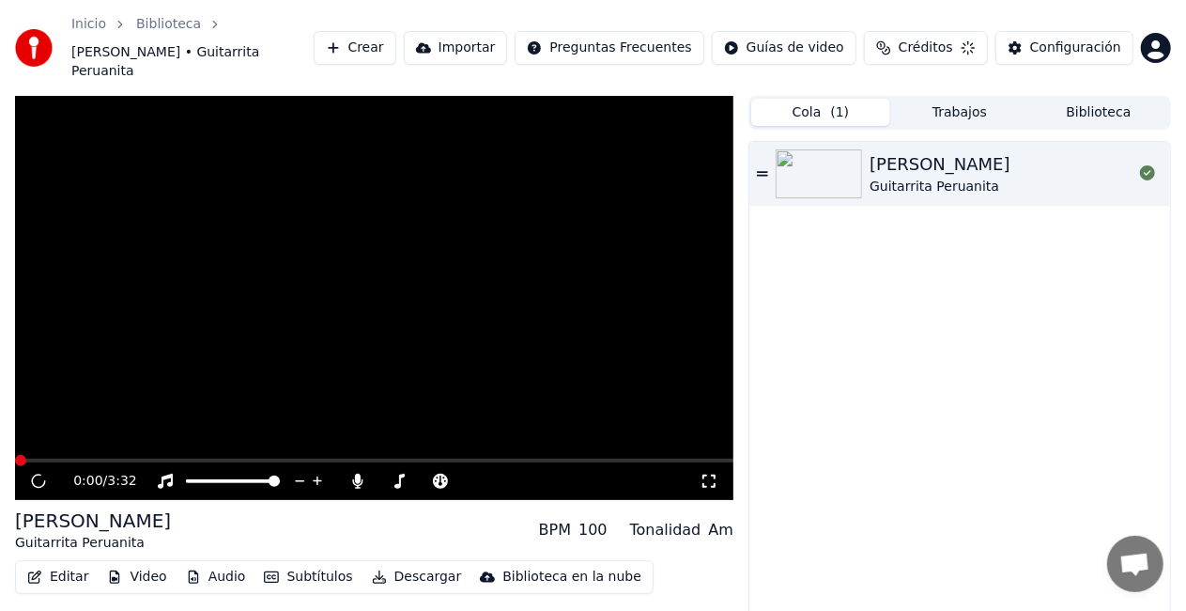
scroll to position [30, 0]
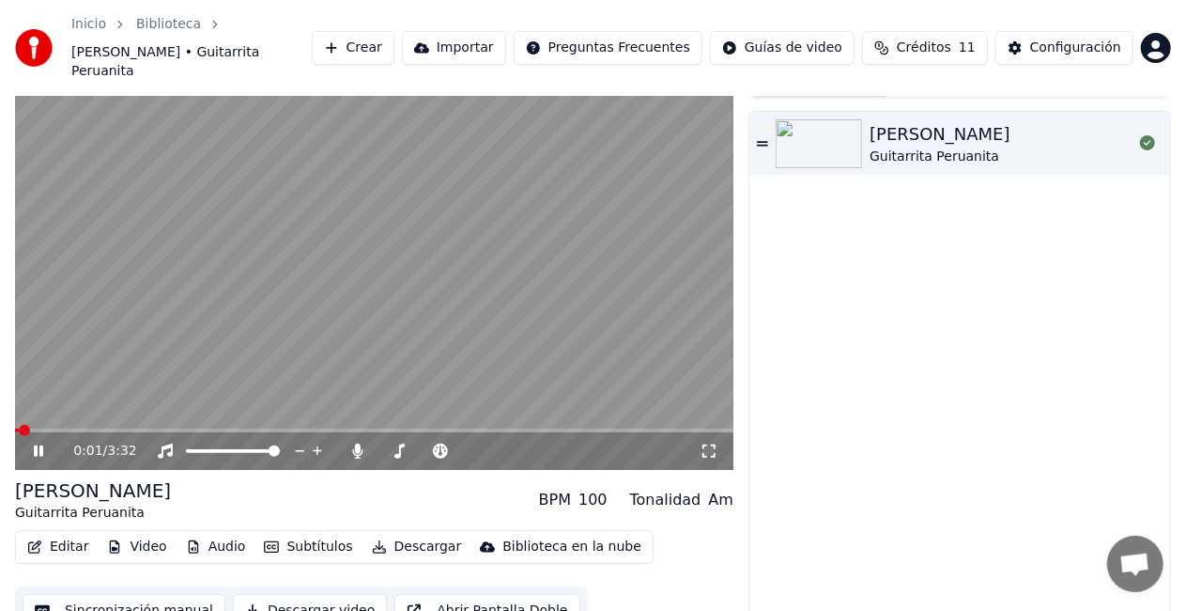
click at [760, 137] on icon at bounding box center [762, 143] width 11 height 13
click at [27, 39] on img at bounding box center [34, 48] width 38 height 38
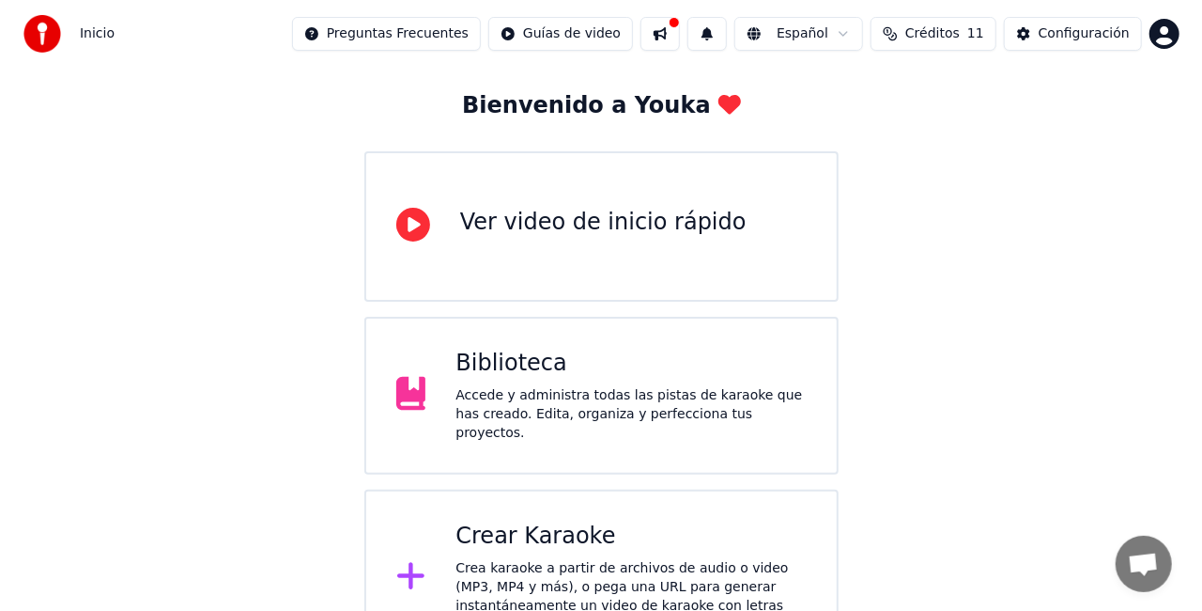
scroll to position [118, 0]
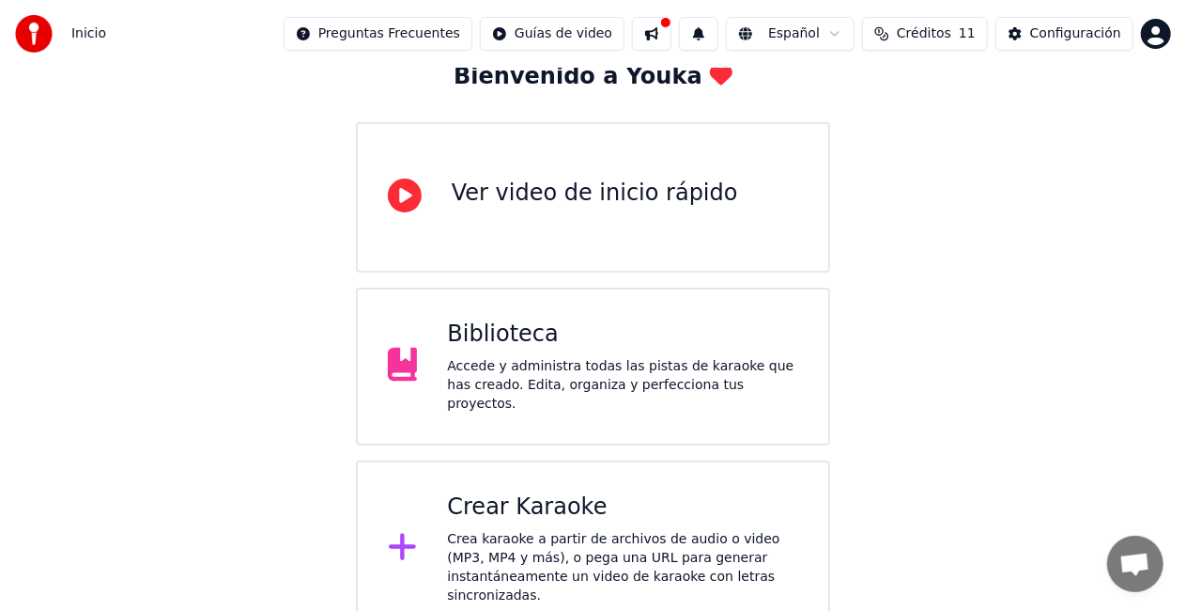
click at [707, 498] on div "Crear Karaoke" at bounding box center [622, 507] width 351 height 30
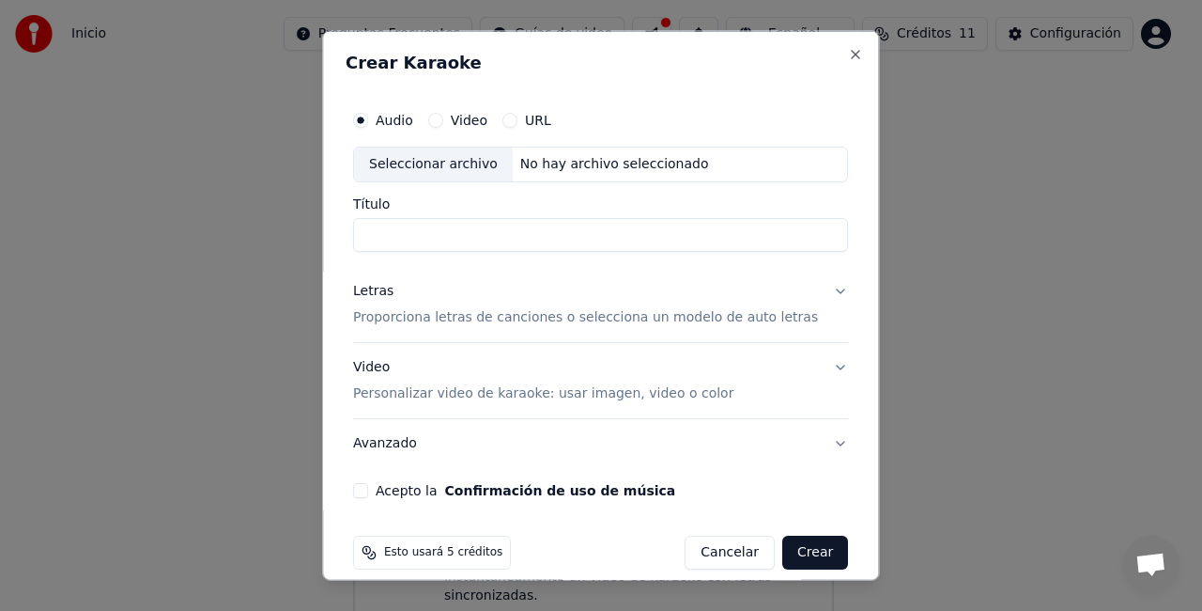
click at [457, 157] on div "Seleccionar archivo" at bounding box center [433, 164] width 159 height 34
type input "**********"
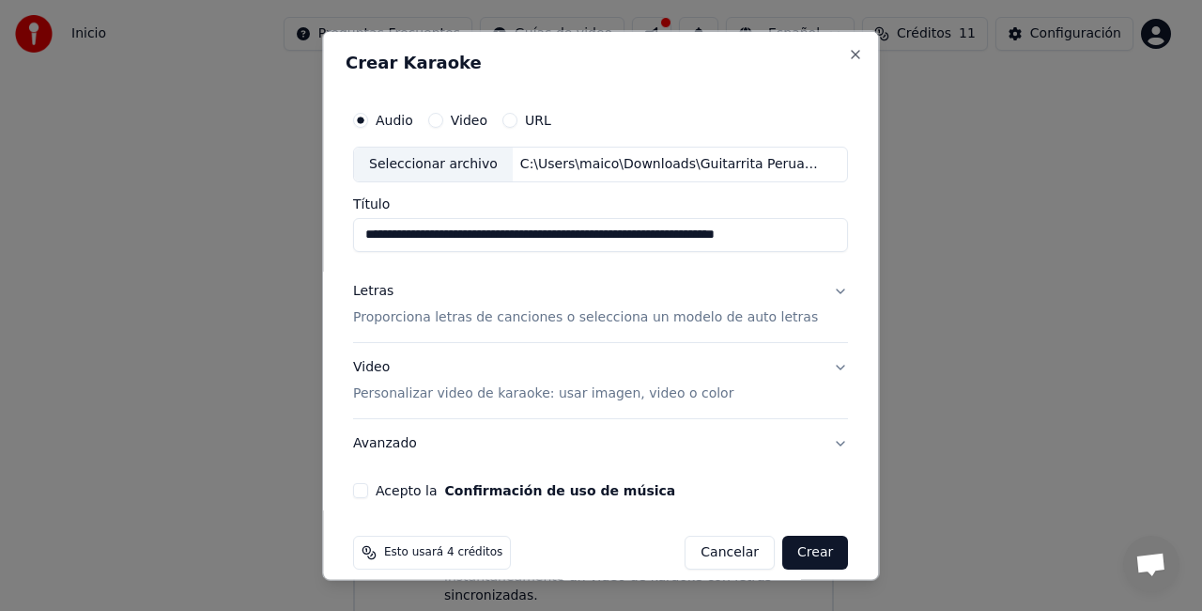
click at [804, 291] on button "Letras Proporciona letras de canciones o selecciona un modelo de auto letras" at bounding box center [600, 303] width 495 height 75
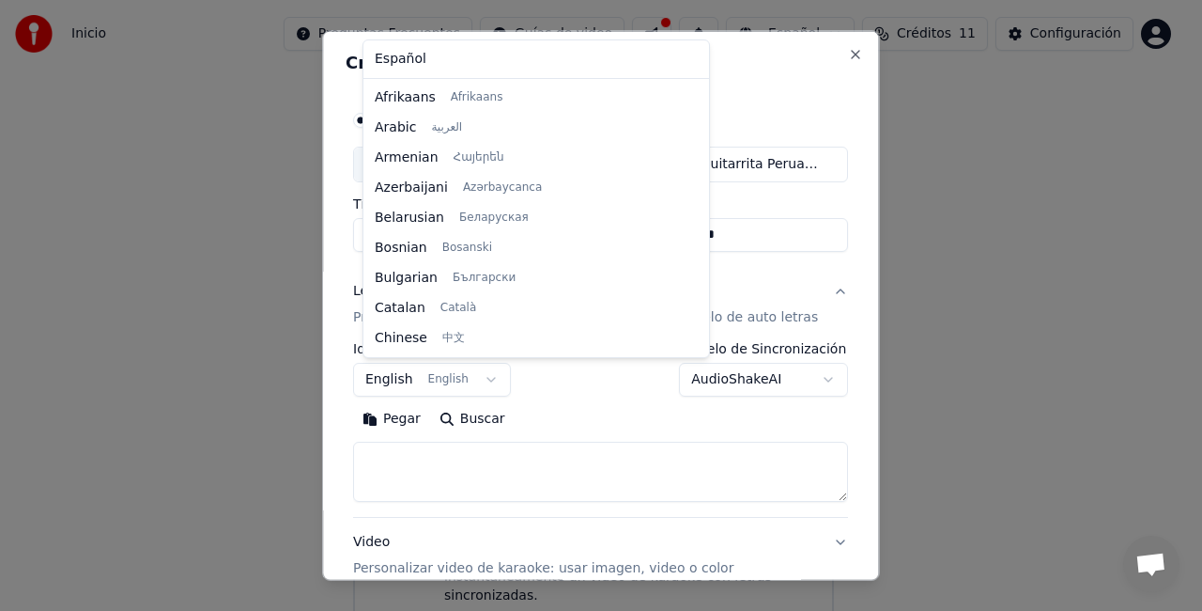
click at [430, 380] on body "**********" at bounding box center [593, 259] width 1186 height 755
select select "**"
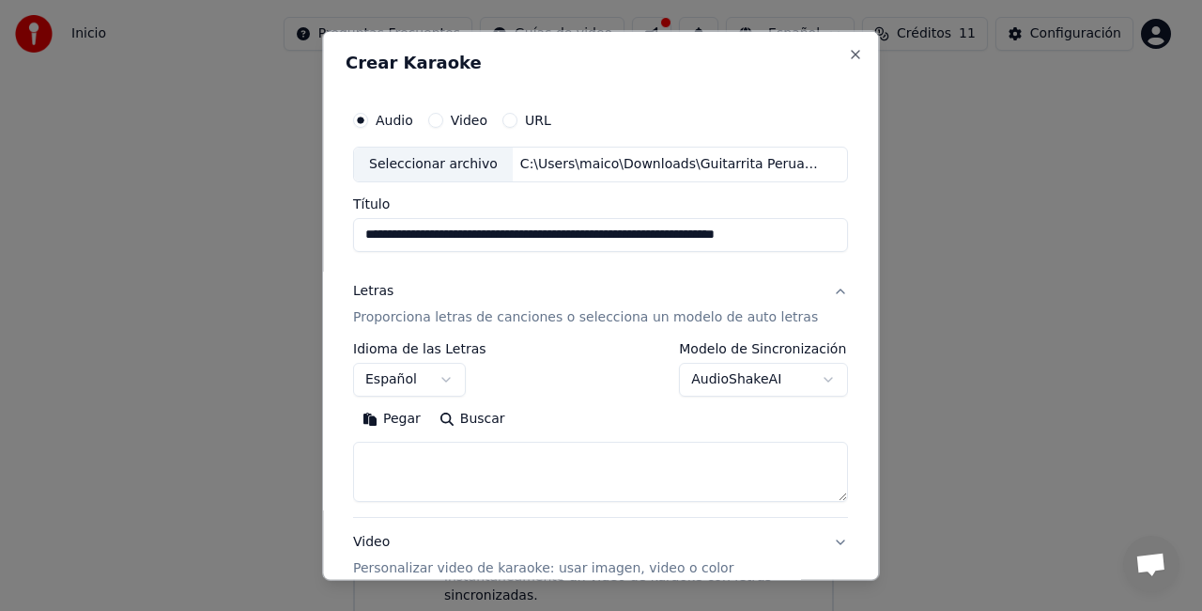
click at [485, 421] on button "Buscar" at bounding box center [472, 418] width 85 height 30
click at [798, 370] on body "**********" at bounding box center [593, 259] width 1186 height 755
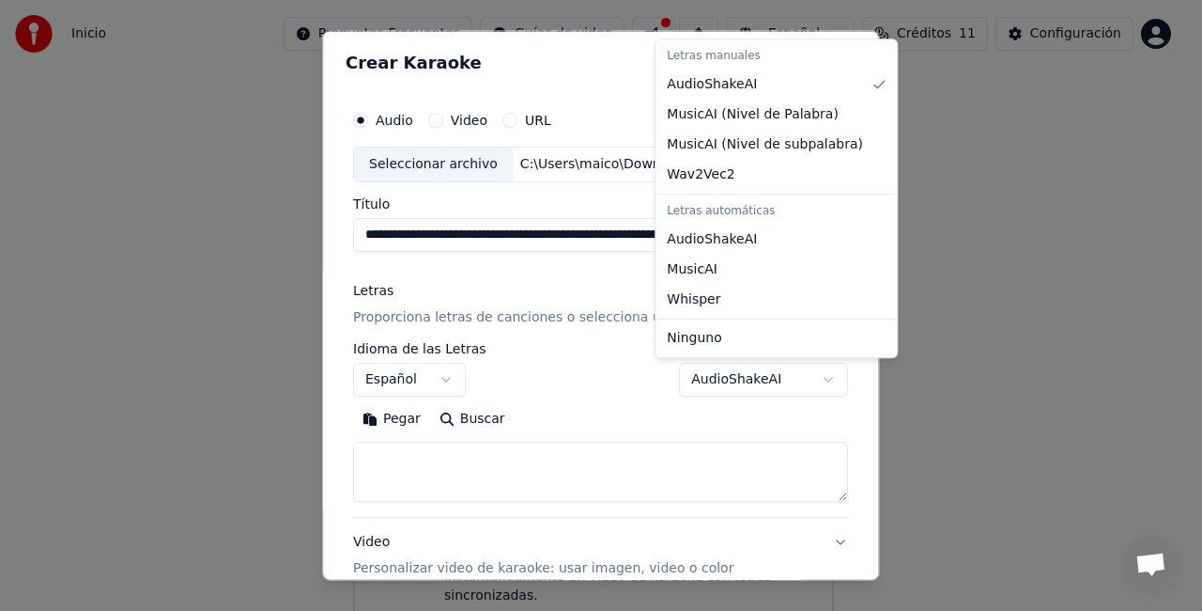
select select "**********"
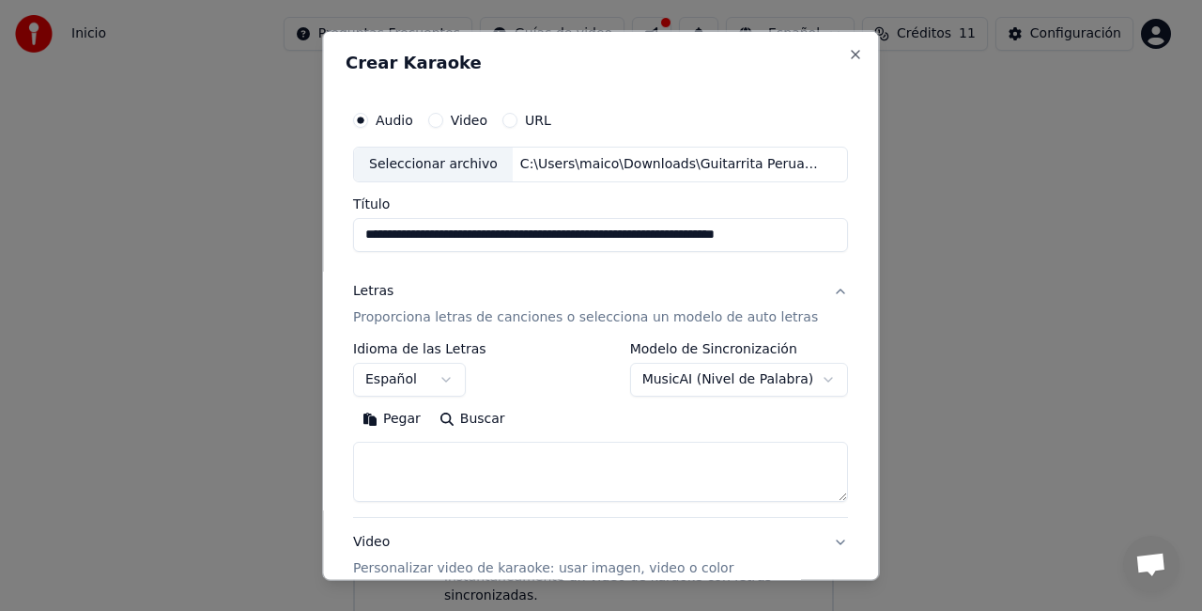
click at [453, 411] on button "Buscar" at bounding box center [472, 418] width 85 height 30
click at [416, 465] on textarea at bounding box center [600, 471] width 495 height 60
paste textarea "**********"
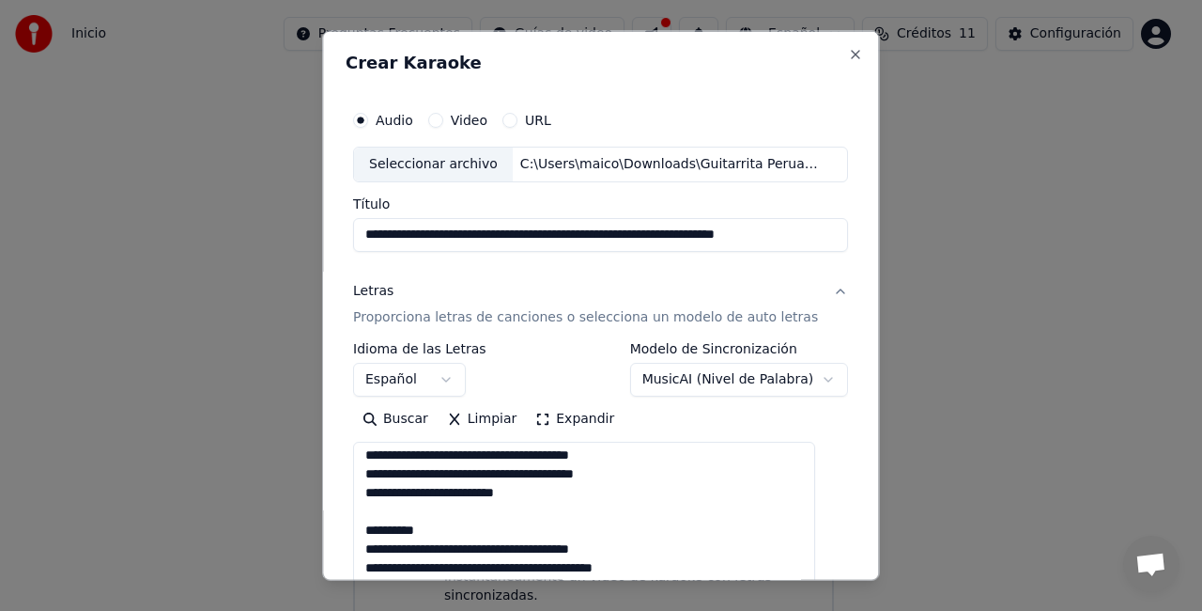
drag, startPoint x: 821, startPoint y: 494, endPoint x: 754, endPoint y: 646, distance: 166.2
click at [754, 610] on html "**********" at bounding box center [601, 259] width 1202 height 755
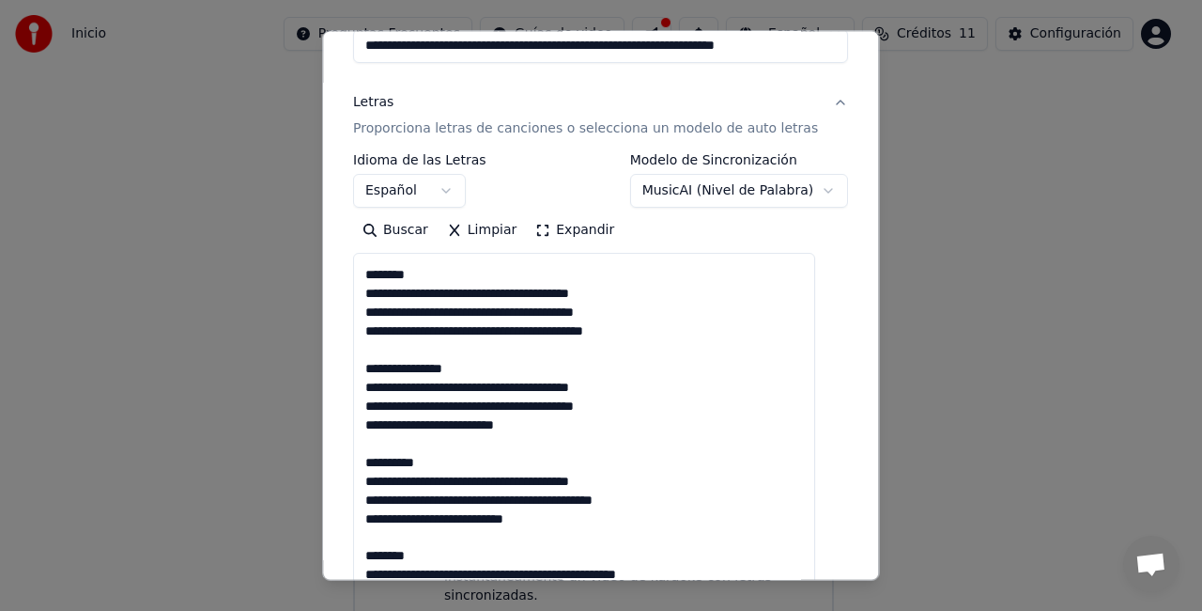
scroll to position [293, 0]
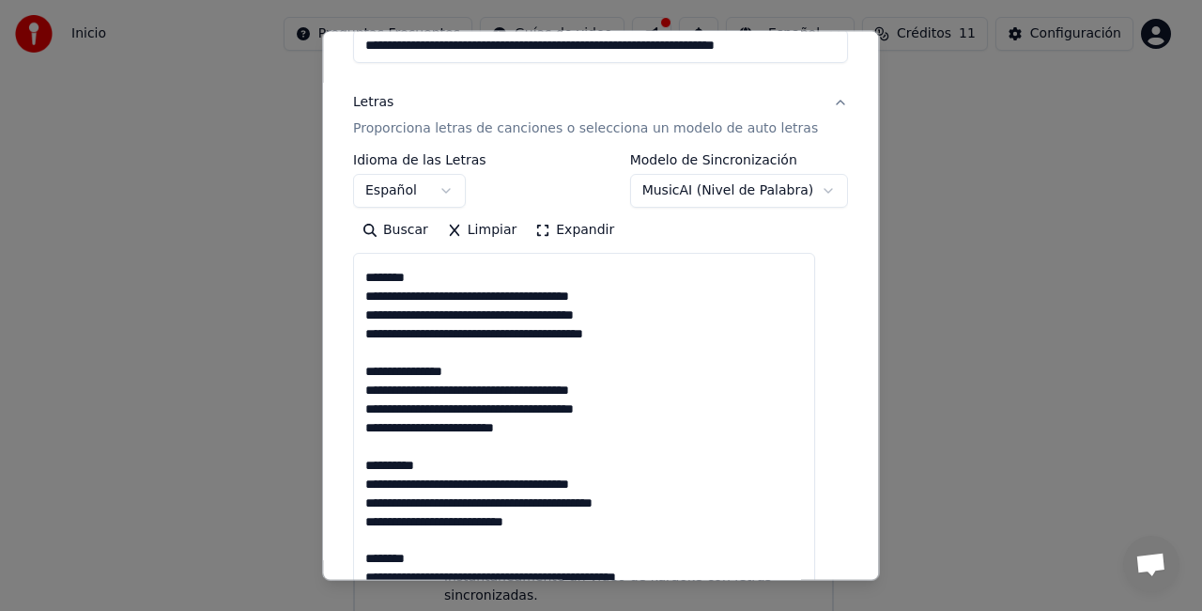
drag, startPoint x: 816, startPoint y: 459, endPoint x: 780, endPoint y: 627, distance: 171.2
click at [780, 610] on html "**********" at bounding box center [601, 259] width 1202 height 755
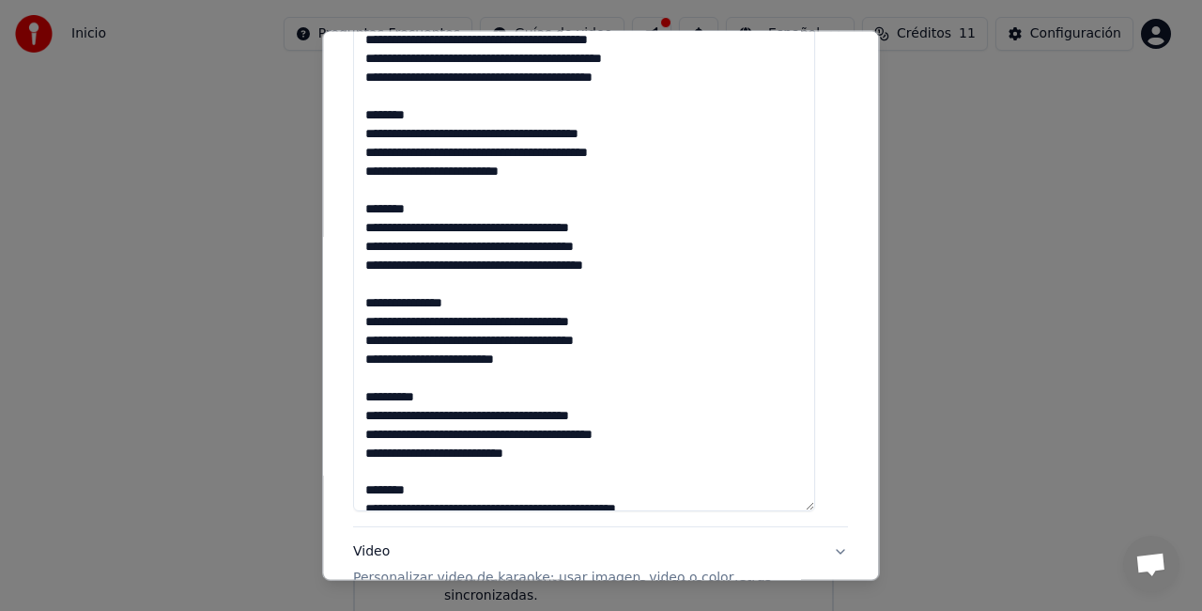
scroll to position [0, 0]
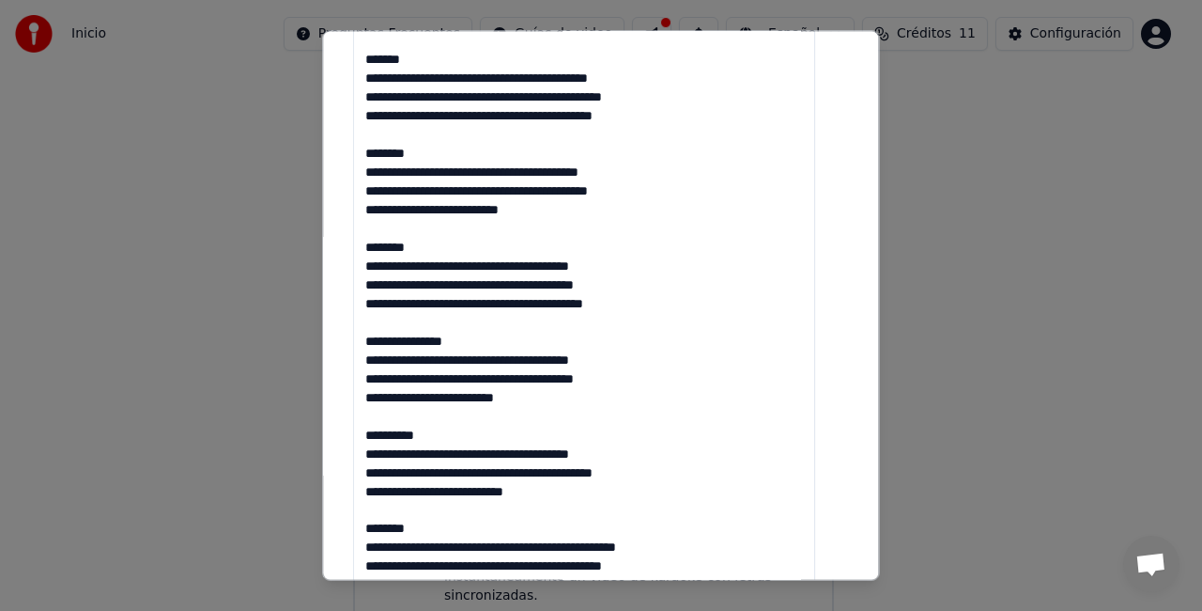
drag, startPoint x: 804, startPoint y: 333, endPoint x: 730, endPoint y: 624, distance: 300.5
click at [730, 610] on html "**********" at bounding box center [601, 259] width 1202 height 755
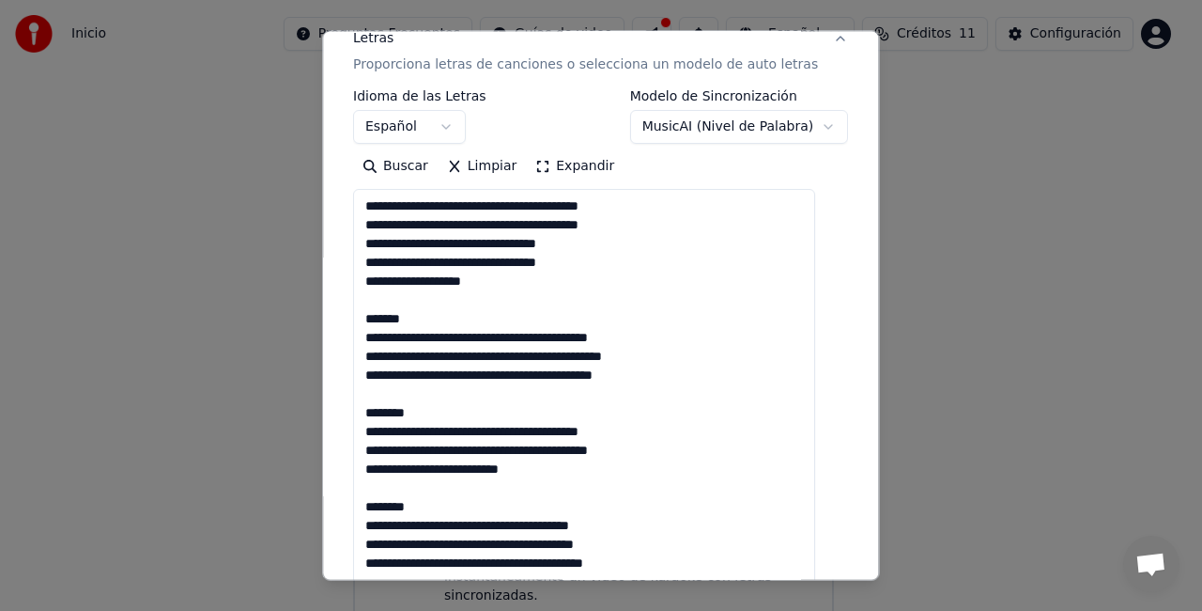
scroll to position [282, 0]
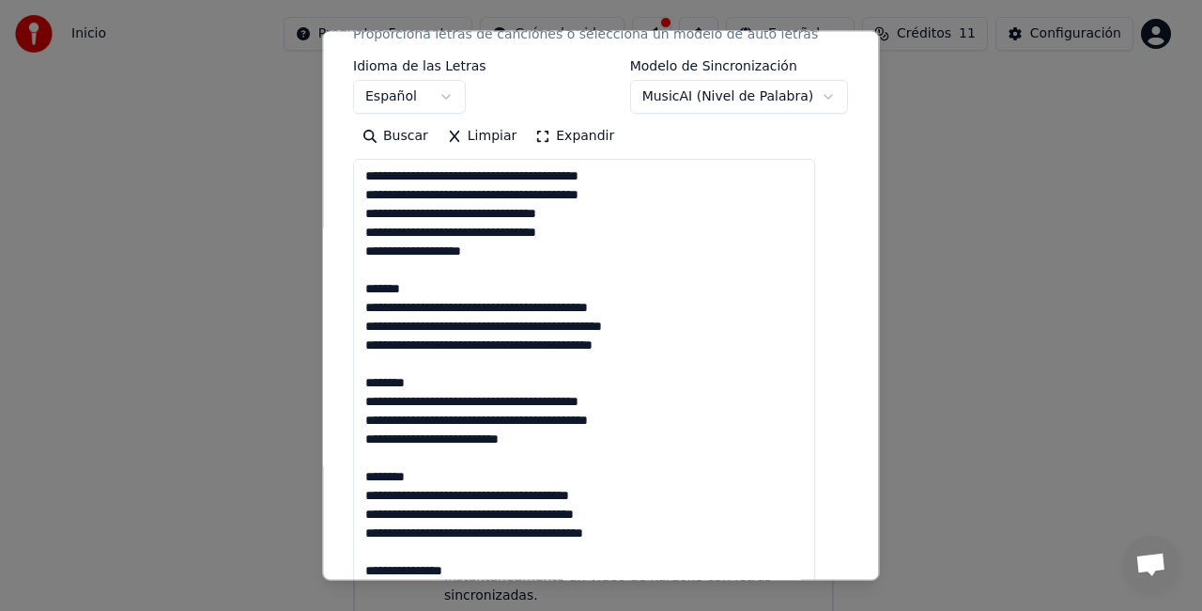
drag, startPoint x: 496, startPoint y: 440, endPoint x: 357, endPoint y: 132, distance: 338.0
click at [357, 132] on div "**********" at bounding box center [601, 428] width 510 height 1233
click at [457, 281] on textarea at bounding box center [584, 512] width 462 height 707
drag, startPoint x: 434, startPoint y: 281, endPoint x: 376, endPoint y: 289, distance: 58.9
click at [376, 289] on textarea at bounding box center [584, 512] width 462 height 707
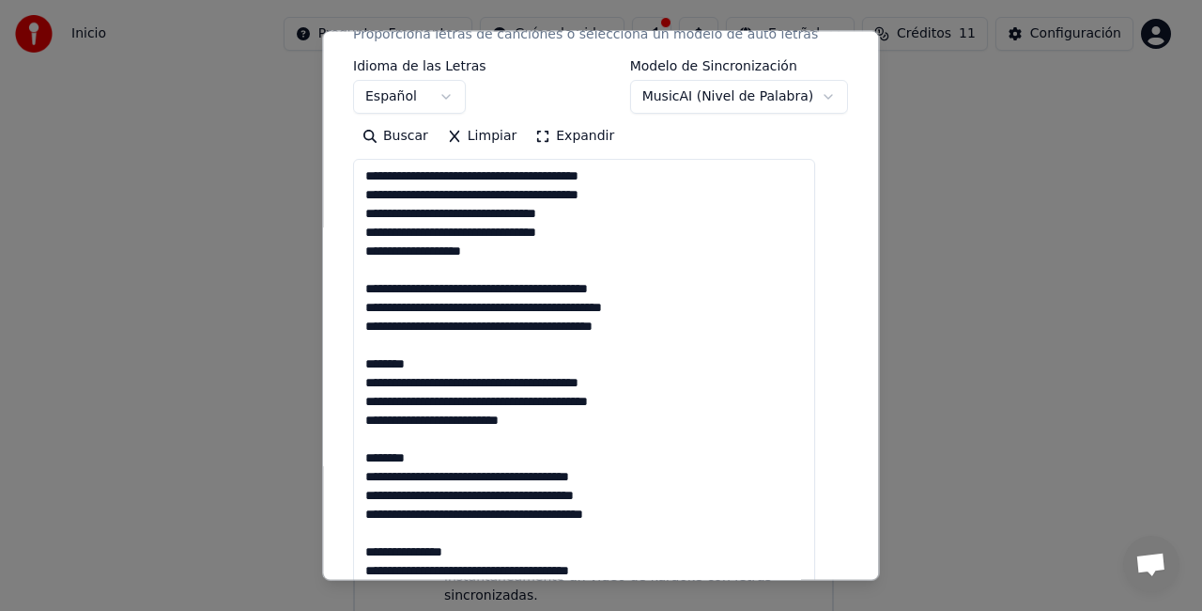
drag, startPoint x: 448, startPoint y: 365, endPoint x: 368, endPoint y: 364, distance: 79.9
click at [368, 364] on textarea at bounding box center [584, 512] width 462 height 707
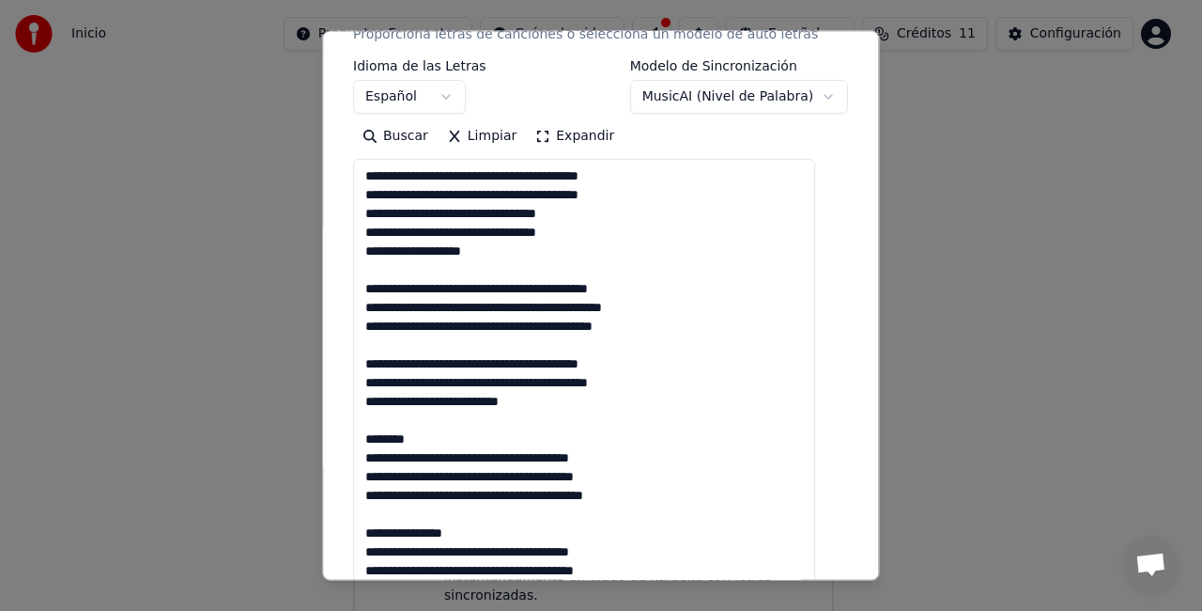
drag, startPoint x: 436, startPoint y: 431, endPoint x: 342, endPoint y: 425, distance: 94.2
click at [346, 428] on div "**********" at bounding box center [600, 306] width 557 height 550
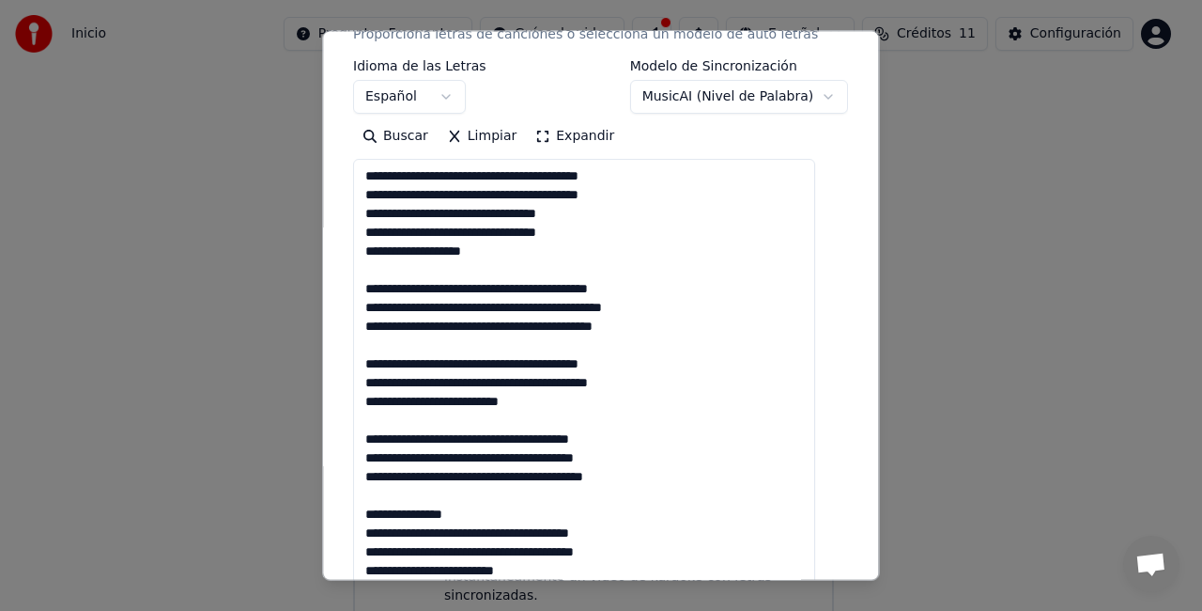
drag, startPoint x: 497, startPoint y: 508, endPoint x: 380, endPoint y: 492, distance: 118.5
click at [382, 495] on textarea at bounding box center [584, 512] width 462 height 707
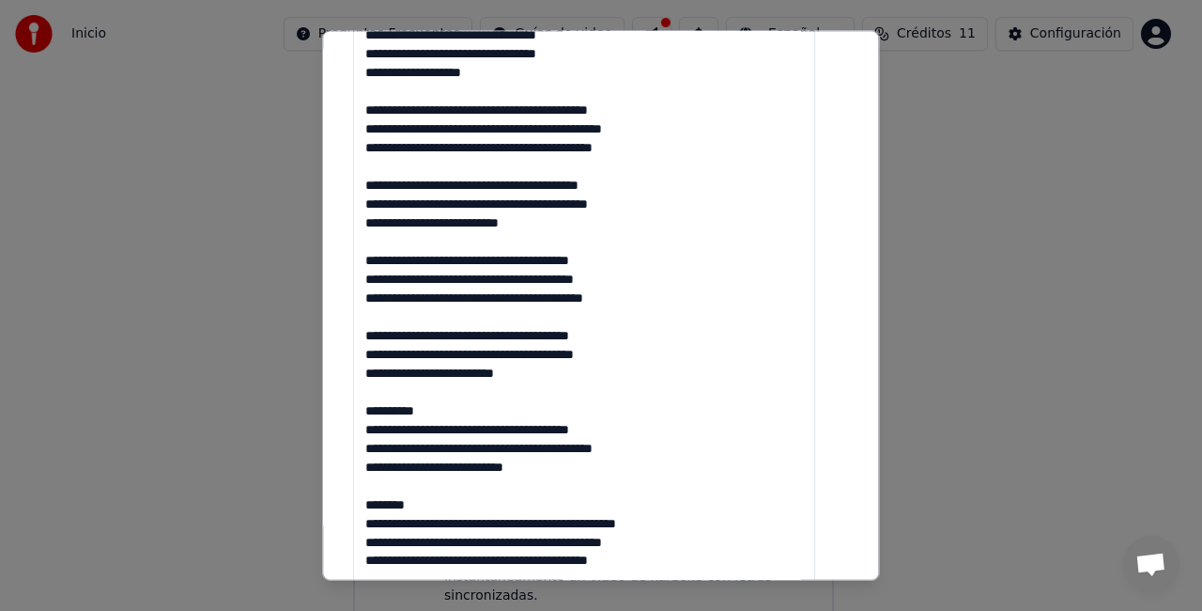
scroll to position [470, 0]
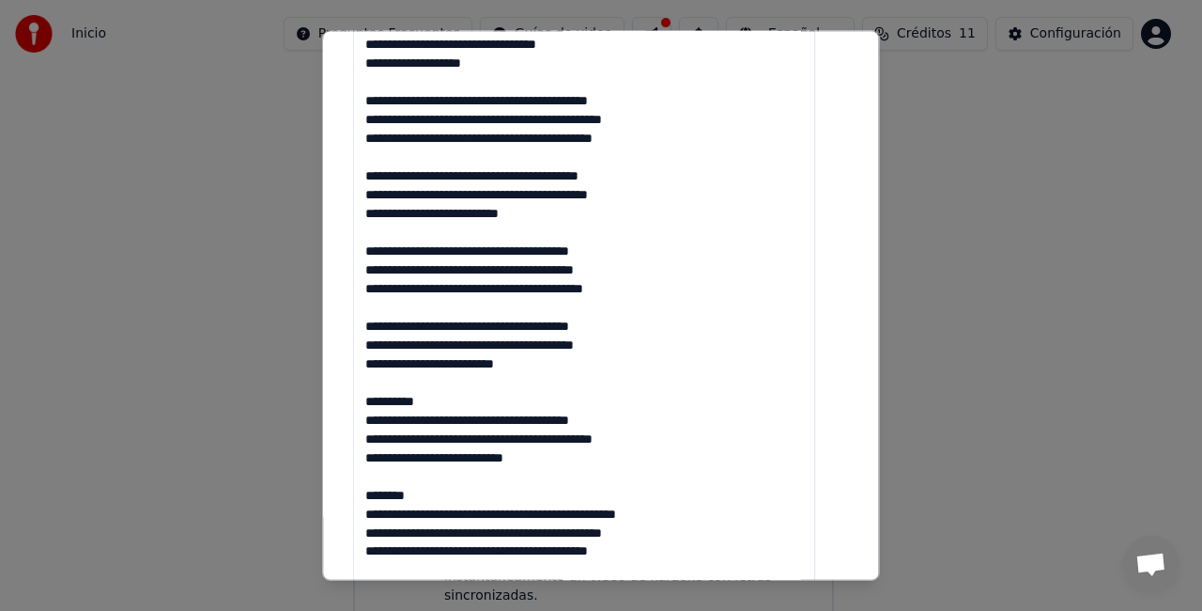
drag, startPoint x: 457, startPoint y: 403, endPoint x: 357, endPoint y: 401, distance: 99.6
click at [357, 401] on div "**********" at bounding box center [601, 240] width 510 height 1233
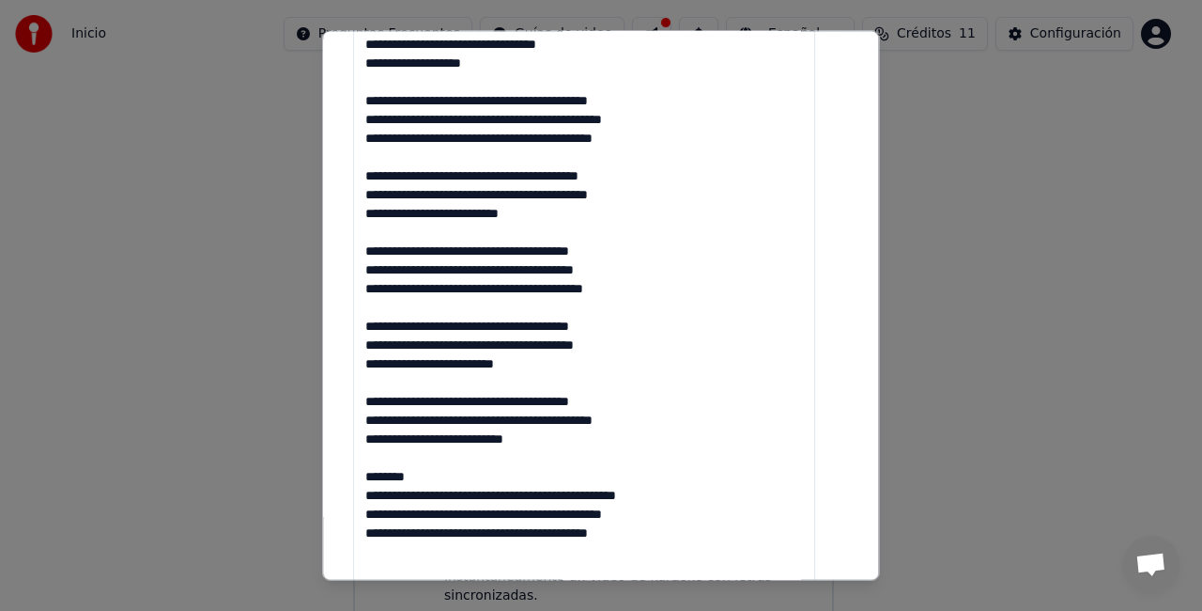
drag, startPoint x: 422, startPoint y: 481, endPoint x: 366, endPoint y: 481, distance: 55.4
click at [366, 481] on textarea "**********" at bounding box center [584, 324] width 462 height 707
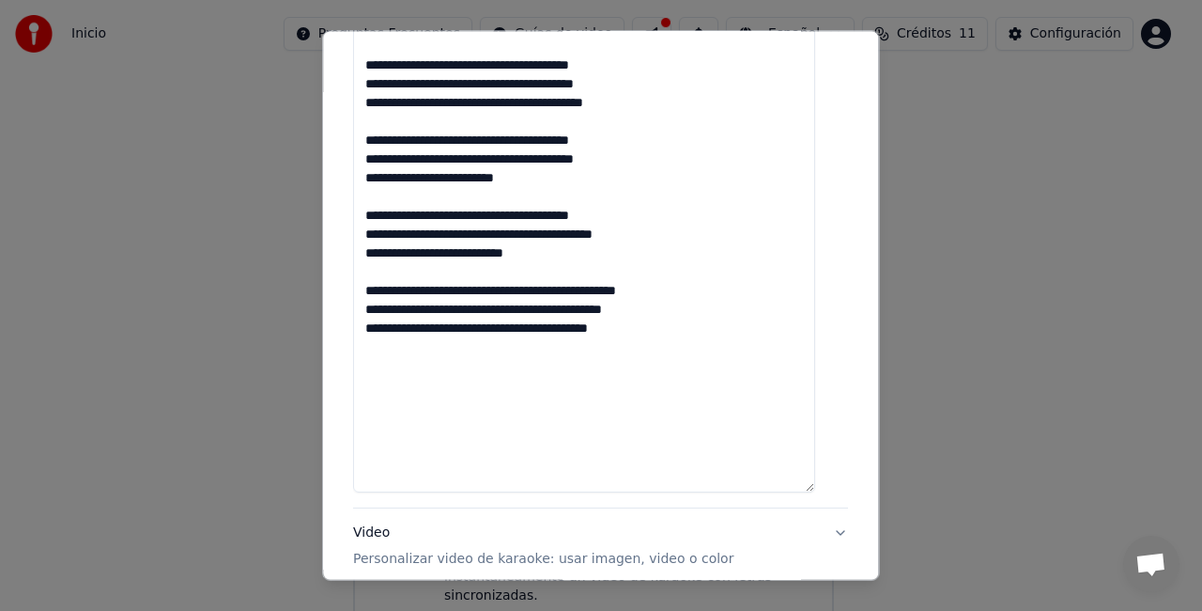
scroll to position [658, 0]
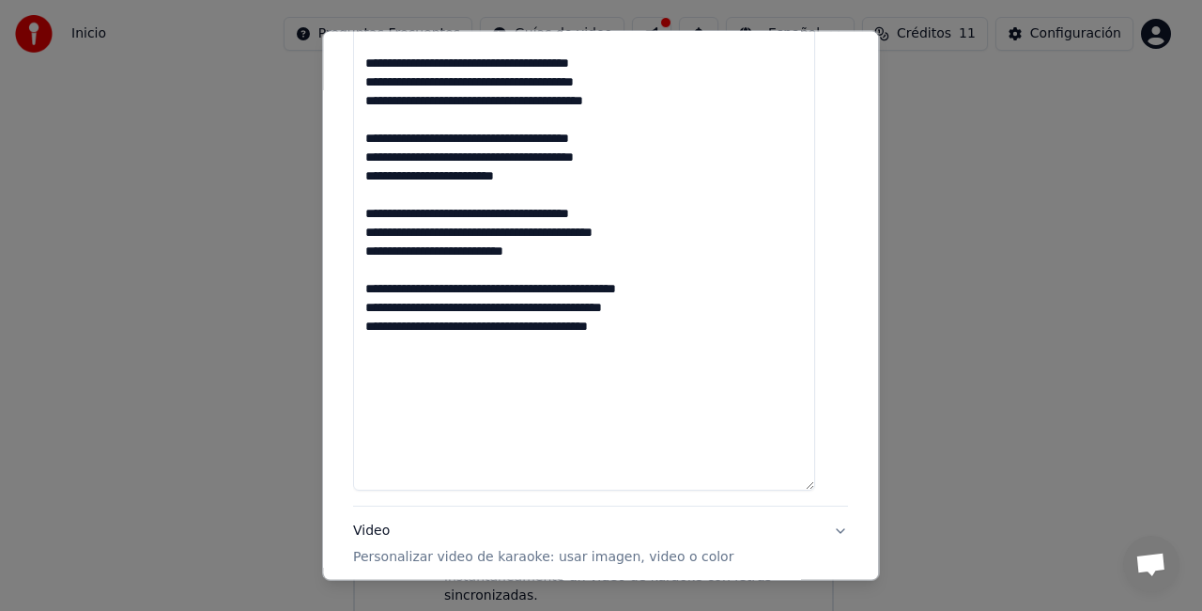
click at [488, 363] on textarea "**********" at bounding box center [584, 136] width 462 height 707
click at [668, 328] on textarea "**********" at bounding box center [584, 136] width 462 height 707
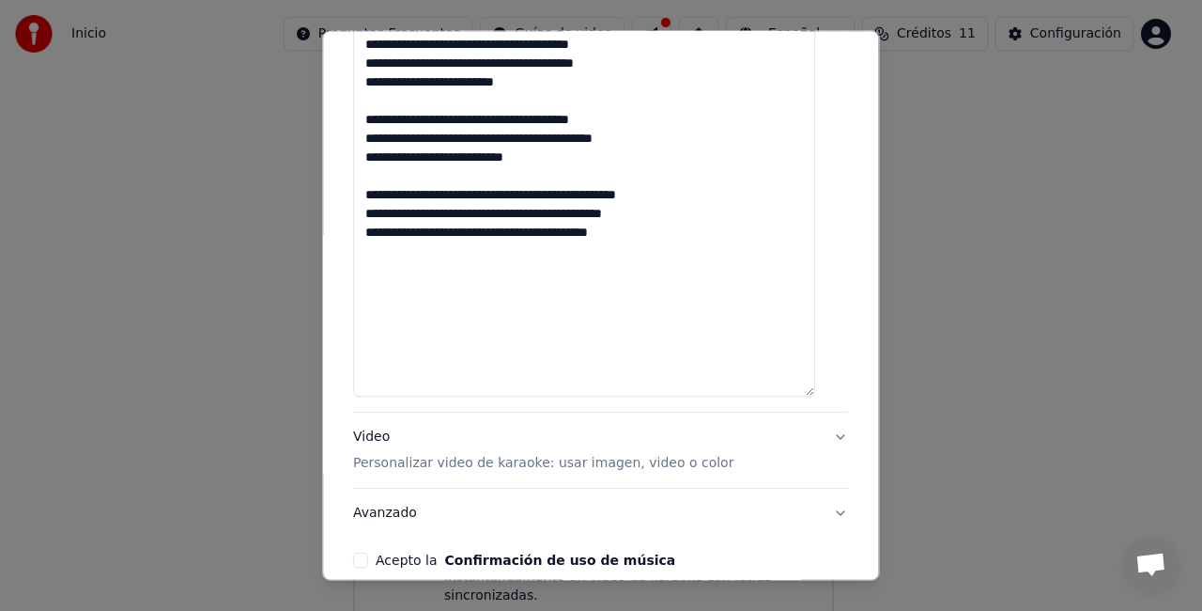
type textarea "**********"
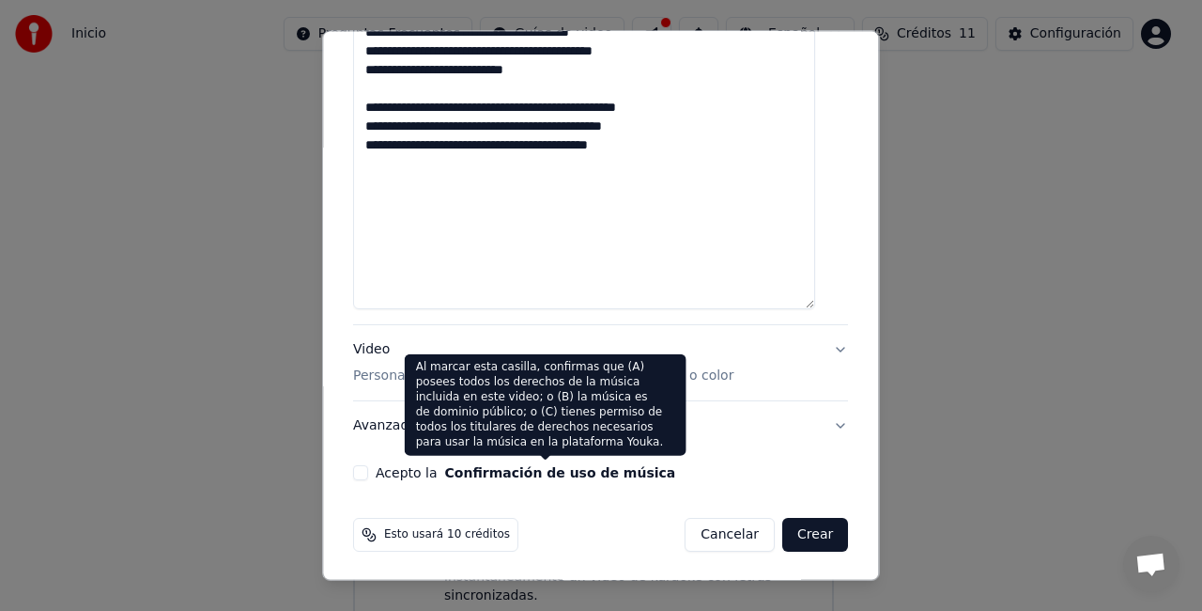
click at [503, 466] on button "Confirmación de uso de música" at bounding box center [560, 472] width 231 height 13
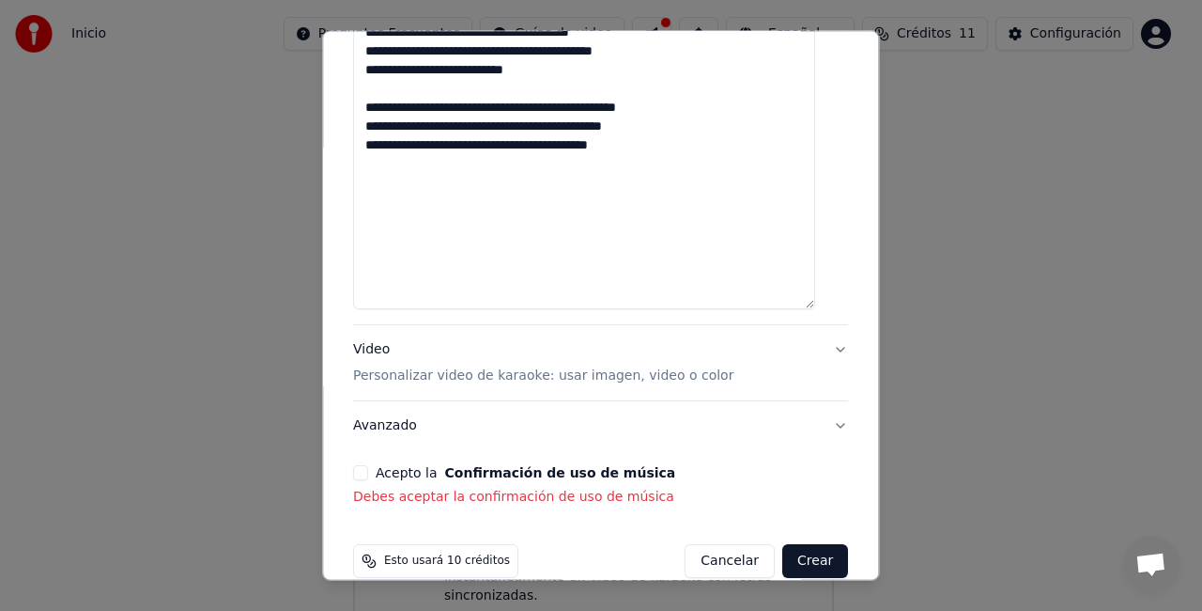
click at [372, 479] on div "Acepto la Confirmación de uso de música Debes aceptar la confirmación de uso de…" at bounding box center [600, 485] width 495 height 41
click at [368, 472] on button "Acepto la Confirmación de uso de música" at bounding box center [360, 472] width 15 height 15
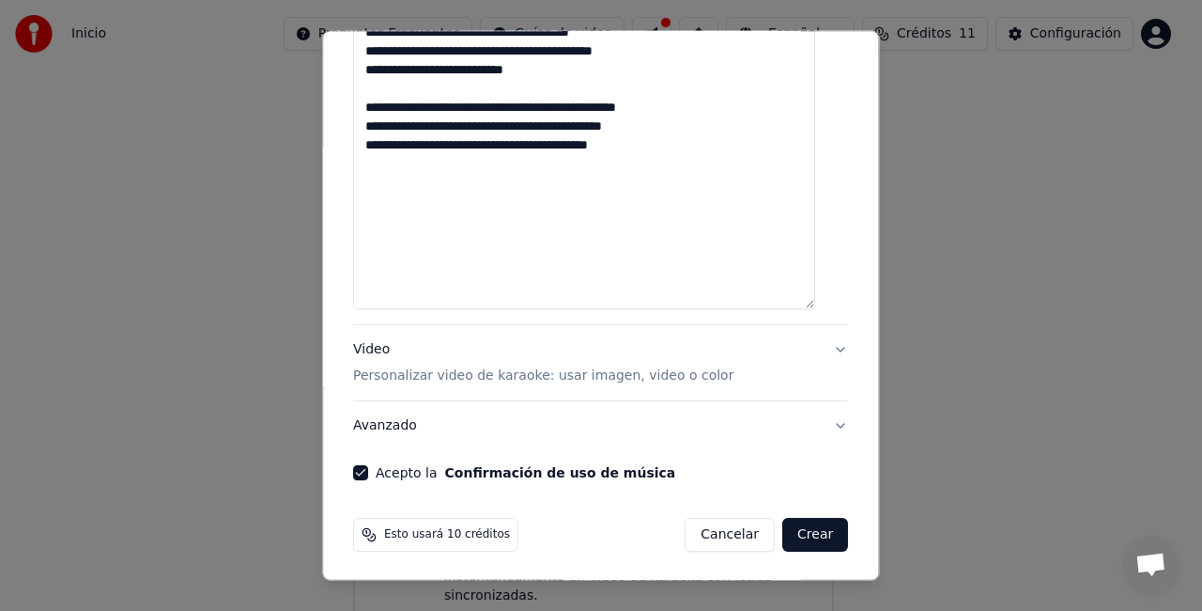
click at [814, 524] on button "Crear" at bounding box center [816, 535] width 66 height 34
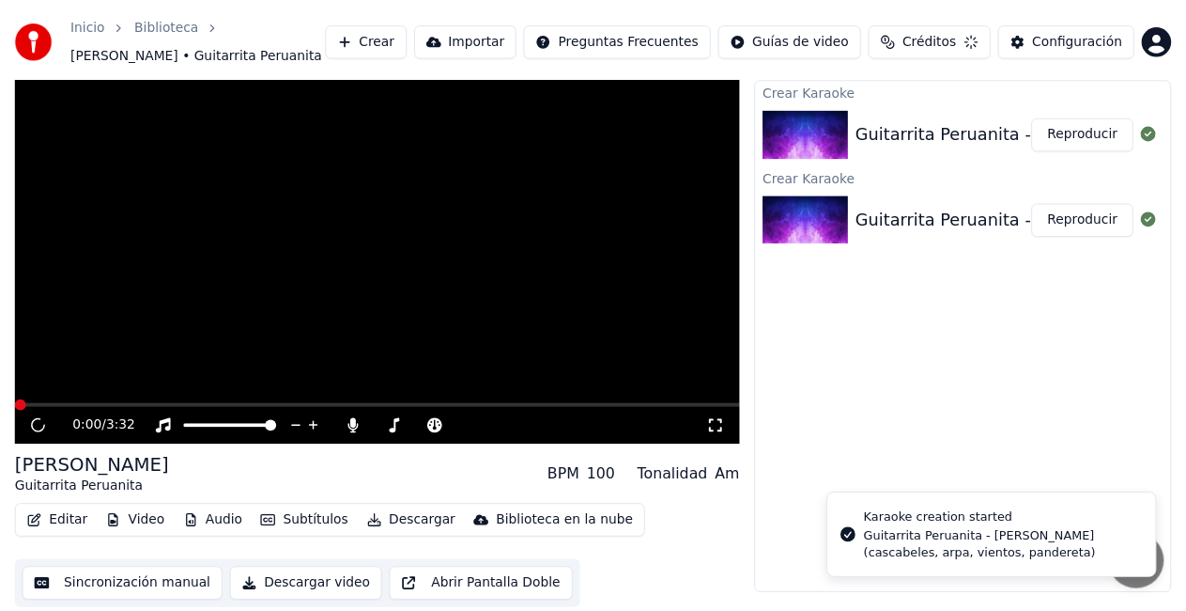
scroll to position [49, 0]
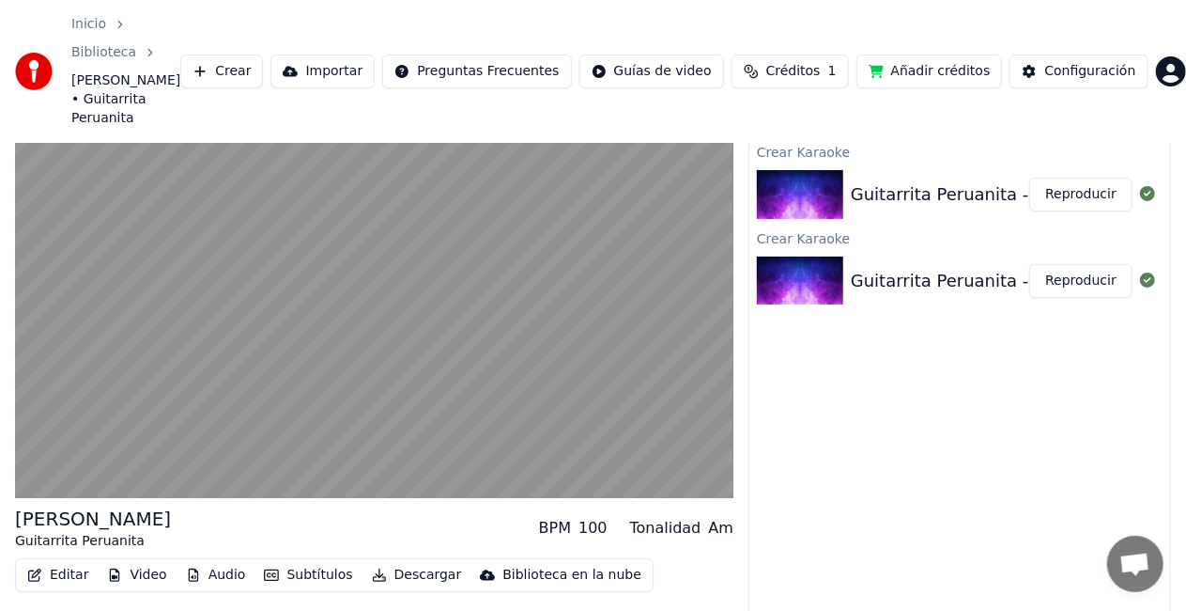
click at [770, 256] on img at bounding box center [800, 280] width 86 height 49
click at [806, 256] on img at bounding box center [800, 280] width 86 height 49
click at [1087, 264] on button "Reproducir" at bounding box center [1081, 281] width 103 height 34
click at [863, 300] on div "Crear Karaoke Guitarrita Peruanita - [PERSON_NAME] (cascabeles, arpa, vientos, …" at bounding box center [960, 398] width 423 height 519
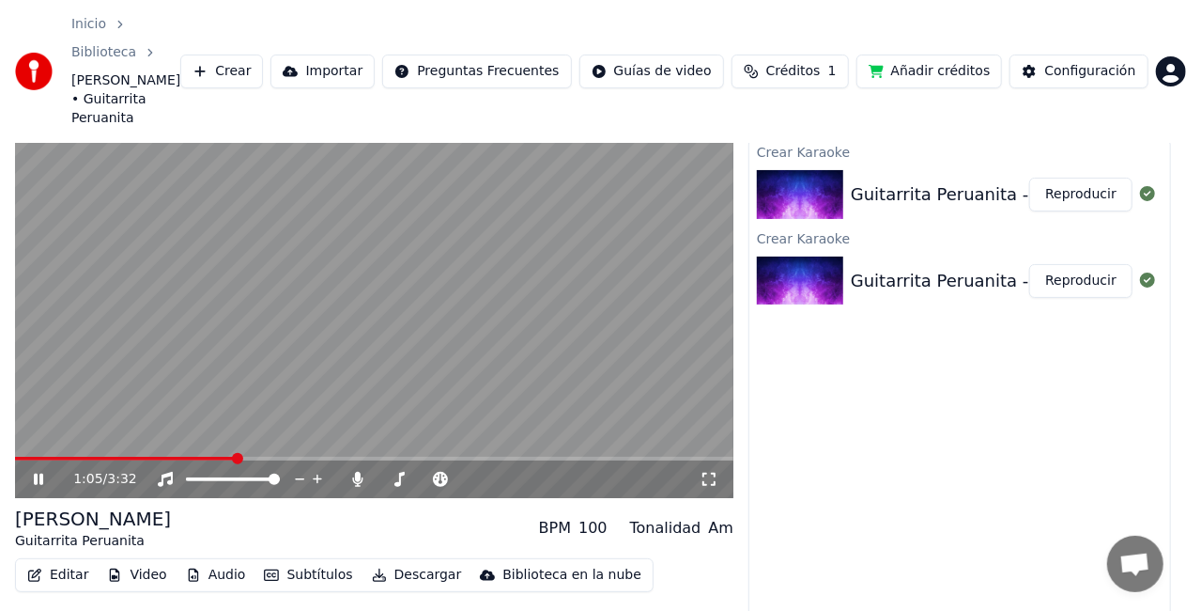
click at [36, 457] on span at bounding box center [125, 459] width 221 height 4
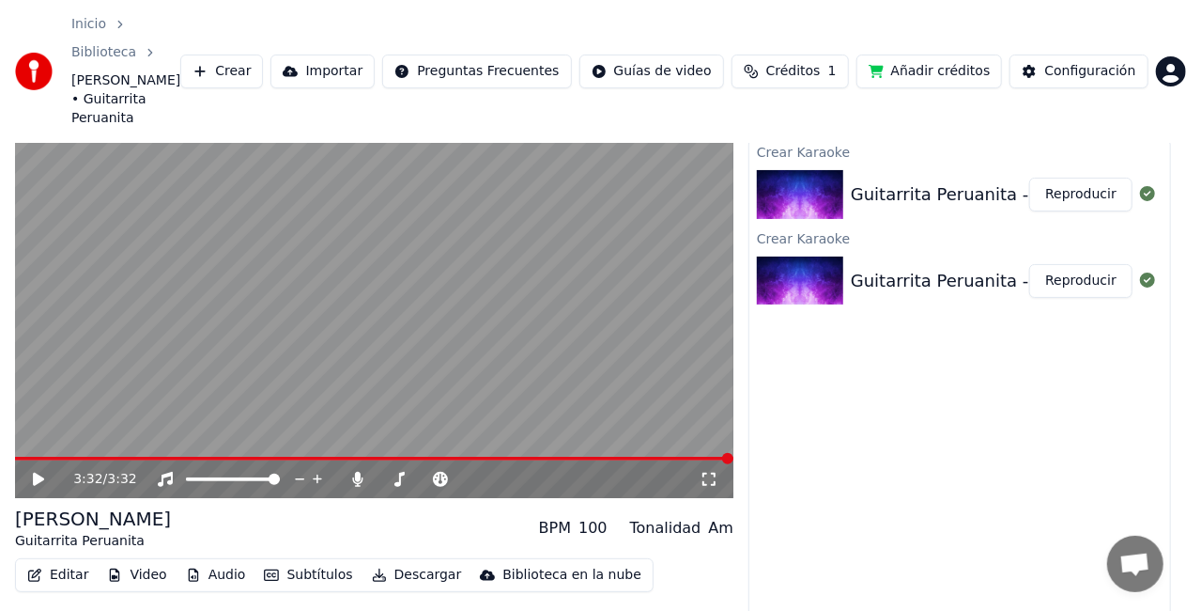
click at [39, 472] on icon at bounding box center [51, 479] width 43 height 15
click at [485, 407] on video at bounding box center [374, 296] width 719 height 404
click at [487, 460] on div "2:44 / 3:32" at bounding box center [374, 479] width 719 height 38
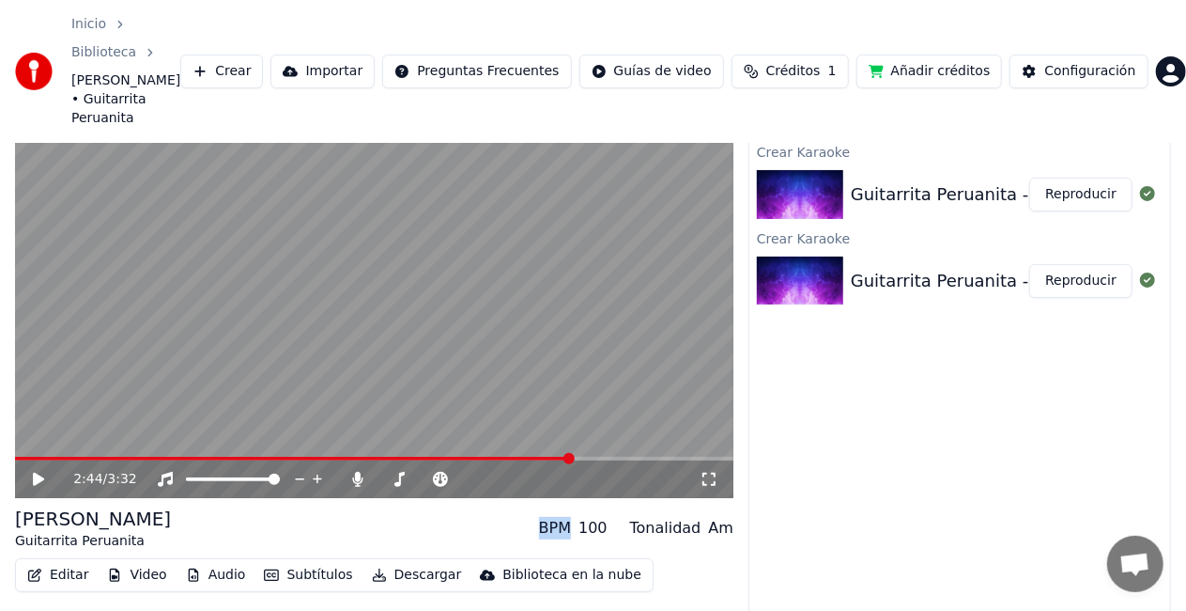
click at [490, 406] on video at bounding box center [374, 296] width 719 height 404
click at [490, 457] on span at bounding box center [294, 459] width 559 height 4
click at [691, 408] on video at bounding box center [374, 296] width 719 height 404
click at [697, 457] on span at bounding box center [374, 459] width 719 height 4
click at [692, 334] on video at bounding box center [374, 296] width 719 height 404
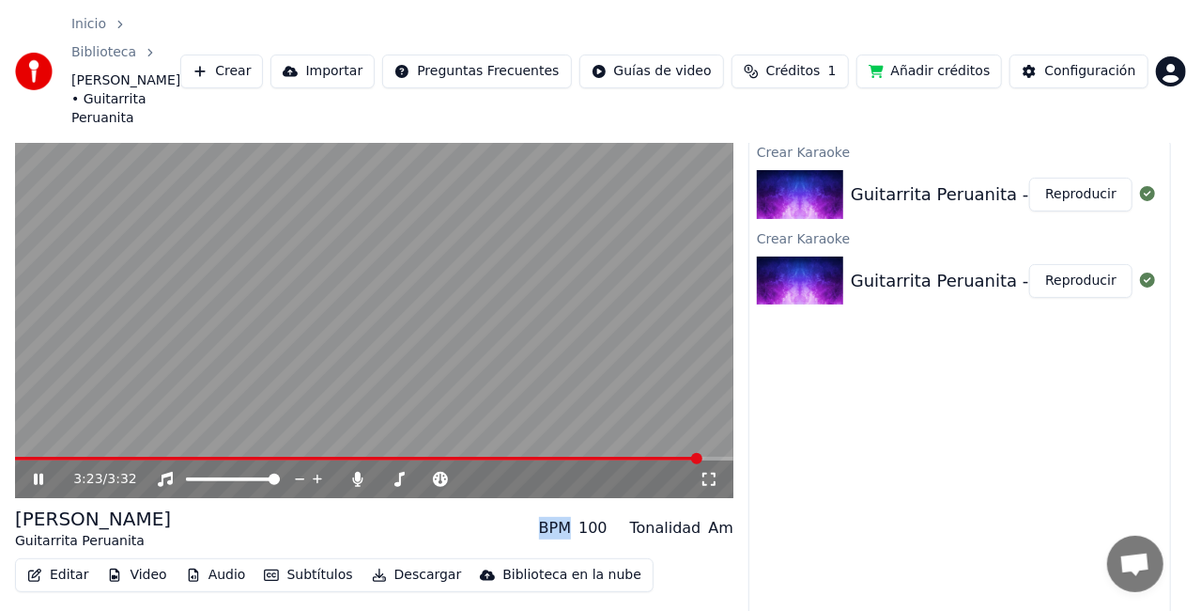
click at [719, 457] on span at bounding box center [374, 459] width 719 height 4
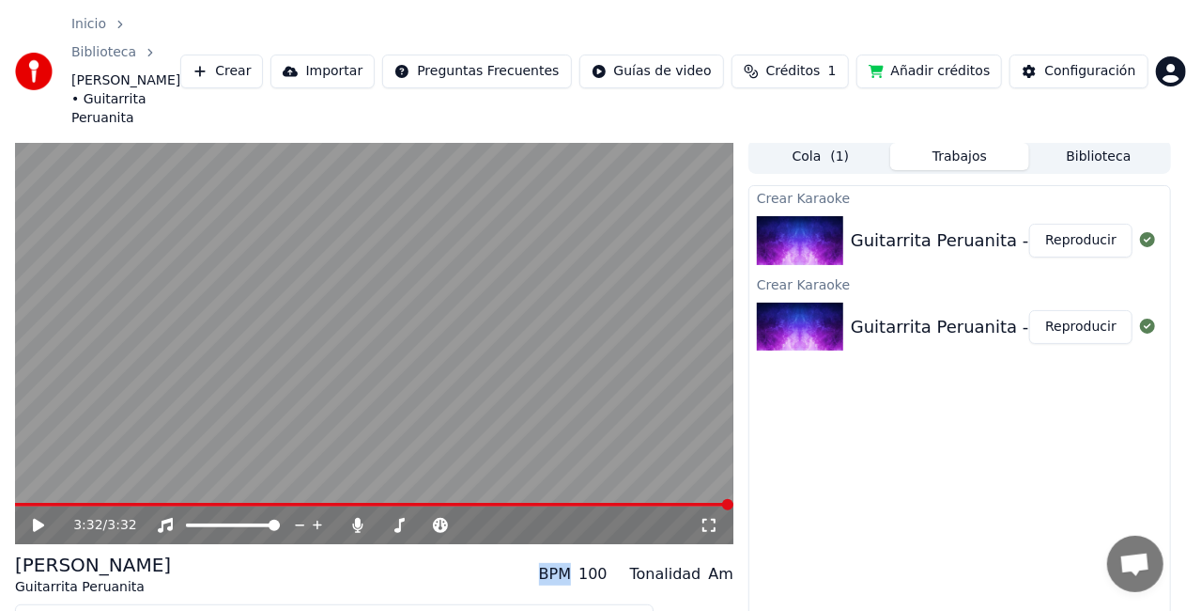
scroll to position [54, 0]
